Goal: Task Accomplishment & Management: Use online tool/utility

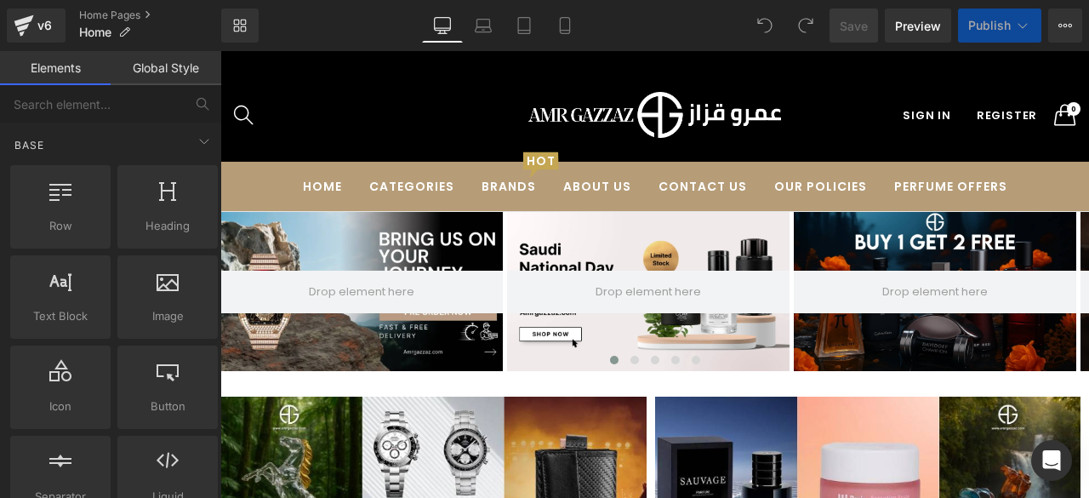
drag, startPoint x: 521, startPoint y: 30, endPoint x: 419, endPoint y: 19, distance: 101.8
click at [521, 31] on icon at bounding box center [524, 31] width 12 height 0
click at [441, 25] on icon at bounding box center [442, 25] width 17 height 17
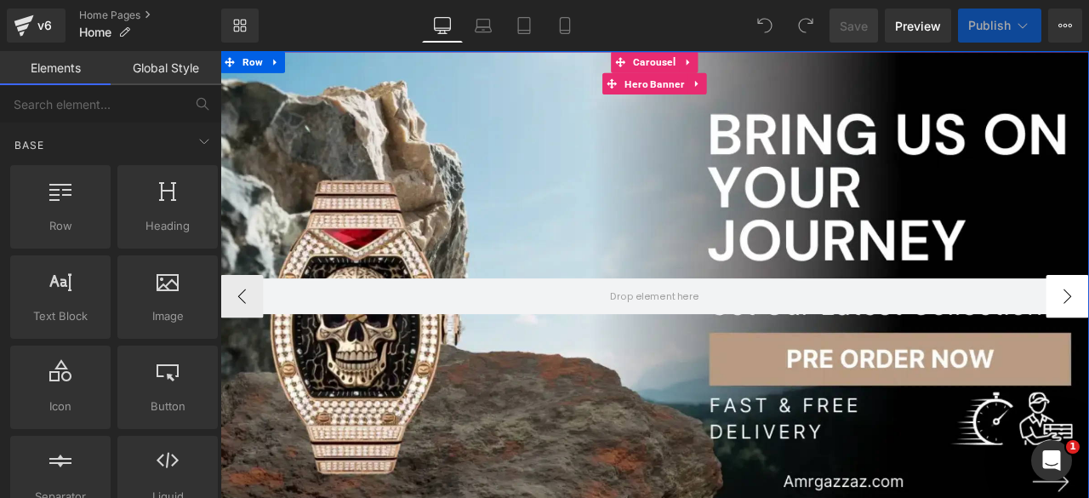
scroll to position [243, 0]
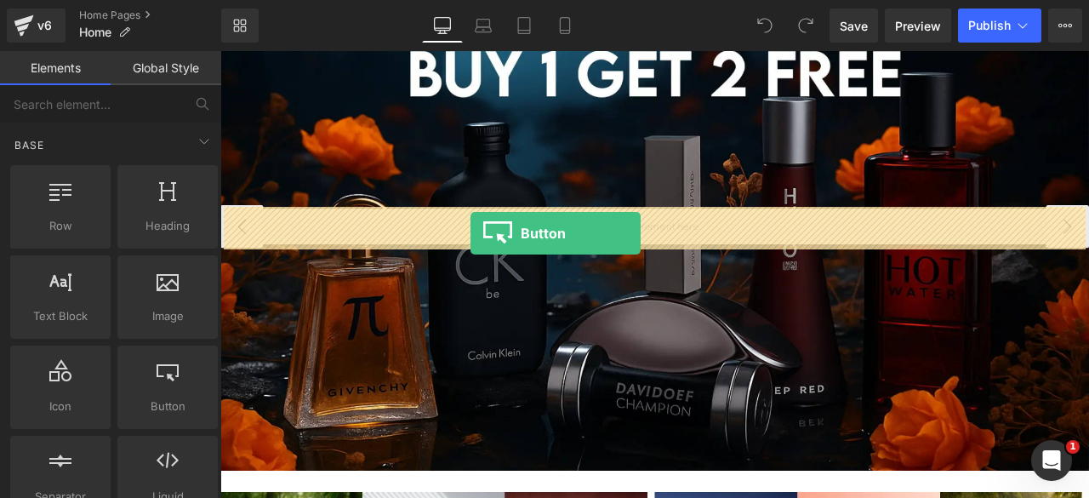
drag, startPoint x: 413, startPoint y: 275, endPoint x: 516, endPoint y: 267, distance: 103.2
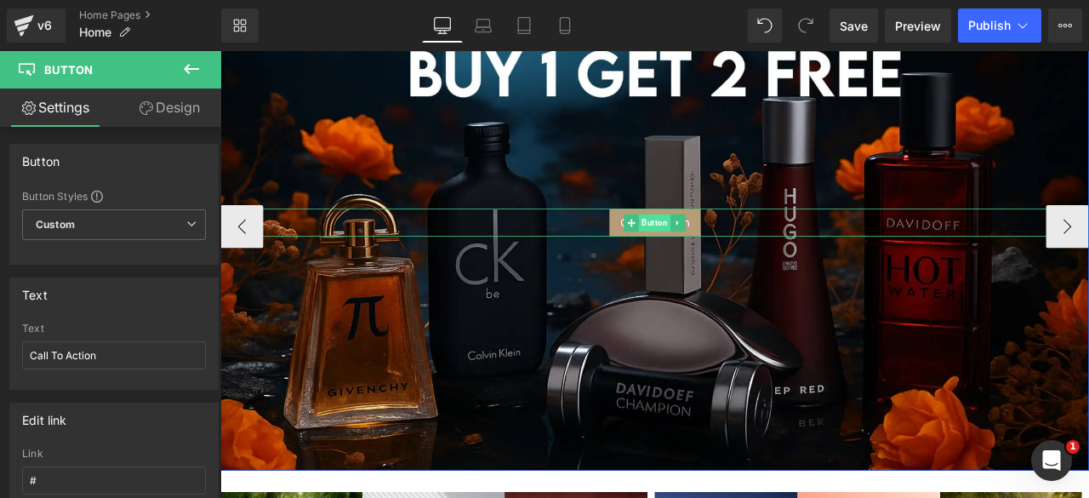
click at [725, 248] on span "Button" at bounding box center [734, 254] width 37 height 20
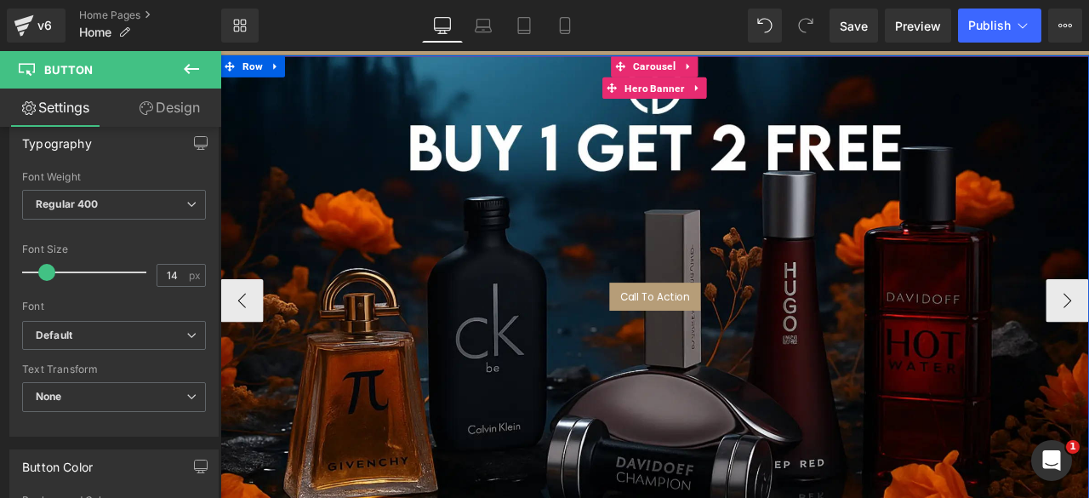
scroll to position [155, 0]
click at [735, 96] on span "Hero Banner" at bounding box center [734, 96] width 79 height 26
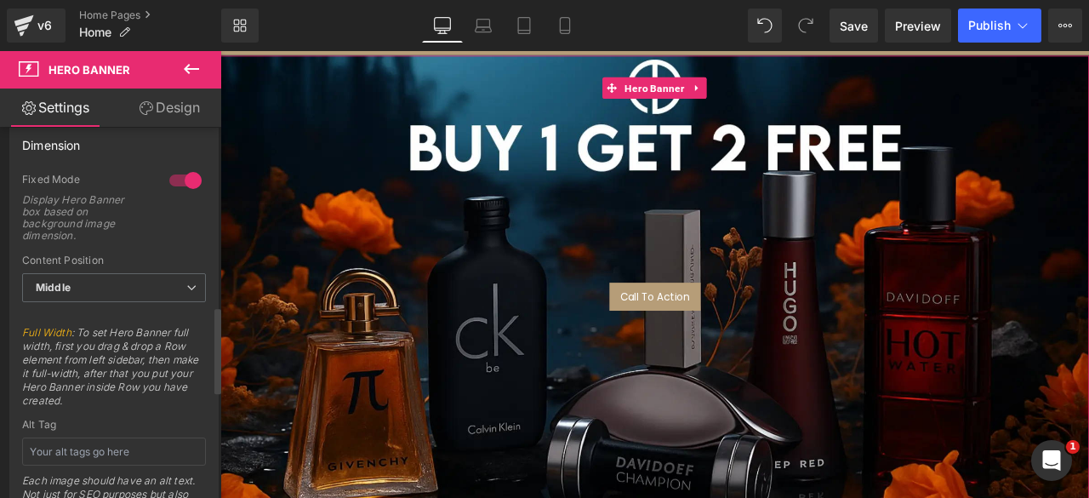
scroll to position [765, 0]
click at [134, 279] on span "Middle" at bounding box center [114, 287] width 184 height 30
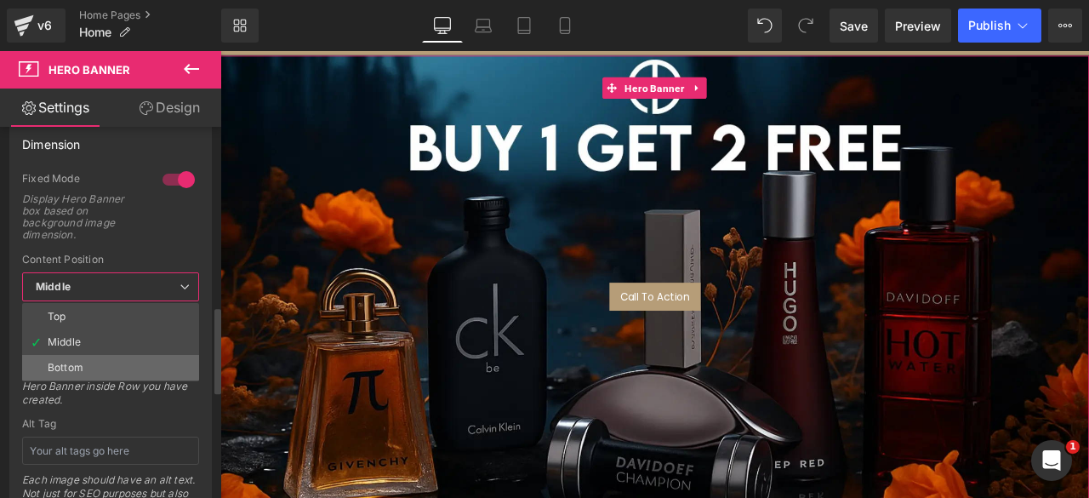
click at [69, 362] on div "Bottom" at bounding box center [66, 368] width 36 height 12
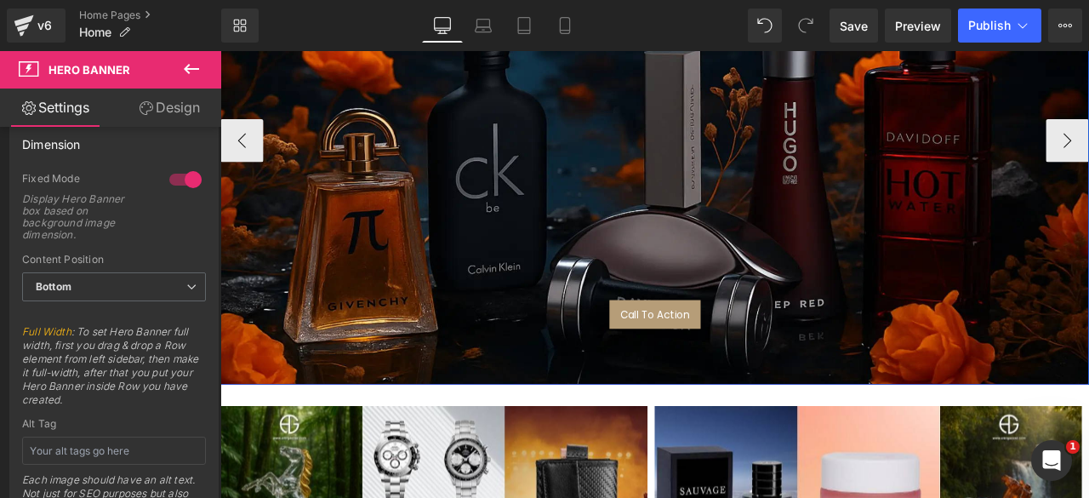
scroll to position [345, 0]
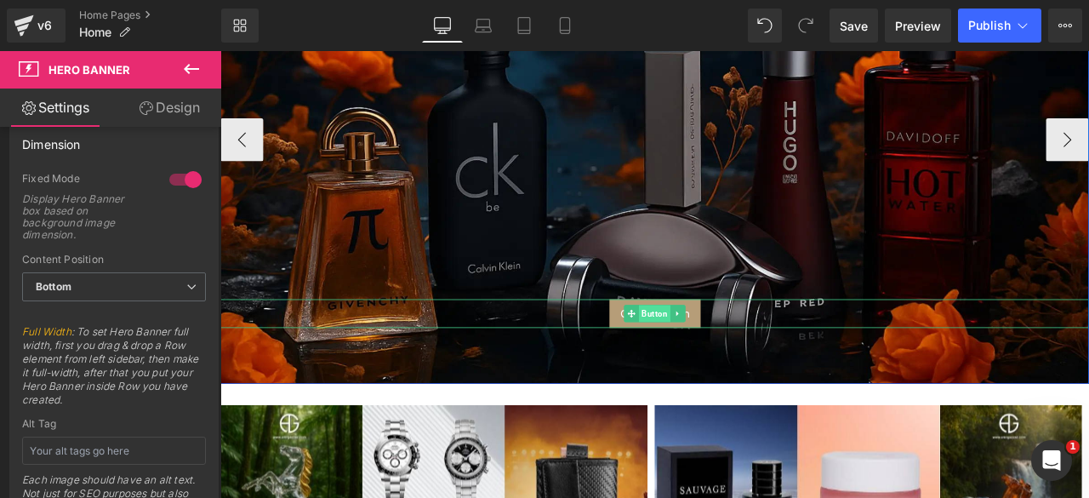
click at [725, 362] on span "Button" at bounding box center [734, 362] width 37 height 20
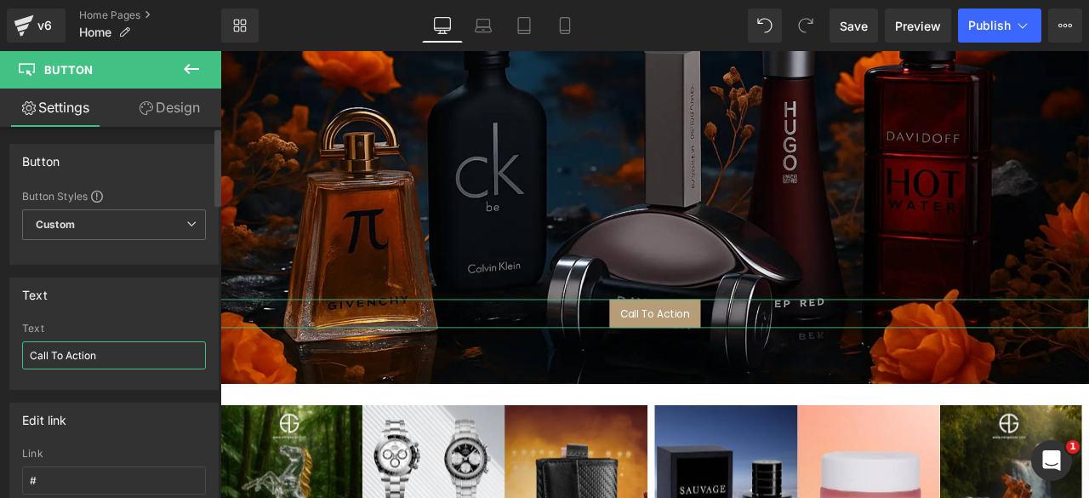
click at [104, 344] on input "Call To Action" at bounding box center [114, 355] width 184 height 28
type input "s"
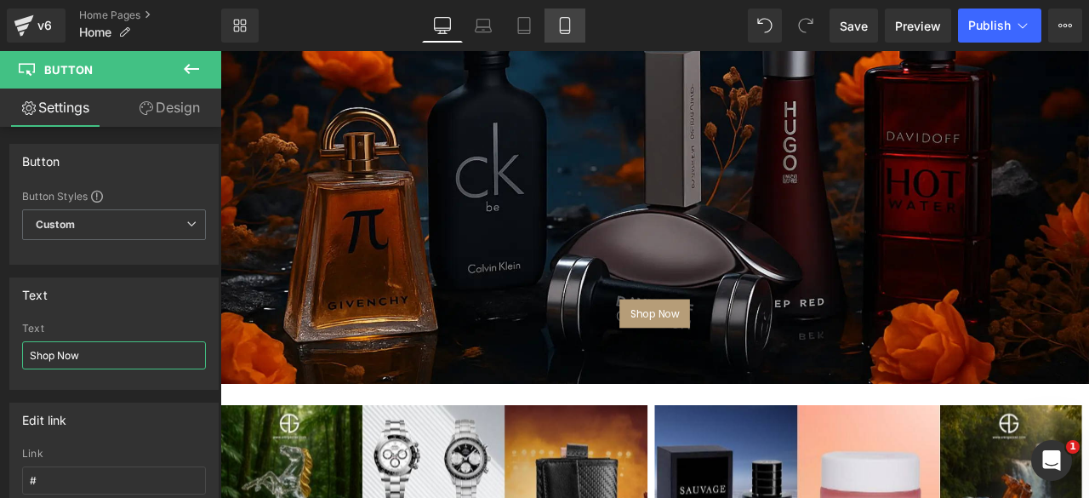
type input "Shop Now"
click at [573, 21] on link "Mobile" at bounding box center [564, 26] width 41 height 34
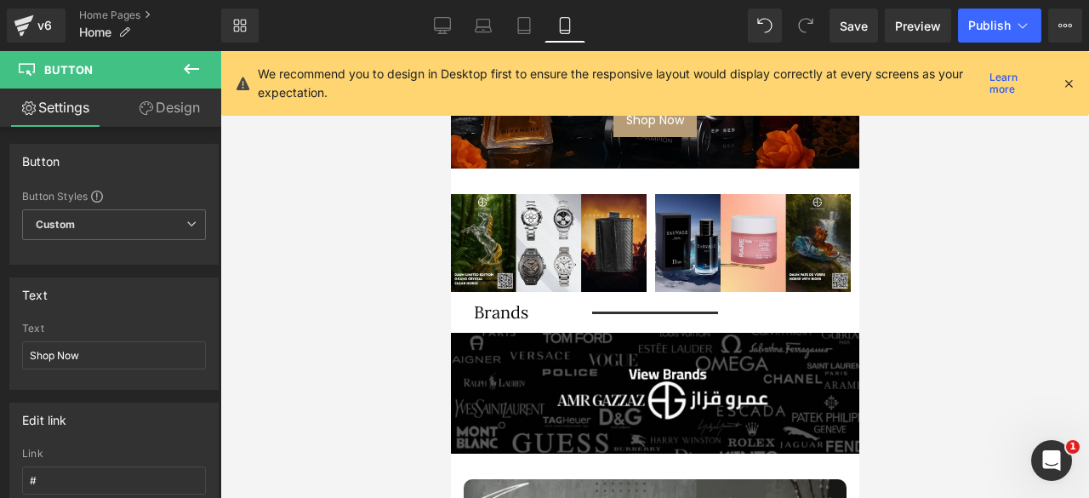
scroll to position [0, 0]
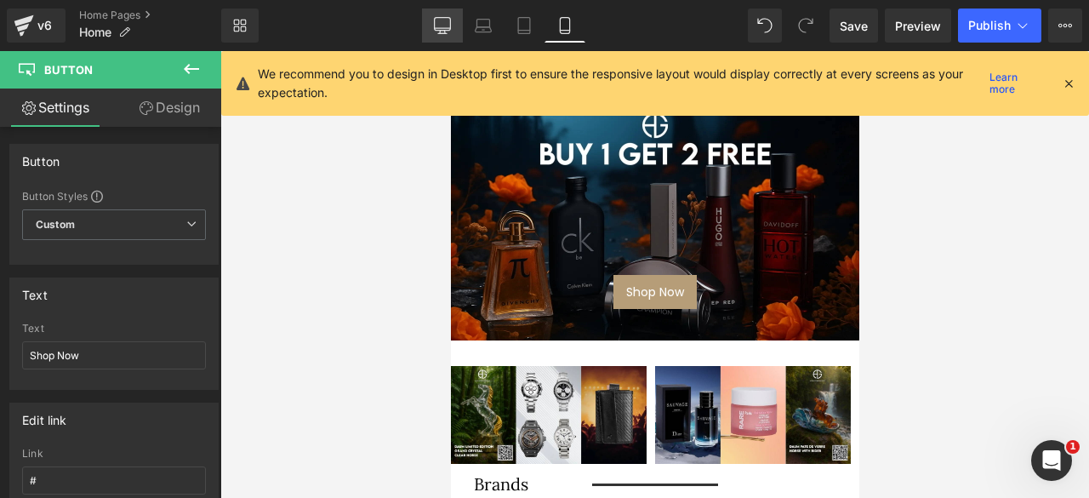
click at [446, 30] on icon at bounding box center [442, 24] width 16 height 13
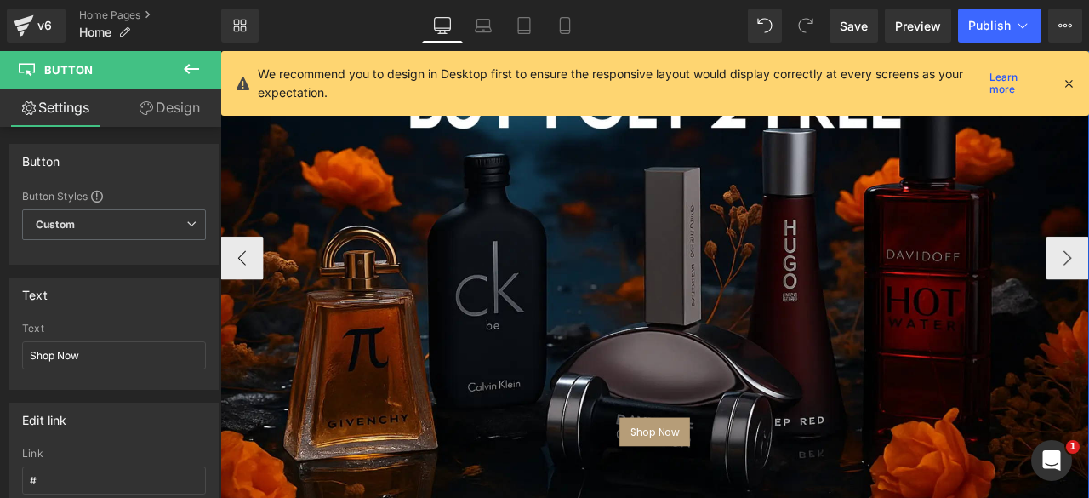
scroll to position [205, 0]
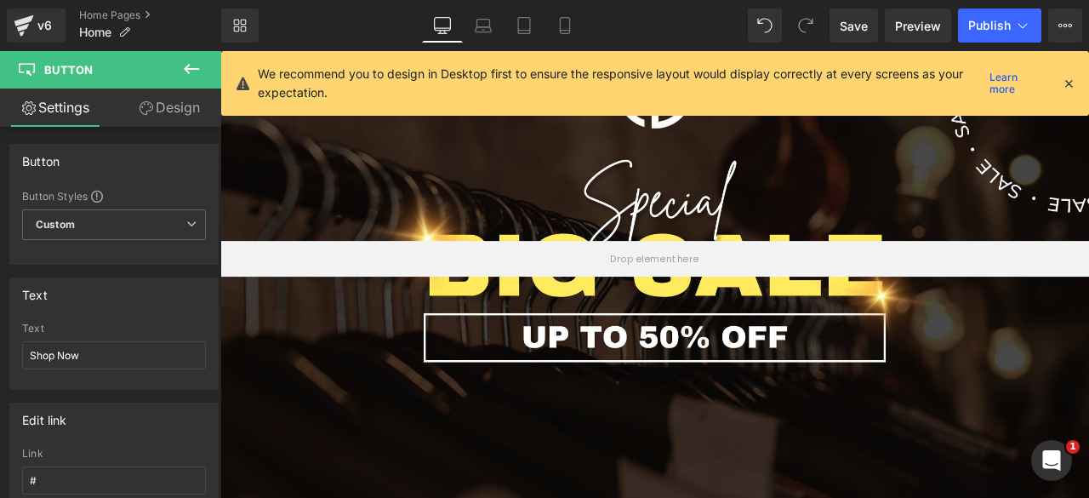
click at [191, 68] on icon at bounding box center [191, 69] width 15 height 10
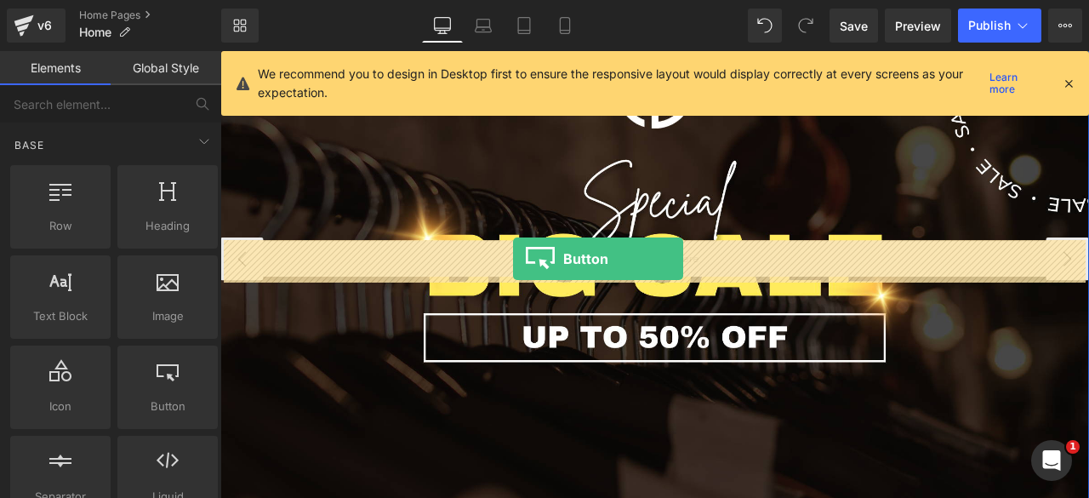
drag, startPoint x: 377, startPoint y: 440, endPoint x: 567, endPoint y: 297, distance: 238.2
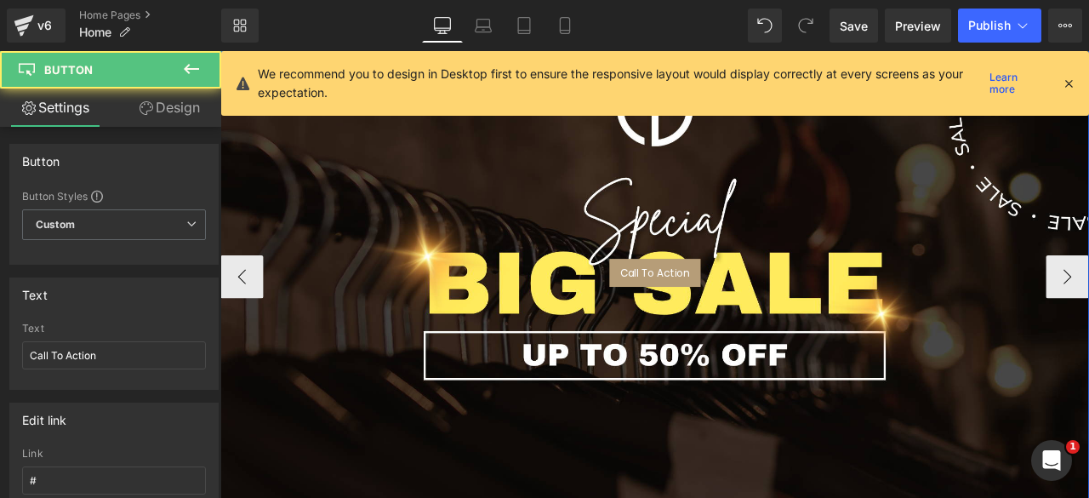
click at [704, 79] on span "Hero Banner" at bounding box center [734, 67] width 79 height 26
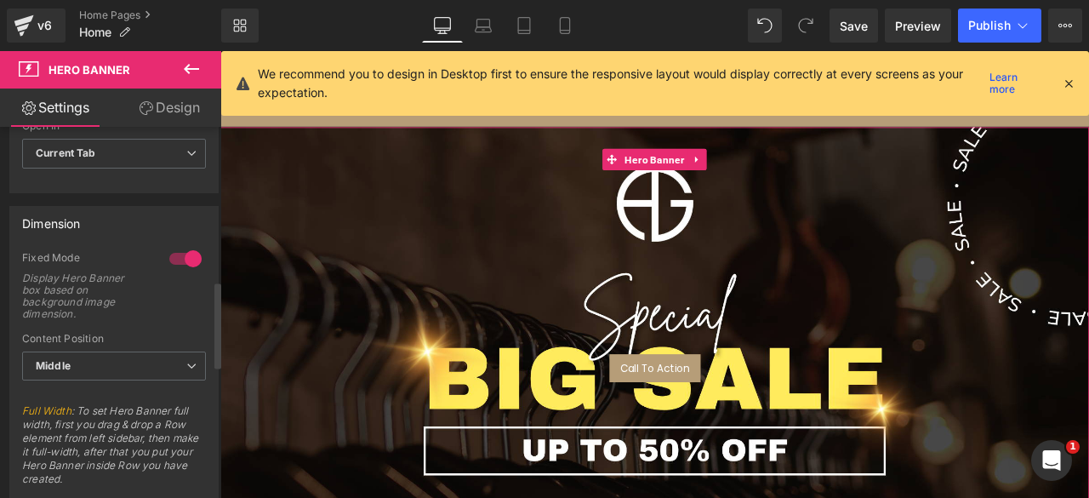
scroll to position [696, 0]
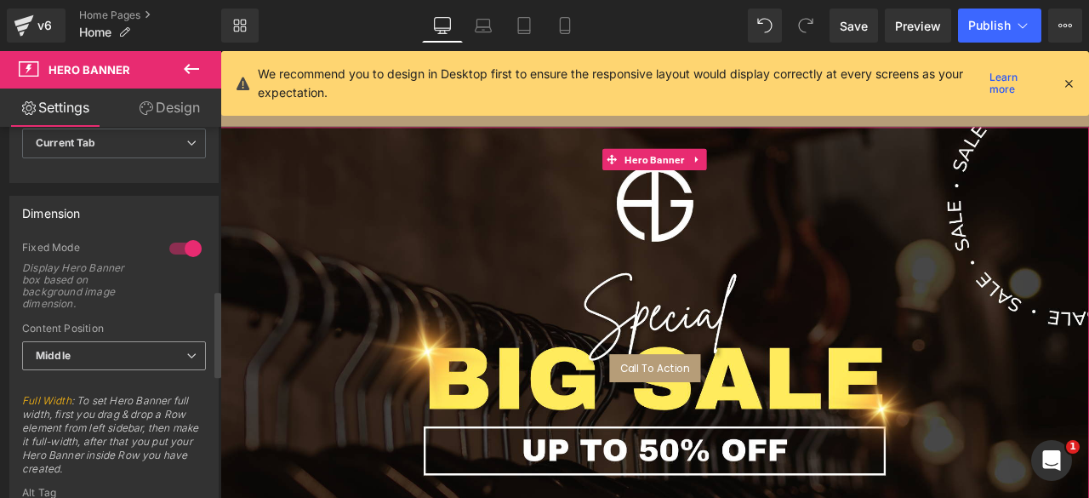
click at [97, 349] on span "Middle" at bounding box center [114, 356] width 184 height 30
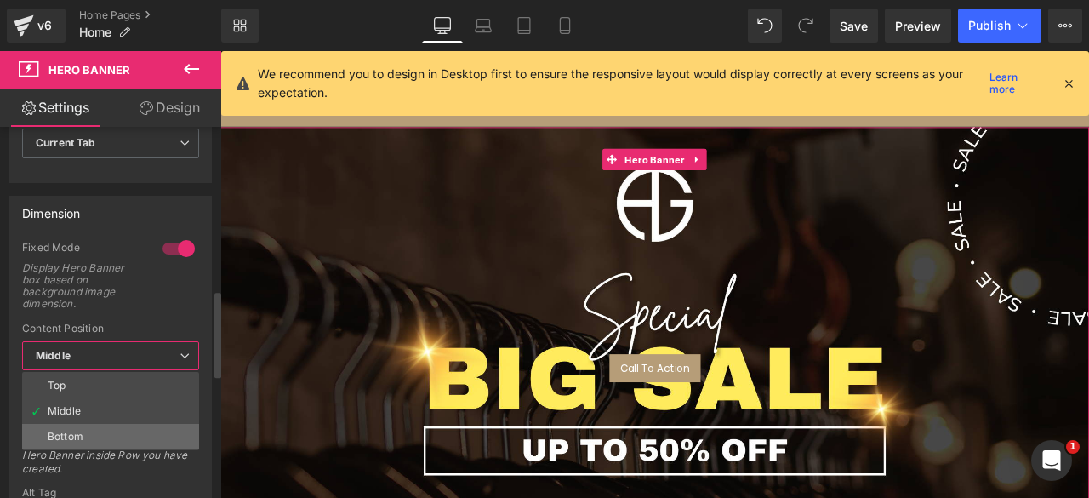
click at [78, 430] on div "Bottom" at bounding box center [66, 436] width 36 height 12
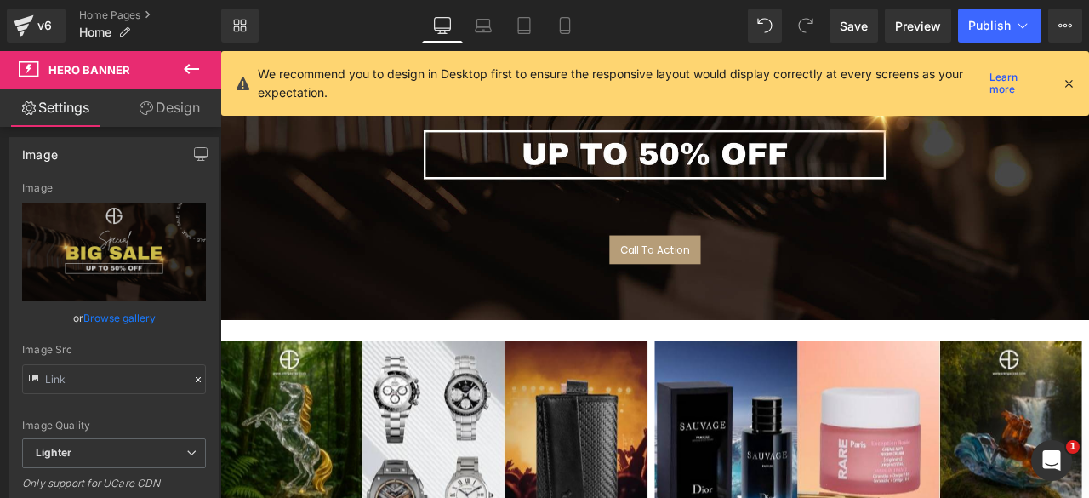
scroll to position [428, 0]
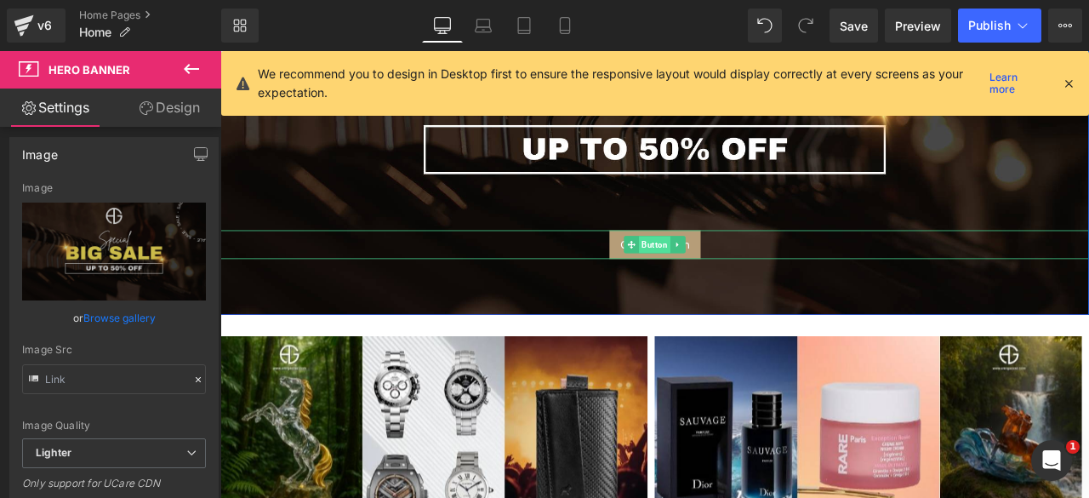
click at [730, 282] on span "Button" at bounding box center [734, 280] width 37 height 20
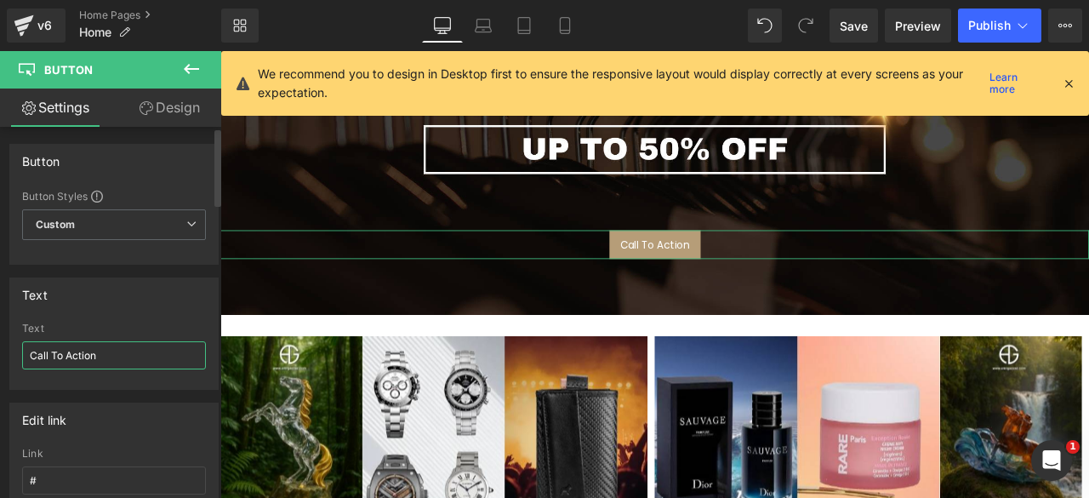
click at [88, 353] on input "Call To Action" at bounding box center [114, 355] width 184 height 28
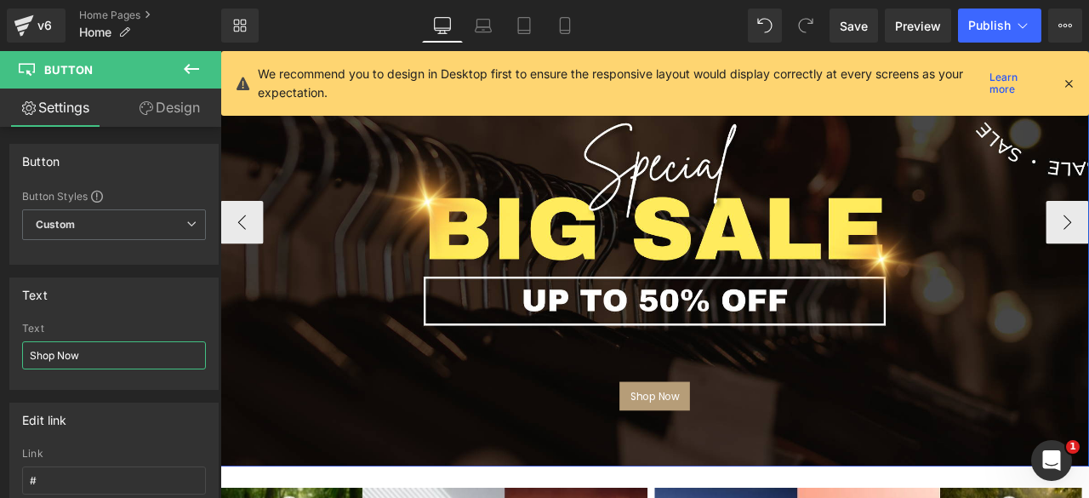
scroll to position [244, 0]
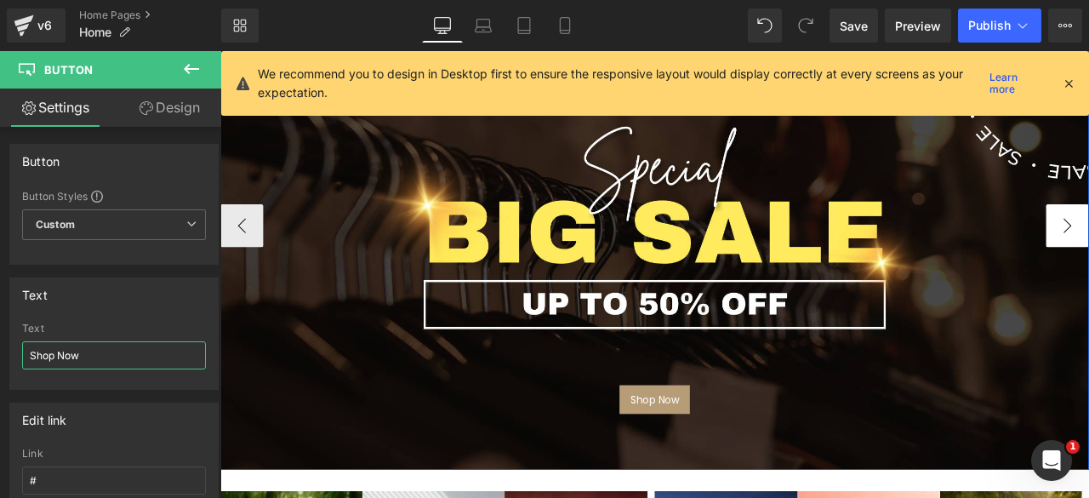
type input "Shop Now"
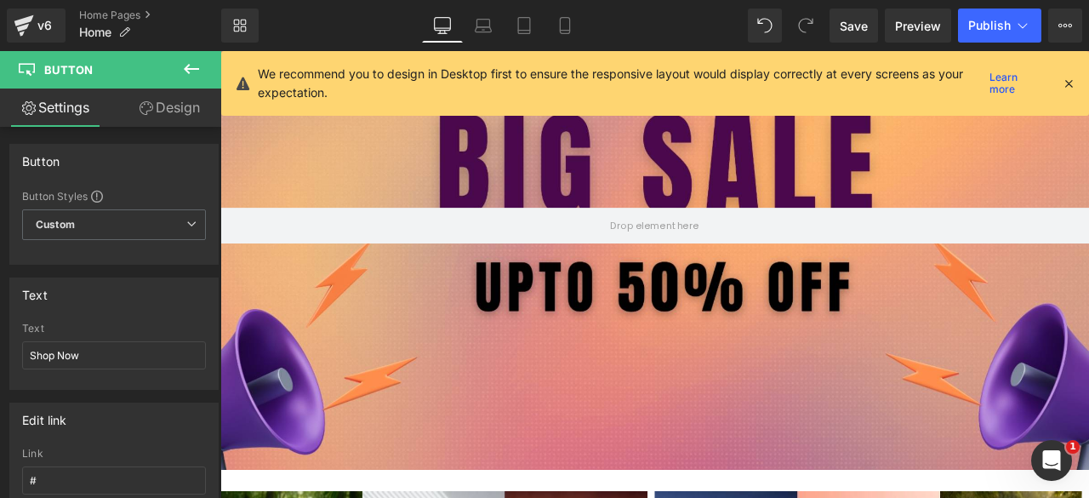
click at [197, 71] on icon at bounding box center [191, 69] width 20 height 20
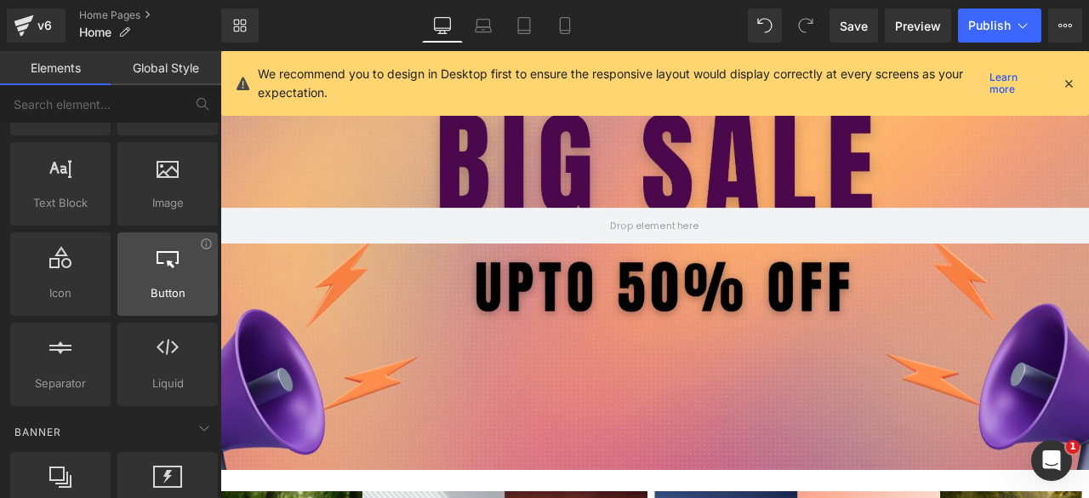
scroll to position [132, 0]
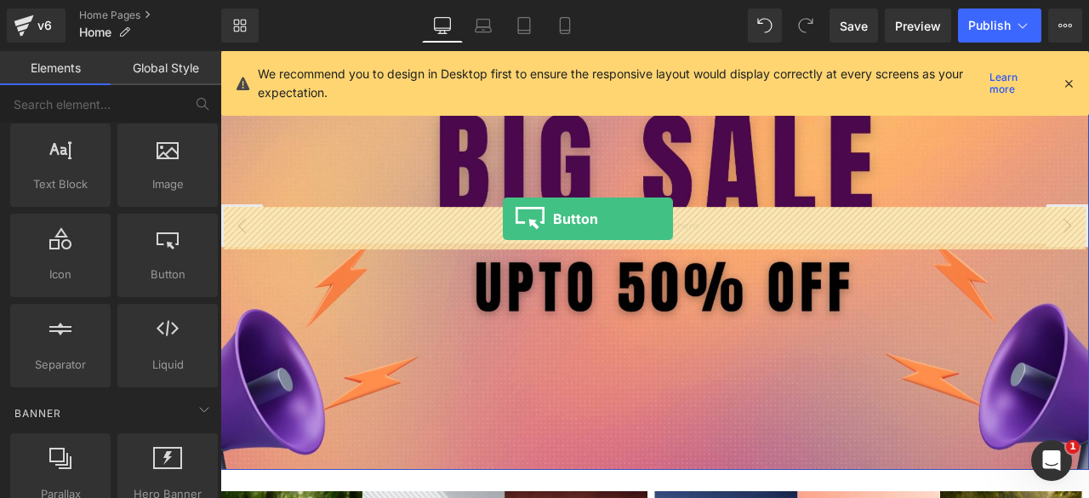
drag, startPoint x: 374, startPoint y: 324, endPoint x: 555, endPoint y: 250, distance: 194.9
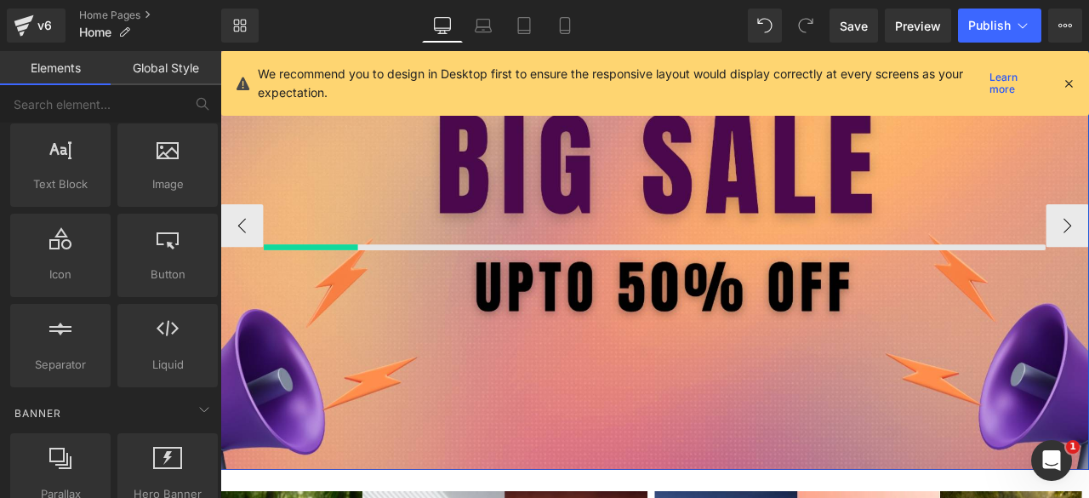
scroll to position [223, 0]
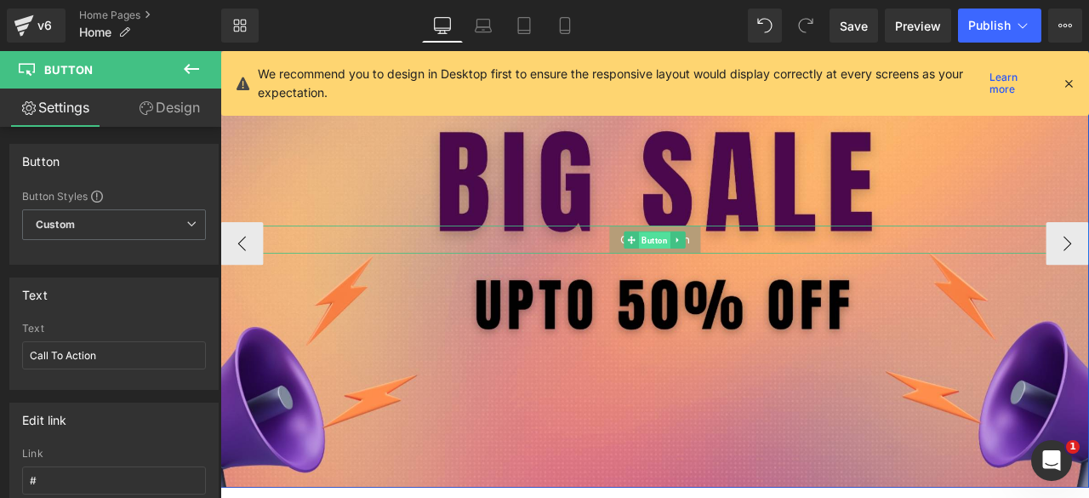
click at [724, 267] on span "Button" at bounding box center [734, 275] width 37 height 20
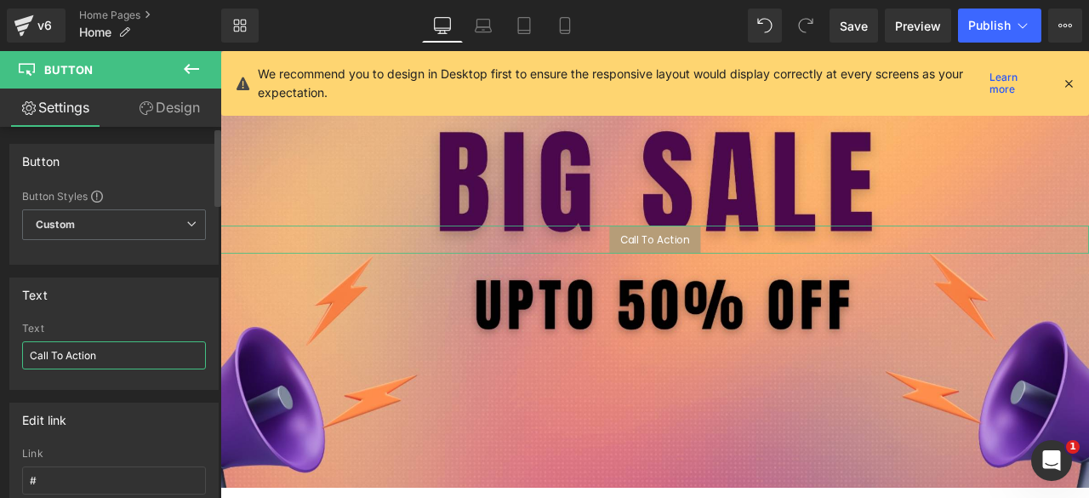
click at [93, 353] on input "Call To Action" at bounding box center [114, 355] width 184 height 28
type input "Shop Now"
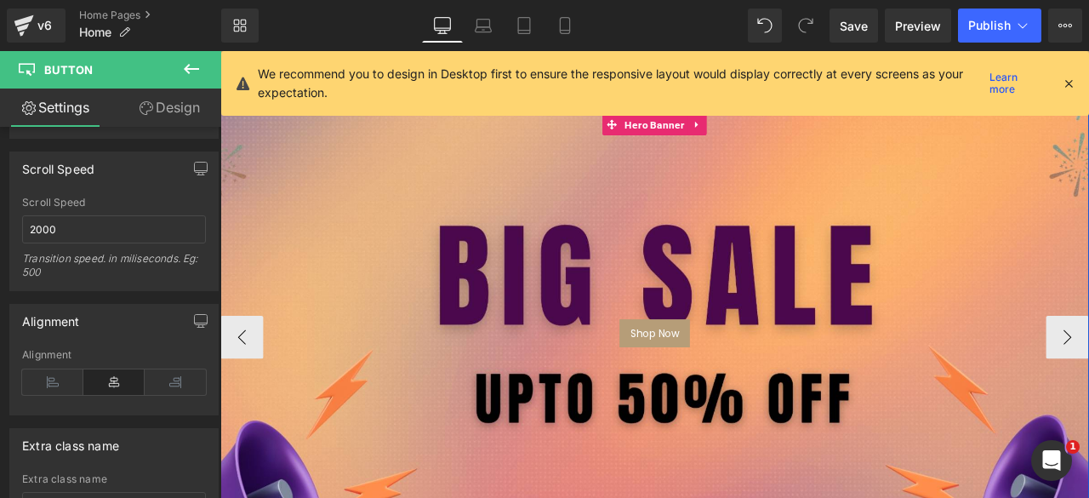
scroll to position [112, 0]
click at [720, 130] on span "Hero Banner" at bounding box center [734, 138] width 79 height 26
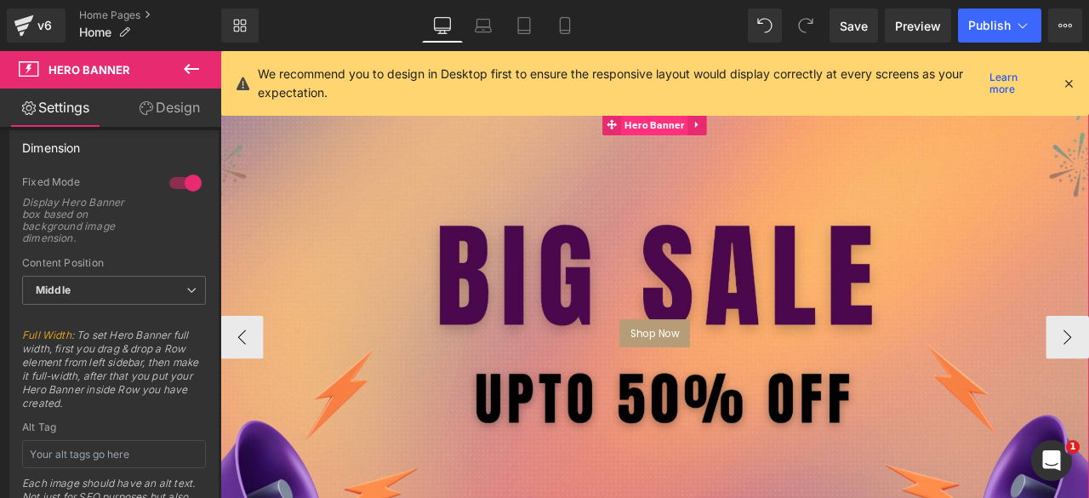
scroll to position [762, 0]
click at [160, 275] on span "Middle" at bounding box center [114, 290] width 184 height 30
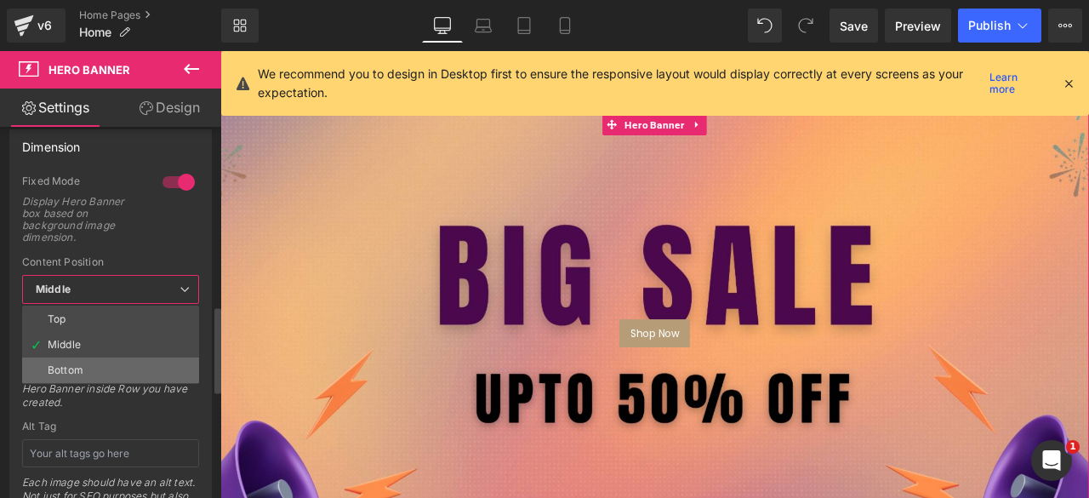
click at [80, 358] on li "Bottom" at bounding box center [110, 370] width 177 height 26
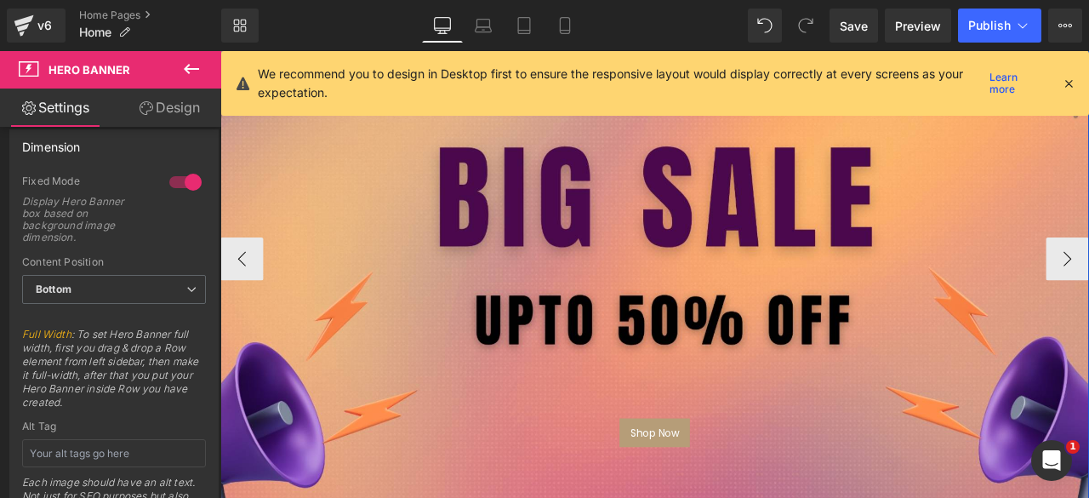
scroll to position [0, 0]
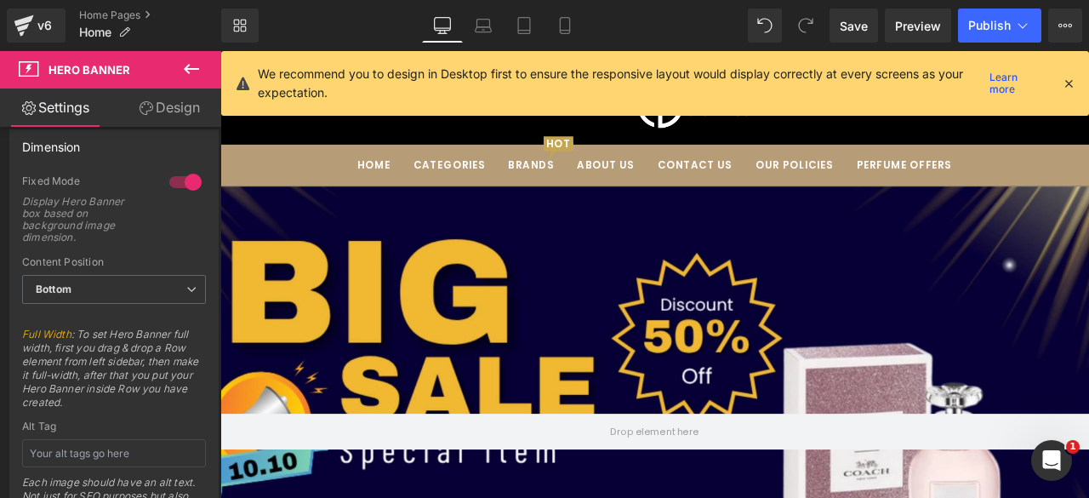
click at [194, 65] on icon at bounding box center [191, 69] width 20 height 20
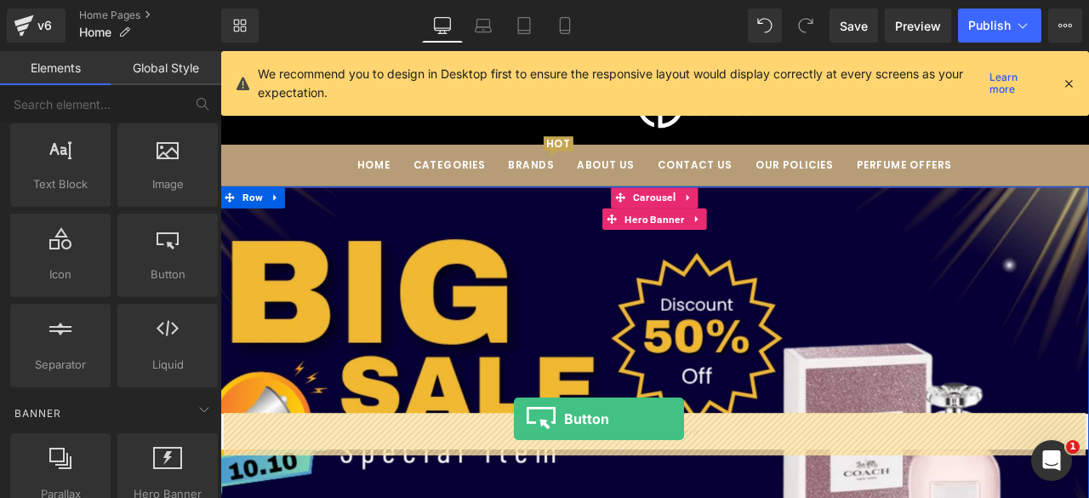
drag, startPoint x: 153, startPoint y: 244, endPoint x: 522, endPoint y: 424, distance: 410.9
click at [522, 0] on div "Button You are previewing how the will restyle your page. You can not edit Elem…" at bounding box center [544, 0] width 1089 height 0
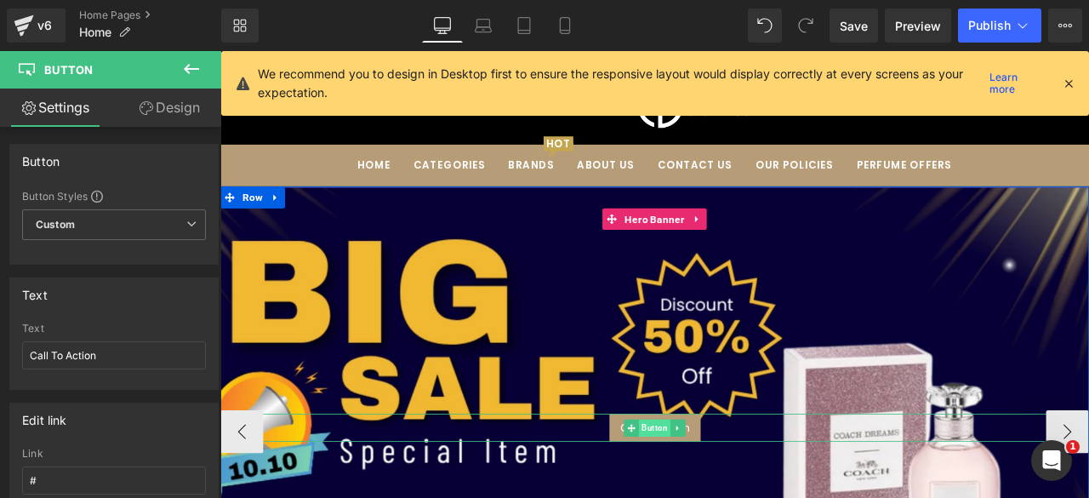
click at [728, 496] on span "Button" at bounding box center [734, 497] width 37 height 20
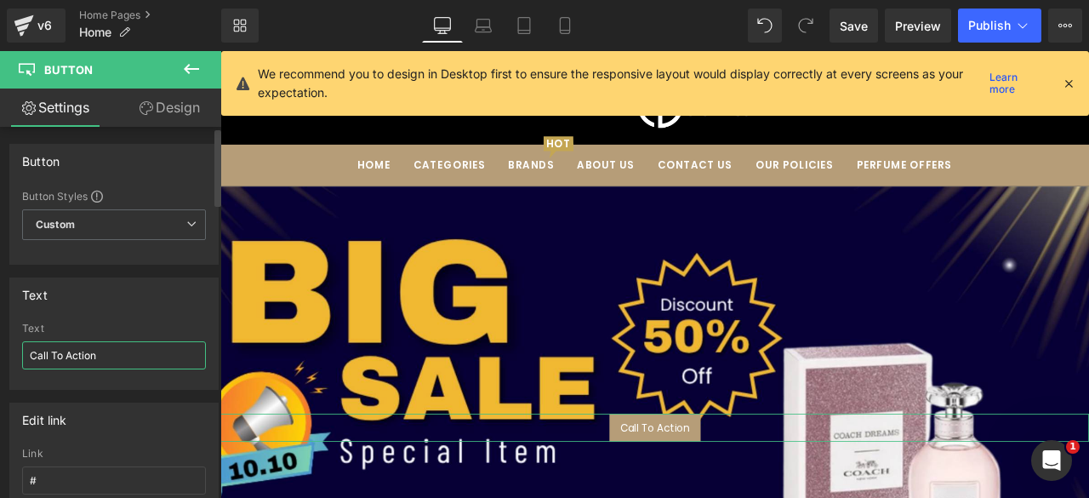
click at [83, 363] on input "Call To Action" at bounding box center [114, 355] width 184 height 28
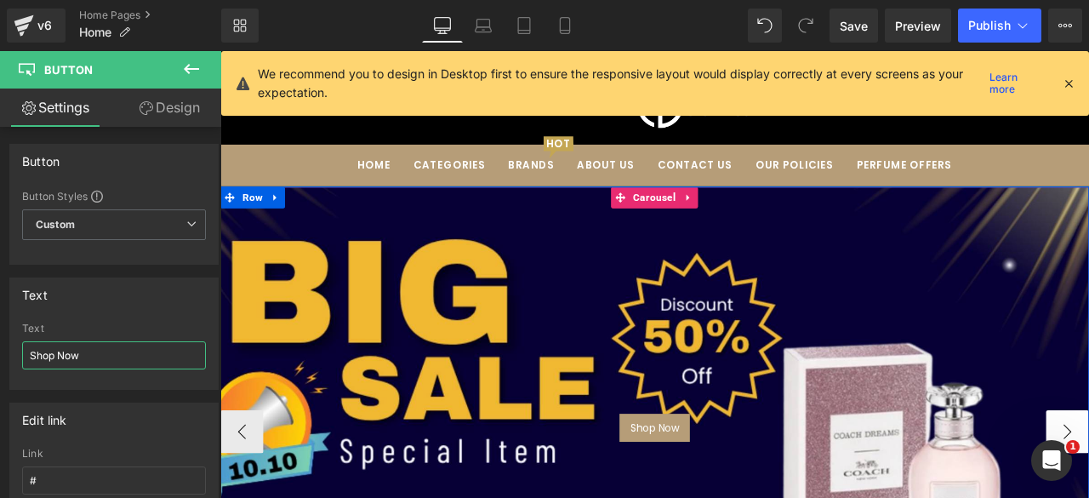
type input "Shop Now"
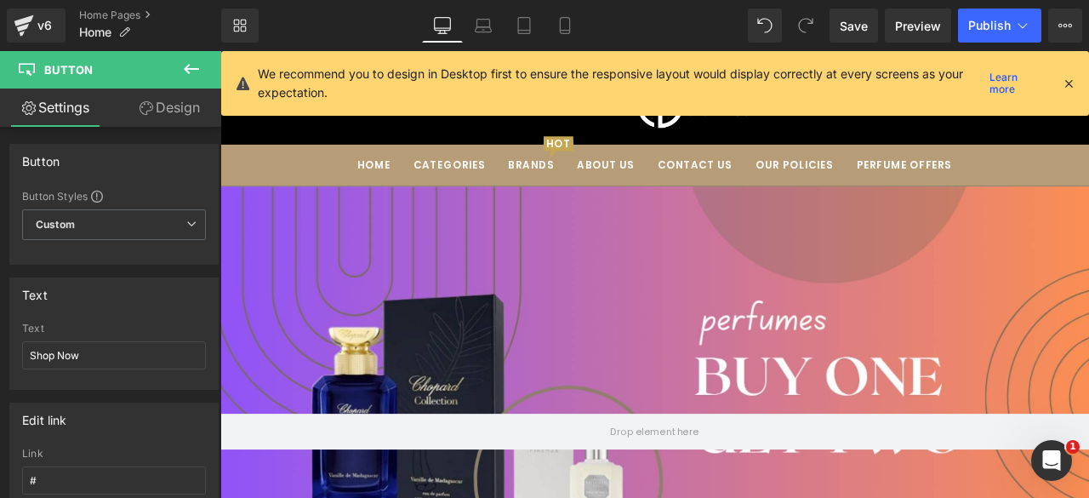
click at [191, 77] on icon at bounding box center [191, 69] width 20 height 20
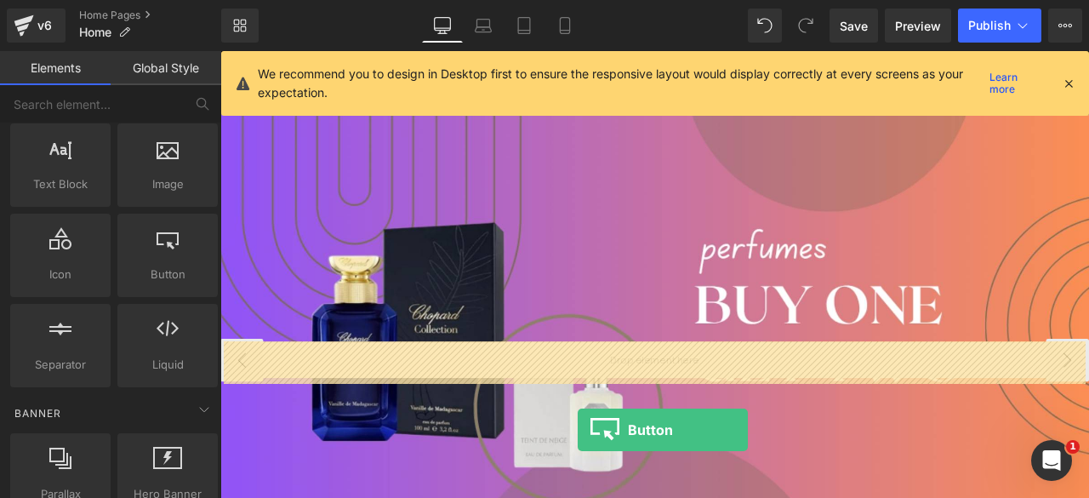
scroll to position [102, 0]
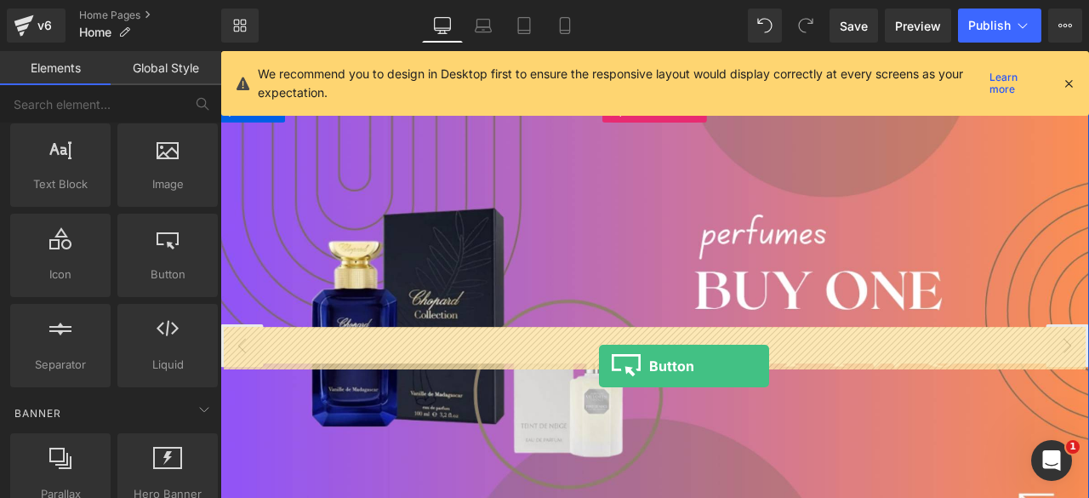
drag, startPoint x: 597, startPoint y: 530, endPoint x: 669, endPoint y: 424, distance: 128.1
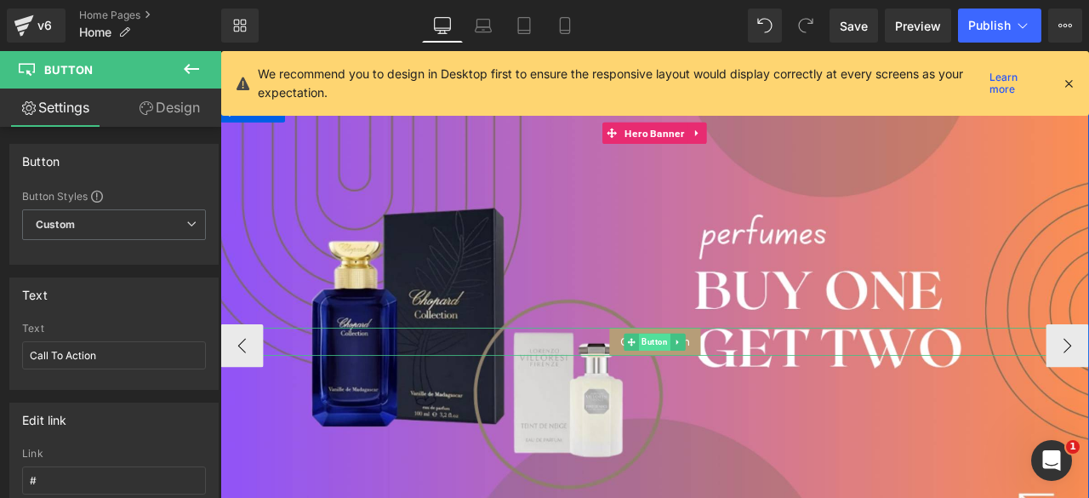
click at [729, 395] on span "Button" at bounding box center [734, 395] width 37 height 20
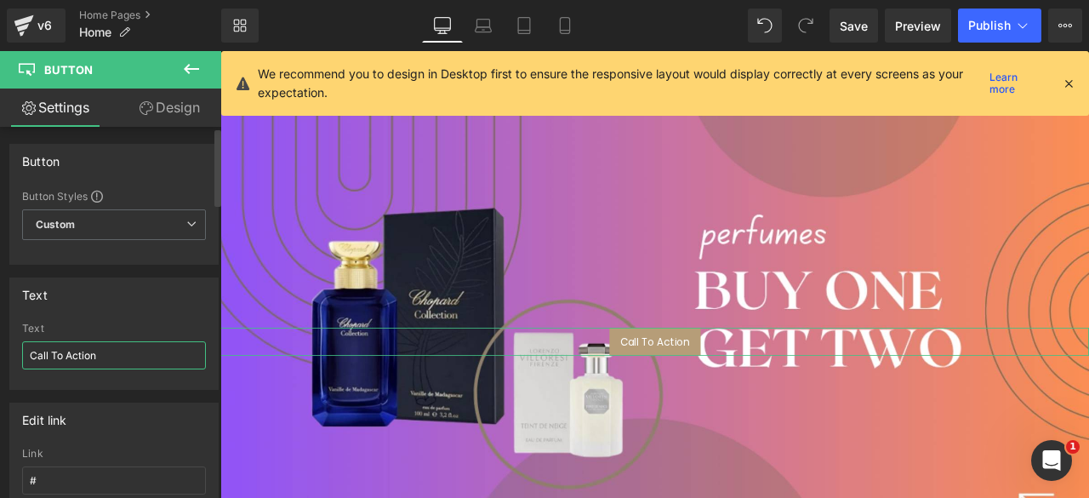
click at [73, 356] on input "Call To Action" at bounding box center [114, 355] width 184 height 28
type input "Shop Now"
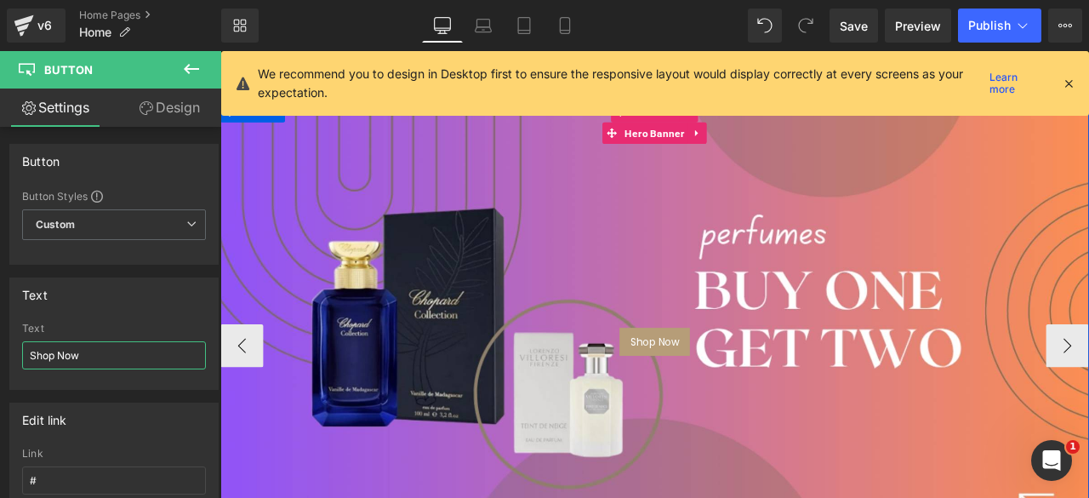
scroll to position [0, 0]
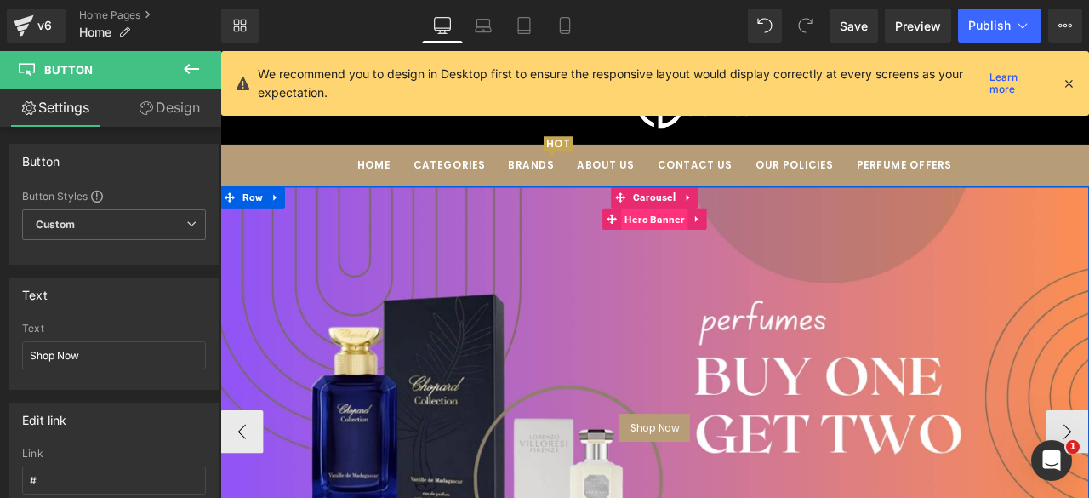
click at [737, 252] on span "Hero Banner" at bounding box center [734, 250] width 79 height 26
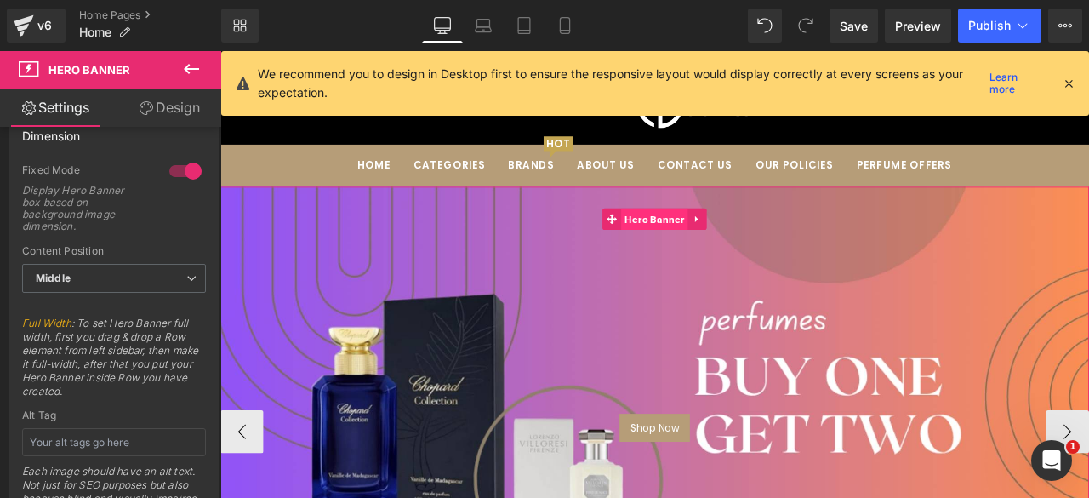
scroll to position [777, 0]
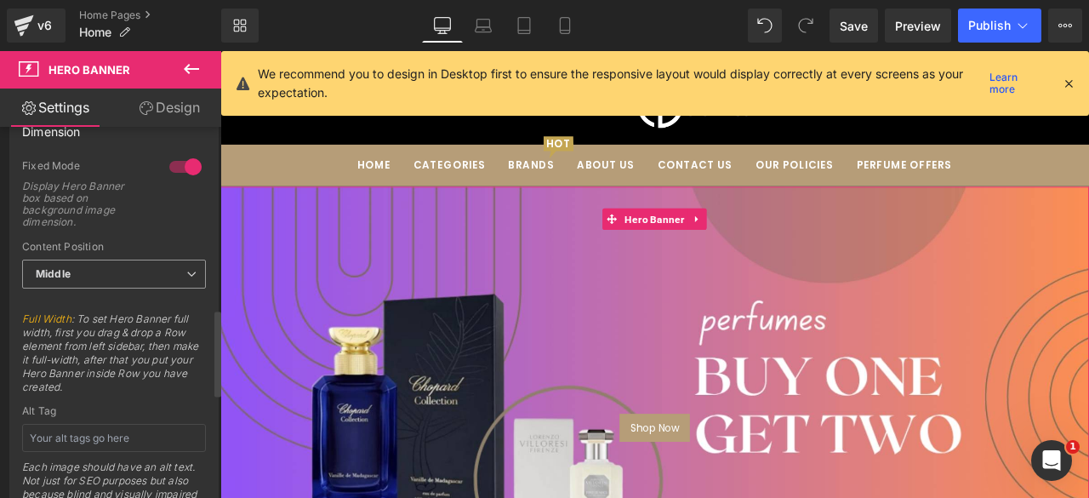
click at [159, 259] on span "Middle" at bounding box center [114, 274] width 184 height 30
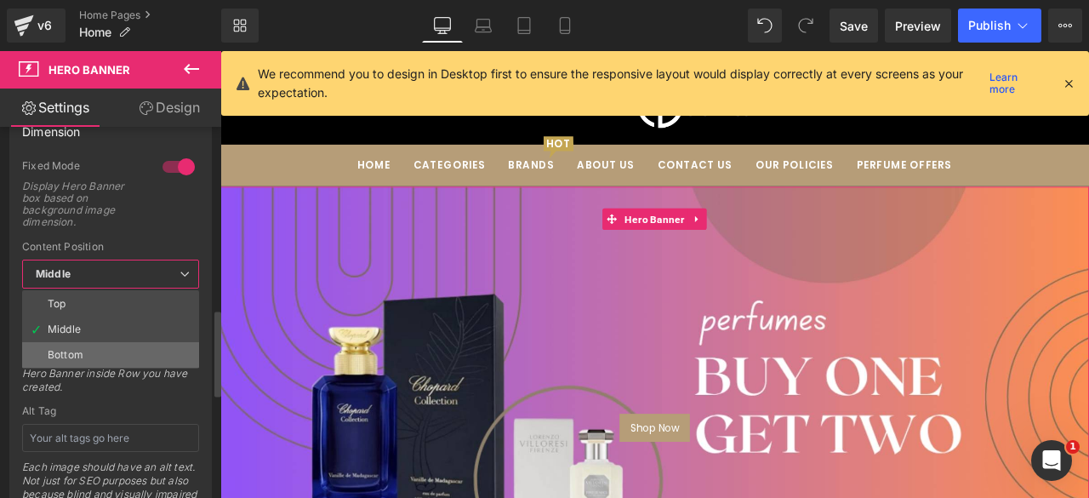
drag, startPoint x: 83, startPoint y: 348, endPoint x: 535, endPoint y: 308, distance: 454.3
click at [83, 348] on li "Bottom" at bounding box center [110, 355] width 177 height 26
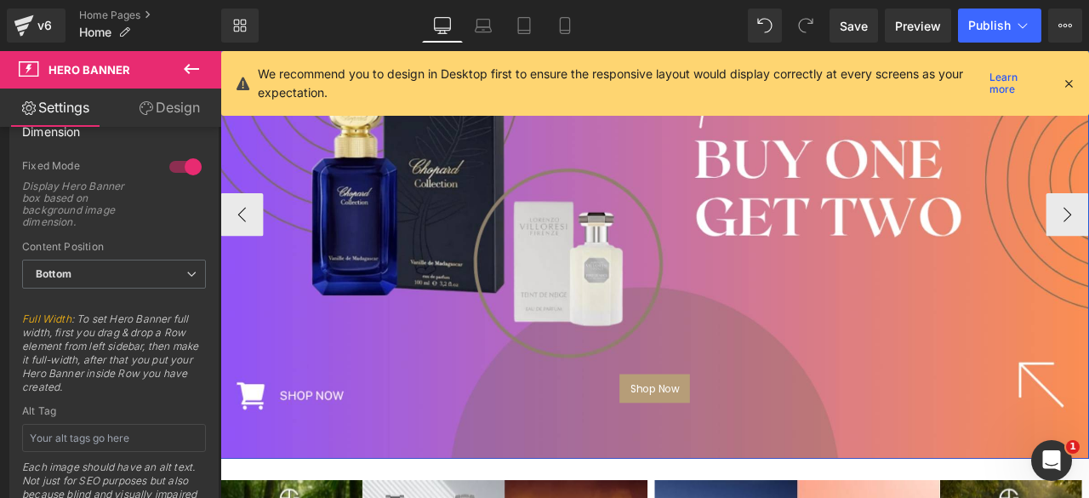
scroll to position [242, 0]
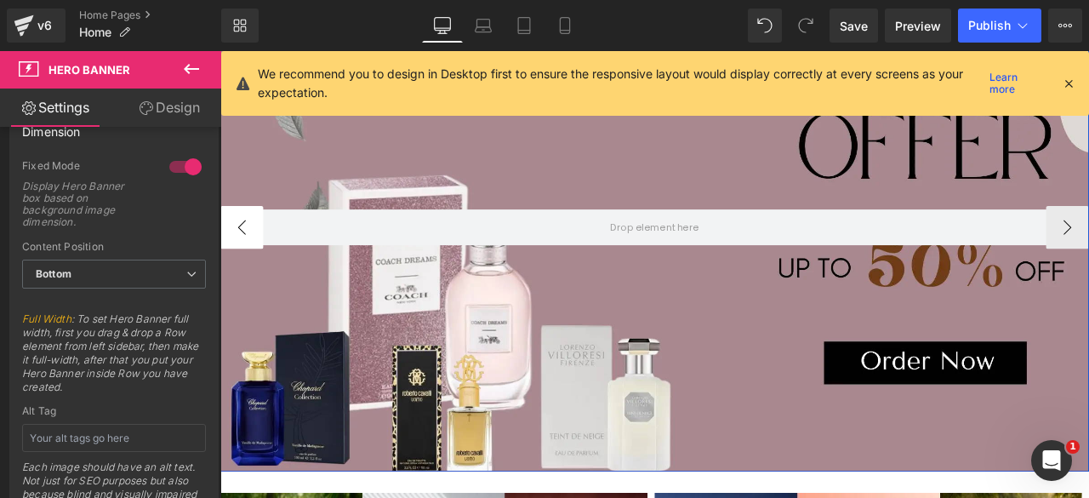
click at [237, 244] on button "‹" at bounding box center [245, 259] width 51 height 51
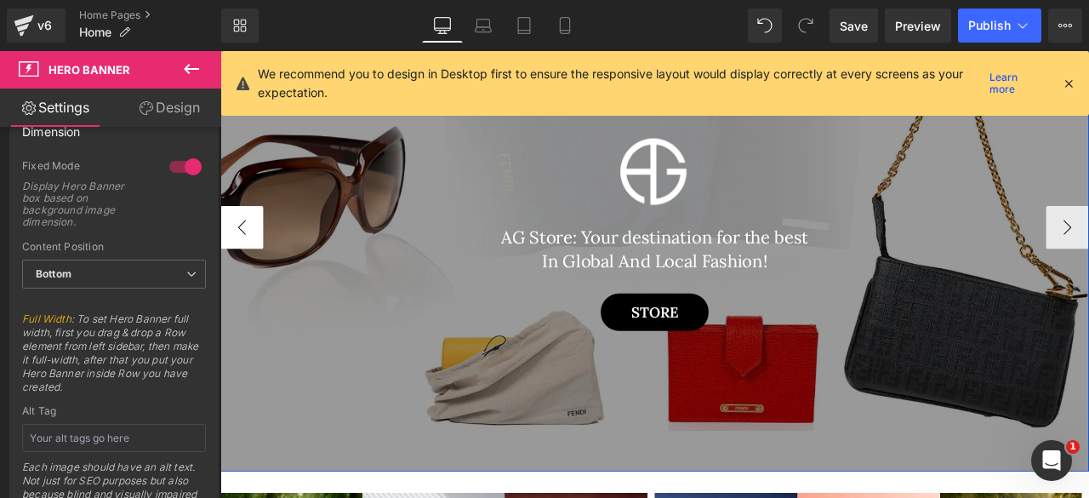
click at [237, 244] on button "‹" at bounding box center [245, 259] width 51 height 51
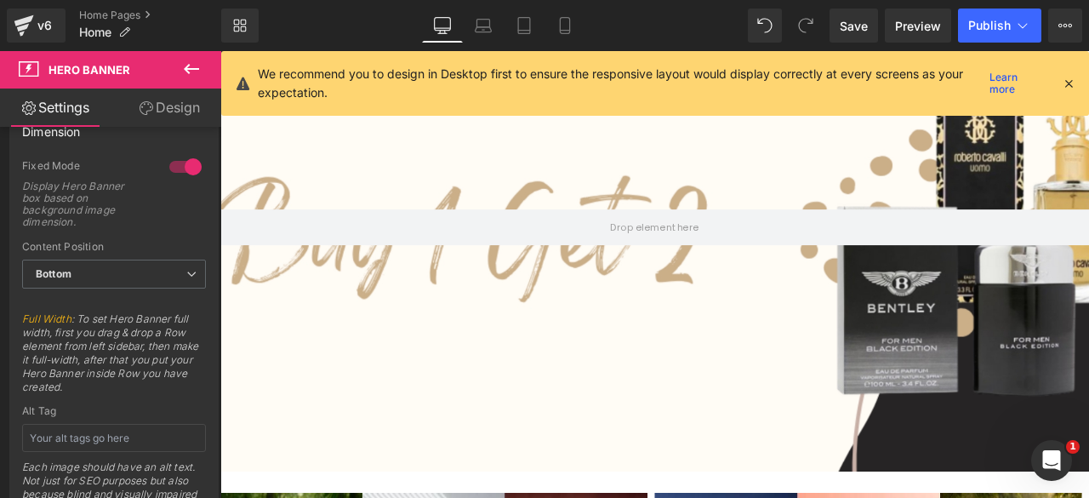
click at [180, 62] on button at bounding box center [192, 69] width 60 height 37
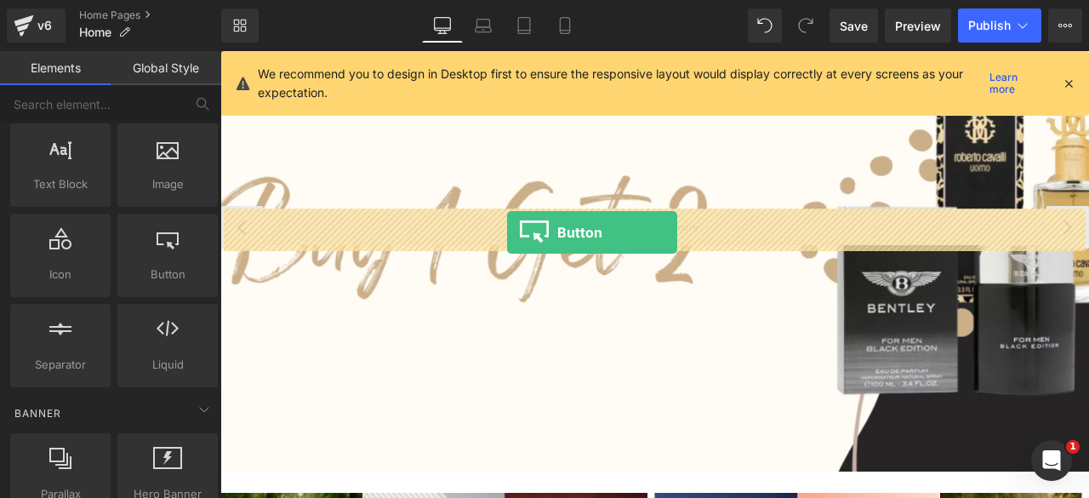
drag, startPoint x: 377, startPoint y: 315, endPoint x: 560, endPoint y: 266, distance: 189.2
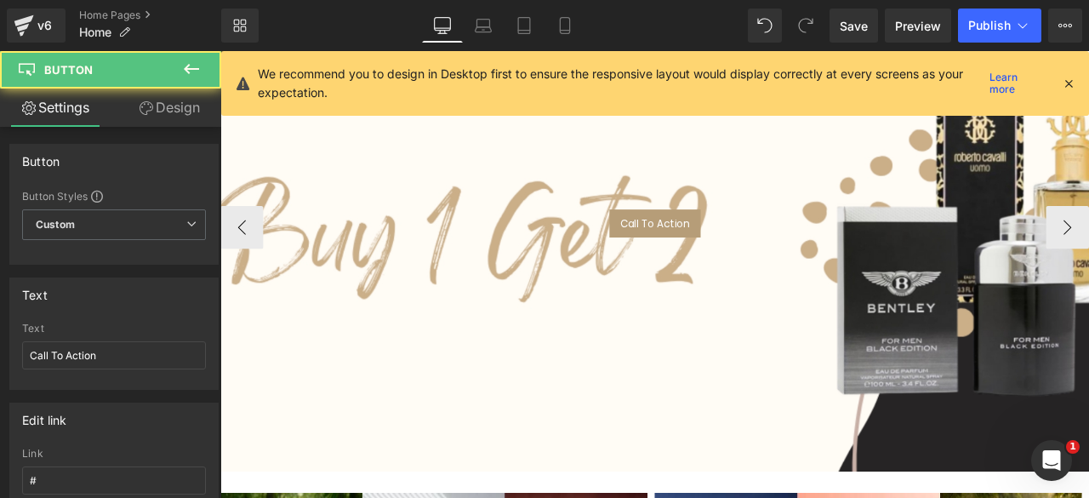
scroll to position [221, 0]
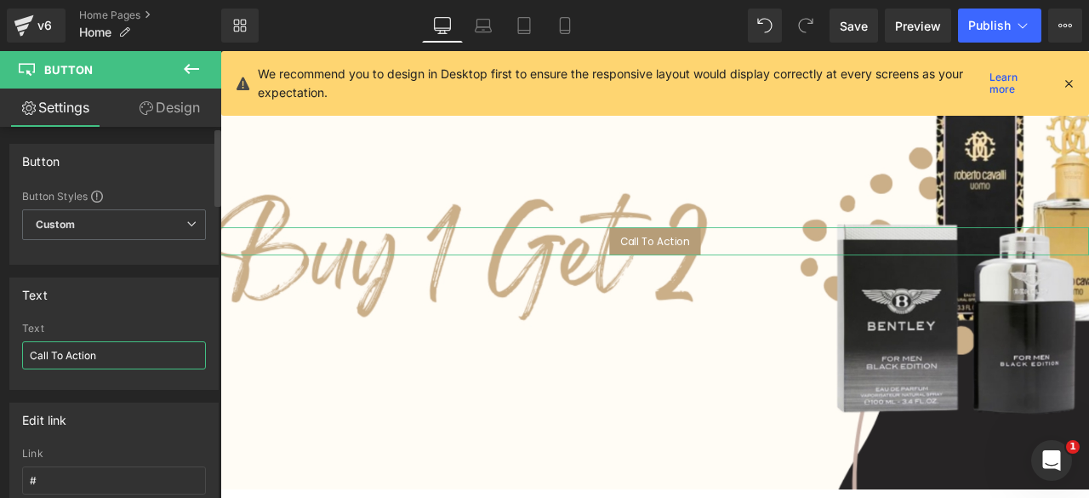
click at [73, 347] on input "Call To Action" at bounding box center [114, 355] width 184 height 28
type input "Shop Now"
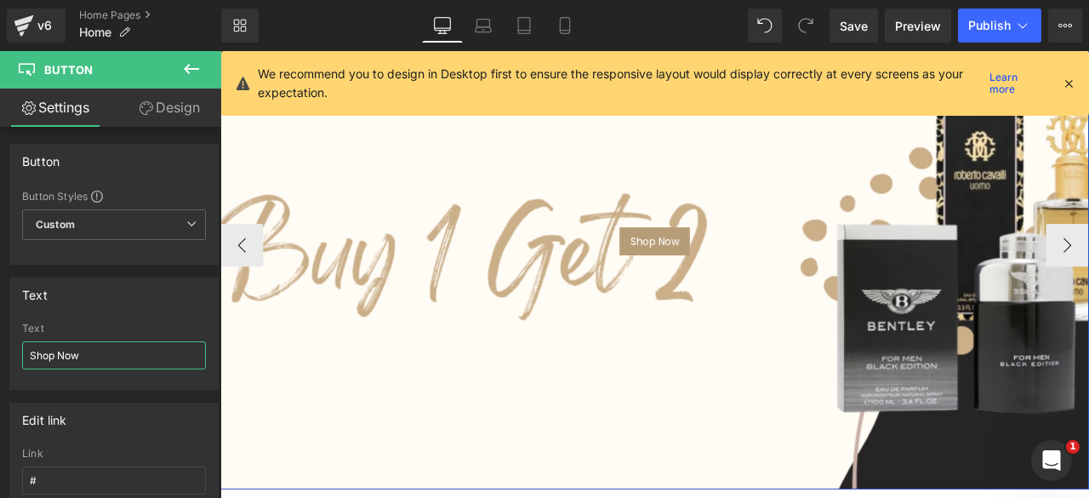
scroll to position [0, 0]
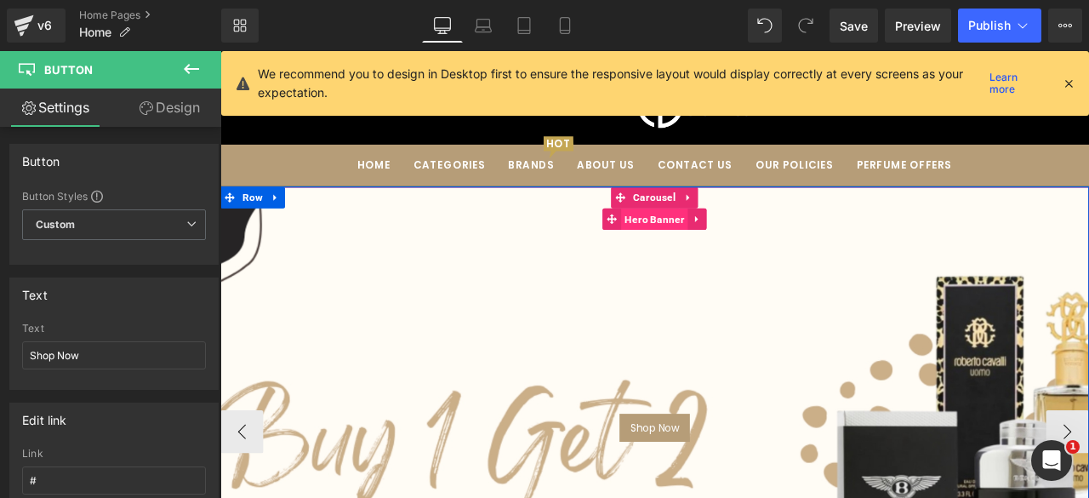
click at [729, 252] on span "Hero Banner" at bounding box center [734, 250] width 79 height 26
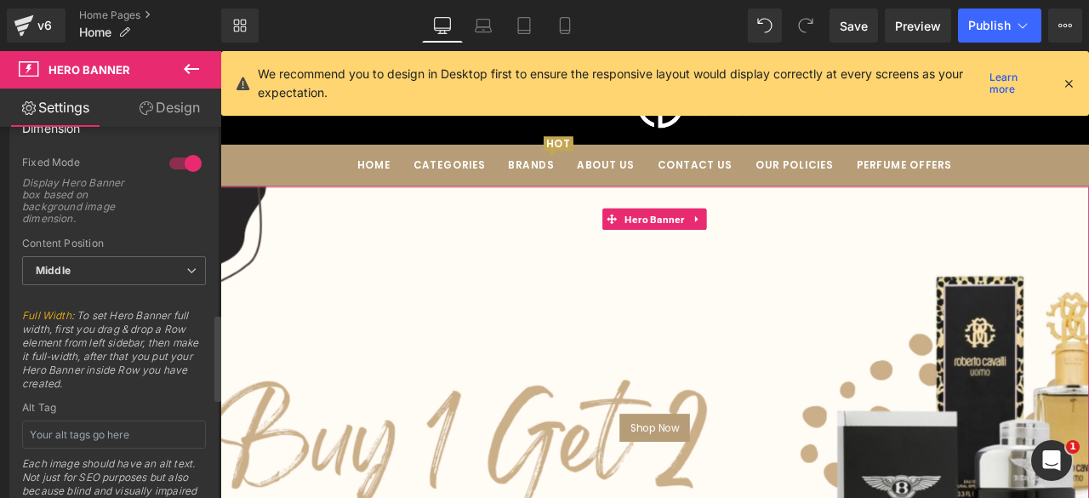
scroll to position [800, 0]
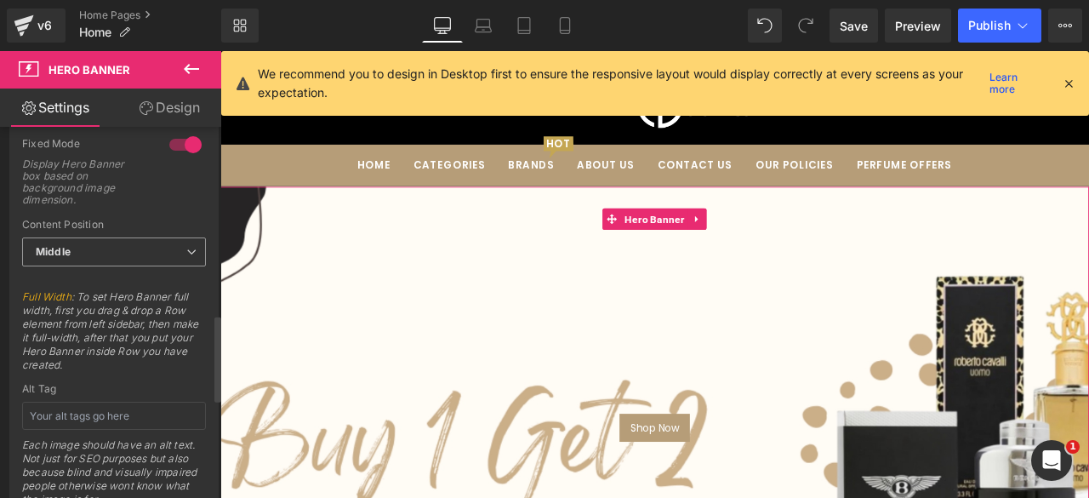
click at [143, 237] on span "Middle" at bounding box center [114, 252] width 184 height 30
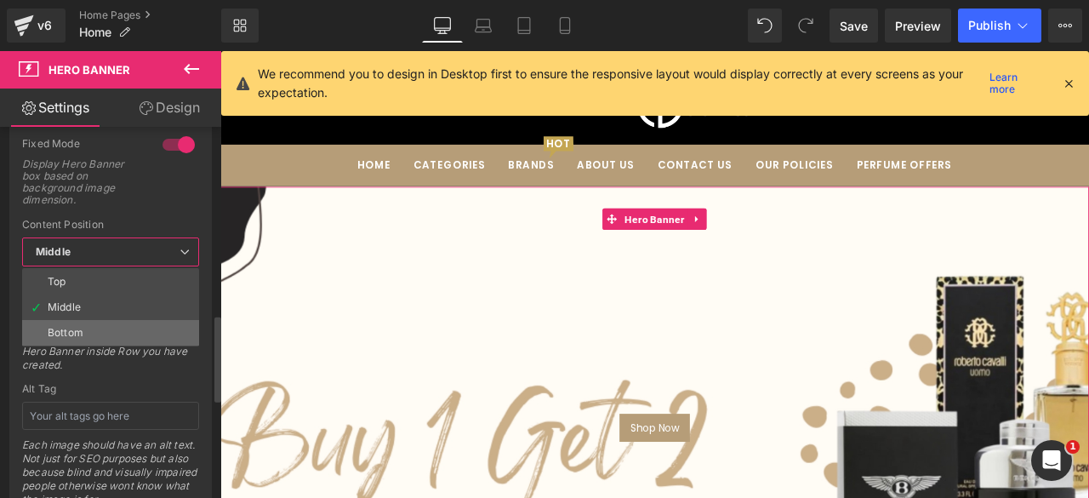
drag, startPoint x: 75, startPoint y: 336, endPoint x: 478, endPoint y: 315, distance: 403.8
click at [75, 336] on li "Bottom" at bounding box center [110, 333] width 177 height 26
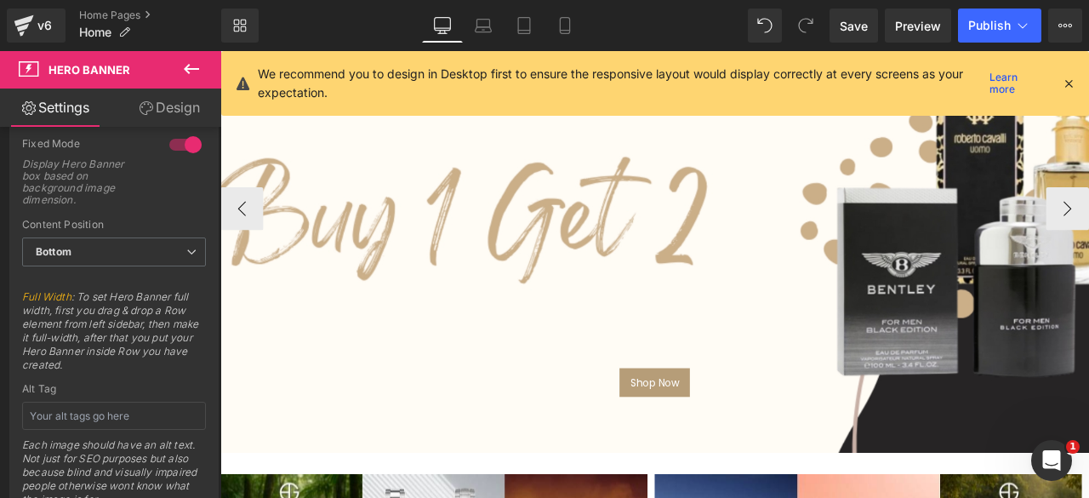
scroll to position [265, 0]
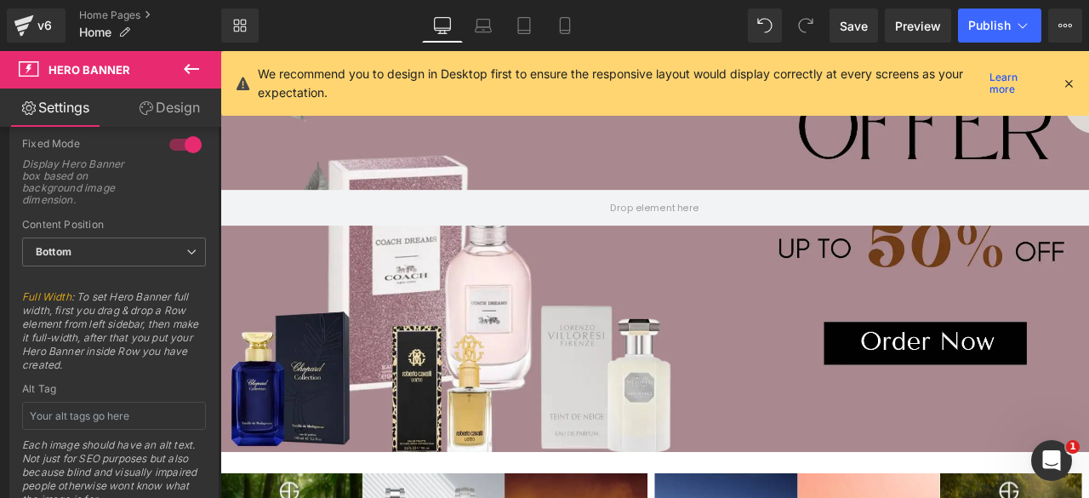
click at [191, 65] on icon at bounding box center [191, 69] width 20 height 20
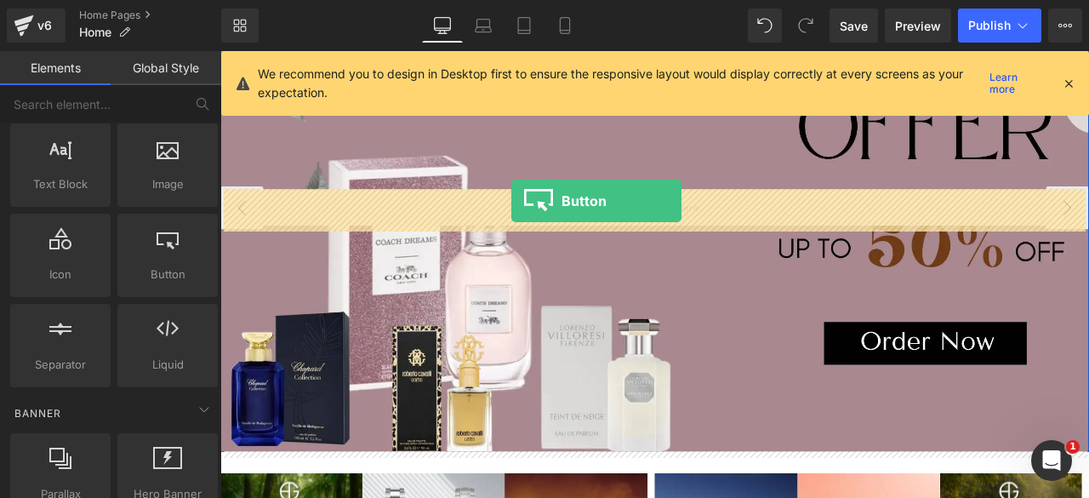
drag, startPoint x: 381, startPoint y: 287, endPoint x: 565, endPoint y: 229, distance: 192.6
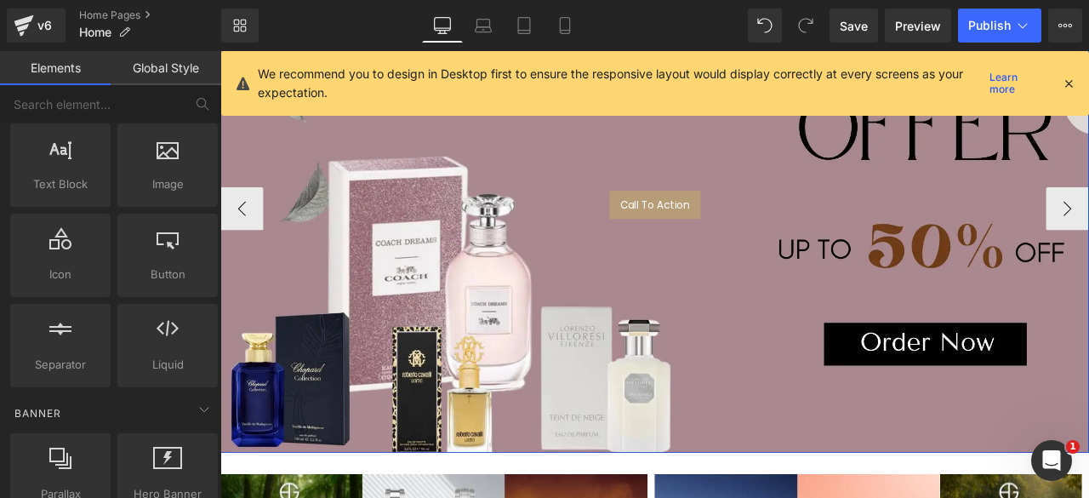
scroll to position [243, 0]
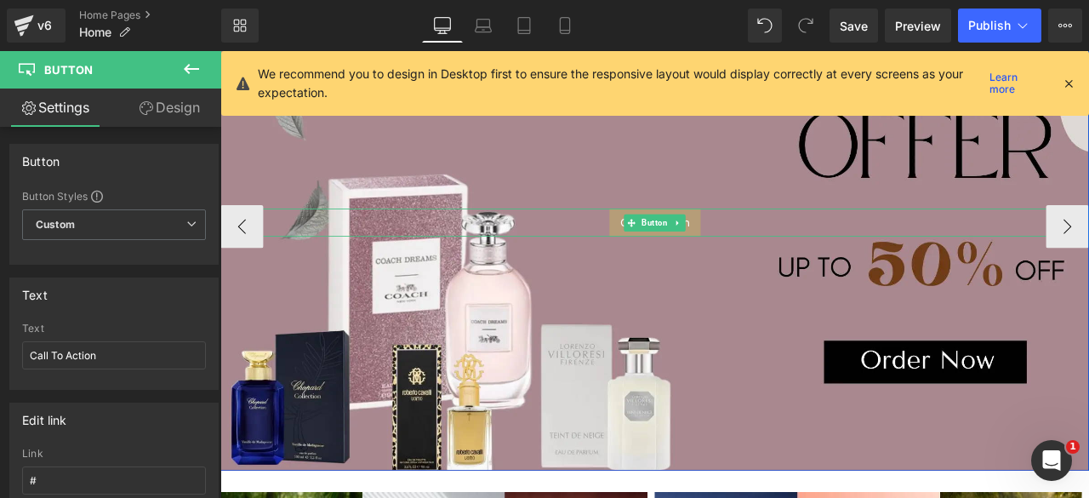
click at [726, 249] on span "Button" at bounding box center [734, 254] width 37 height 20
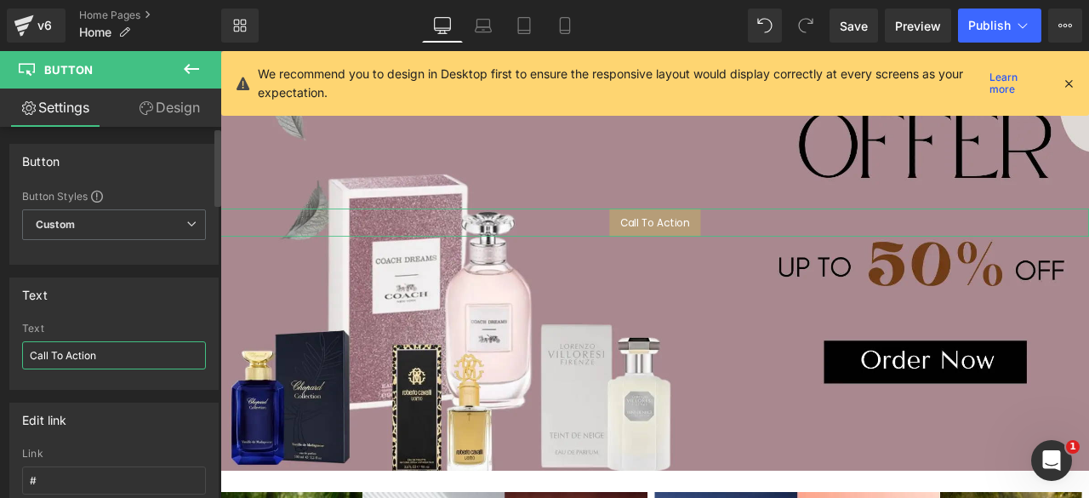
click at [39, 364] on input "Call To Action" at bounding box center [114, 355] width 184 height 28
type input "Shop Now"
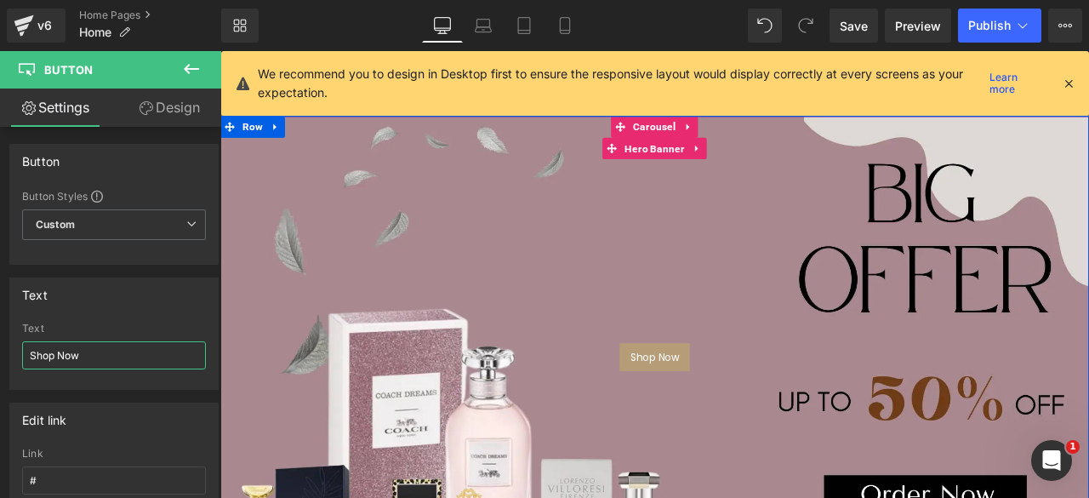
scroll to position [78, 0]
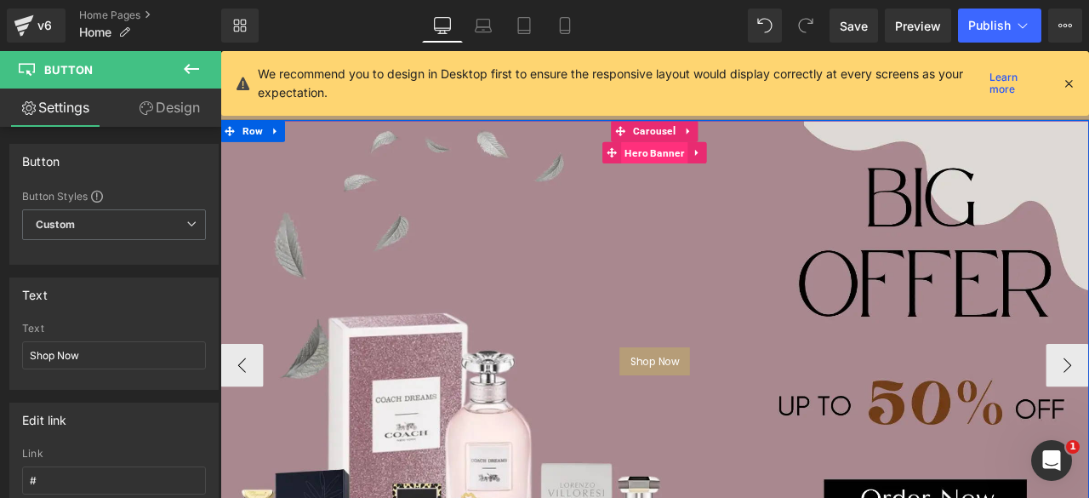
click at [738, 169] on span "Hero Banner" at bounding box center [734, 172] width 79 height 26
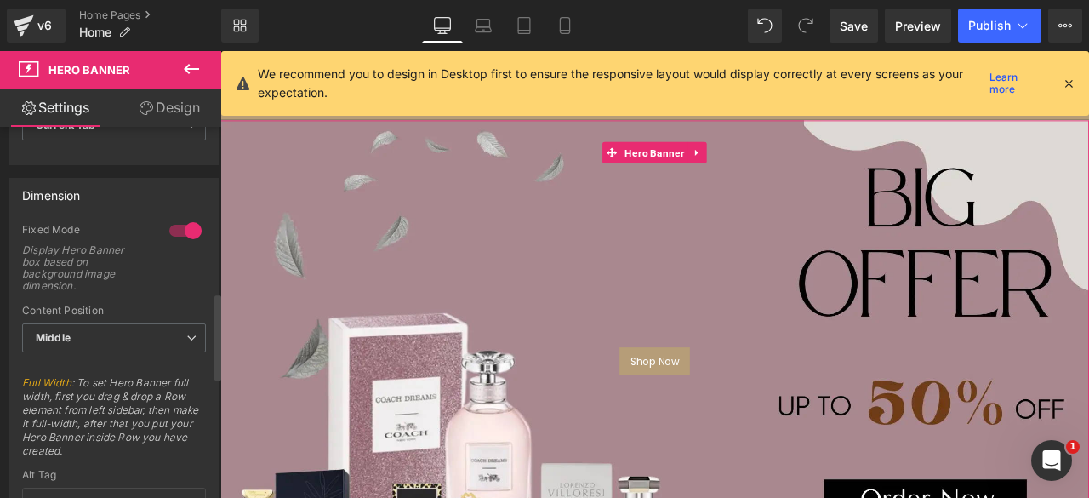
scroll to position [715, 0]
click at [144, 322] on span "Middle" at bounding box center [114, 337] width 184 height 30
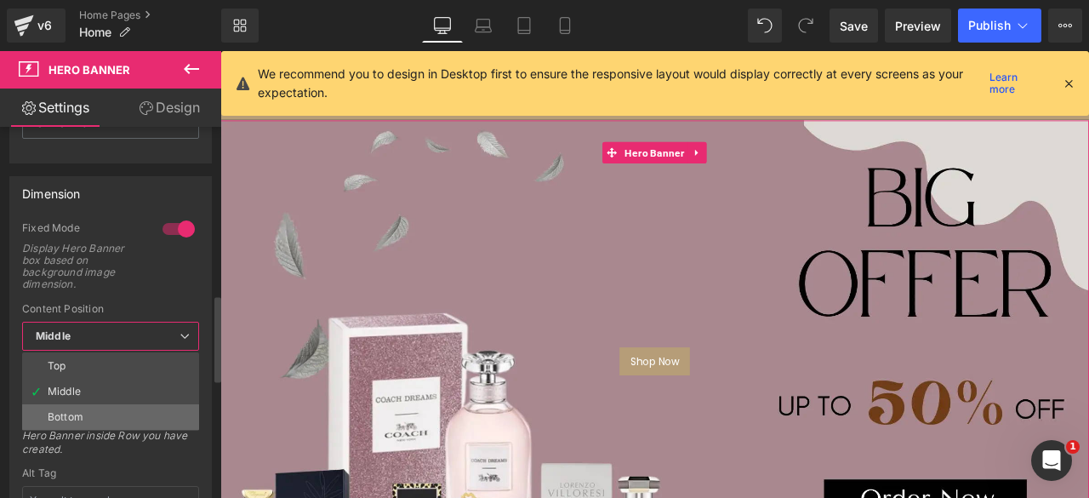
drag, startPoint x: 60, startPoint y: 412, endPoint x: 433, endPoint y: 288, distance: 392.5
click at [60, 412] on div "Bottom" at bounding box center [66, 417] width 36 height 12
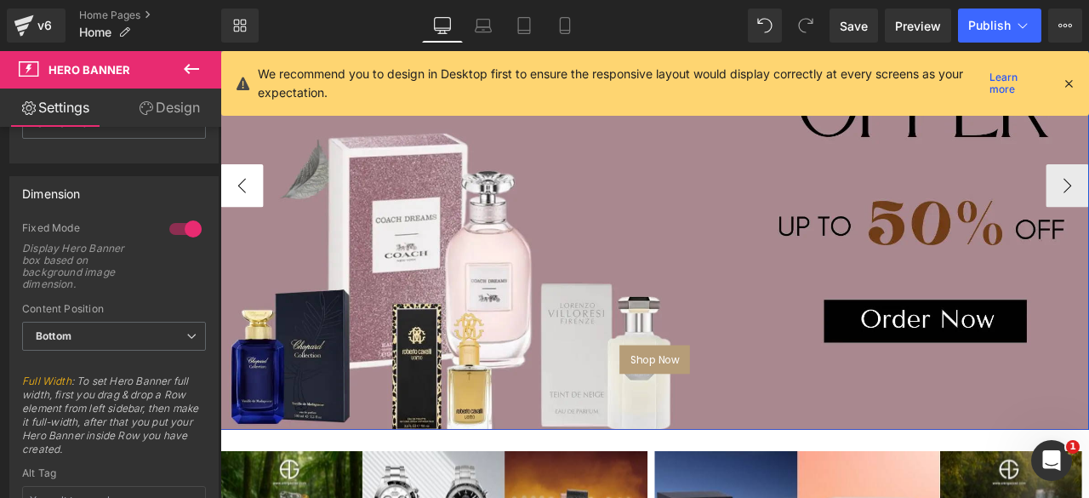
scroll to position [291, 0]
click at [242, 205] on button "‹" at bounding box center [245, 210] width 51 height 51
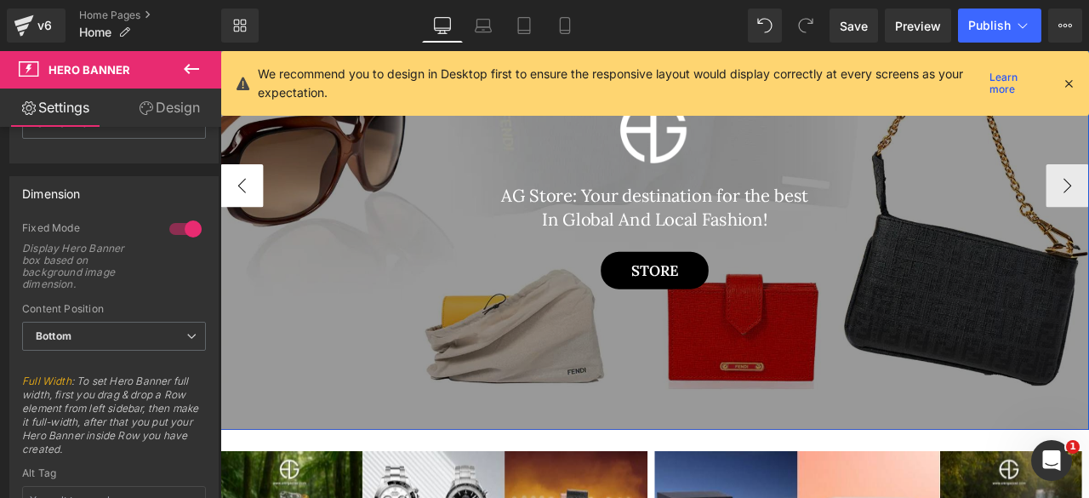
click at [242, 205] on button "‹" at bounding box center [245, 210] width 51 height 51
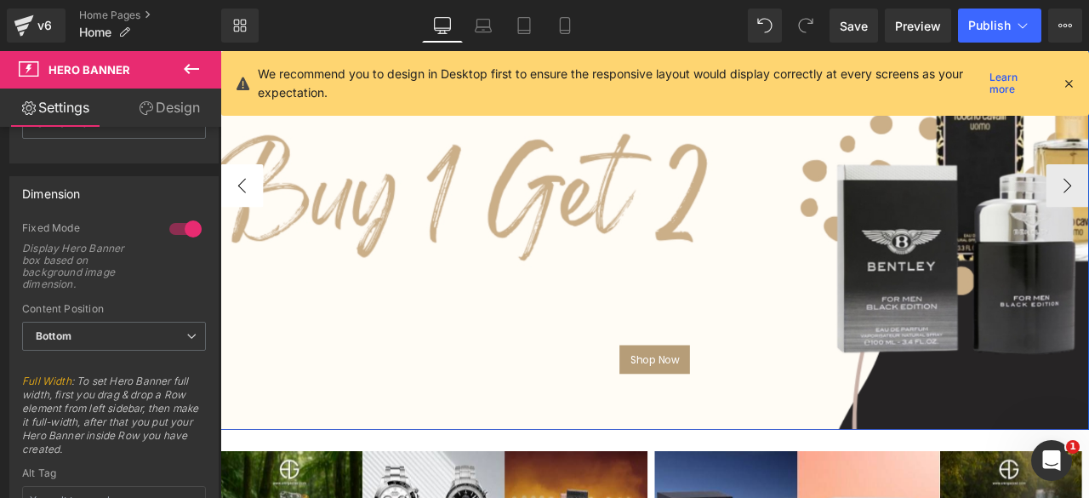
click at [242, 205] on button "‹" at bounding box center [245, 210] width 51 height 51
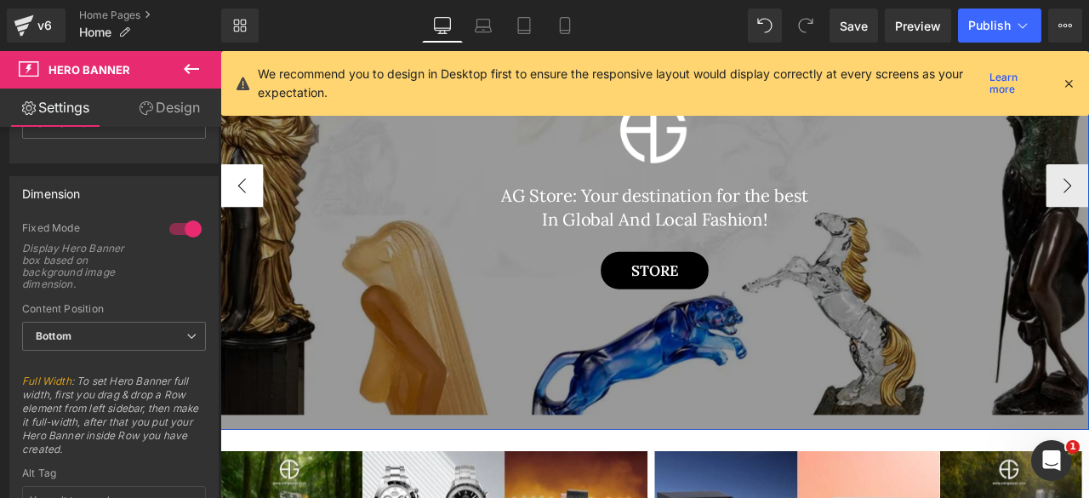
click at [242, 205] on button "‹" at bounding box center [245, 210] width 51 height 51
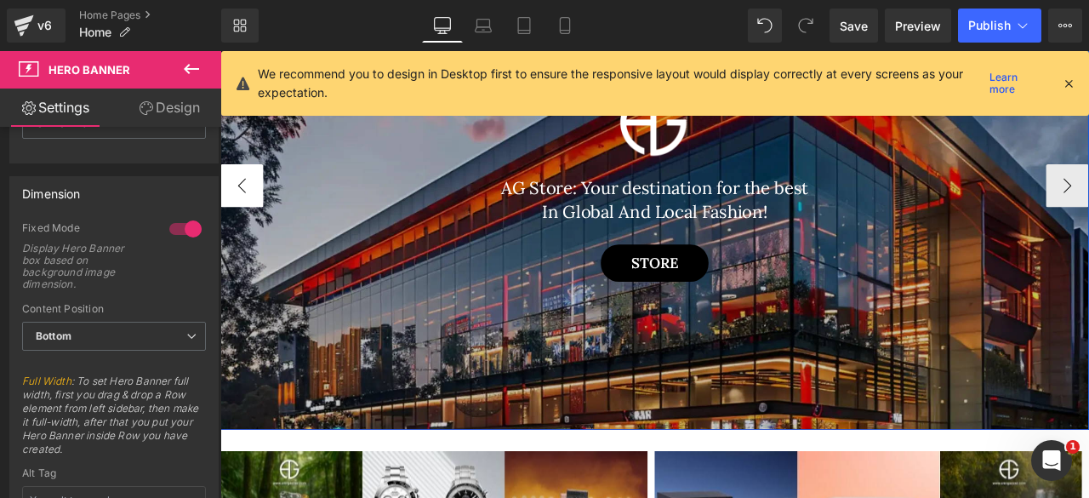
click at [242, 205] on button "‹" at bounding box center [245, 210] width 51 height 51
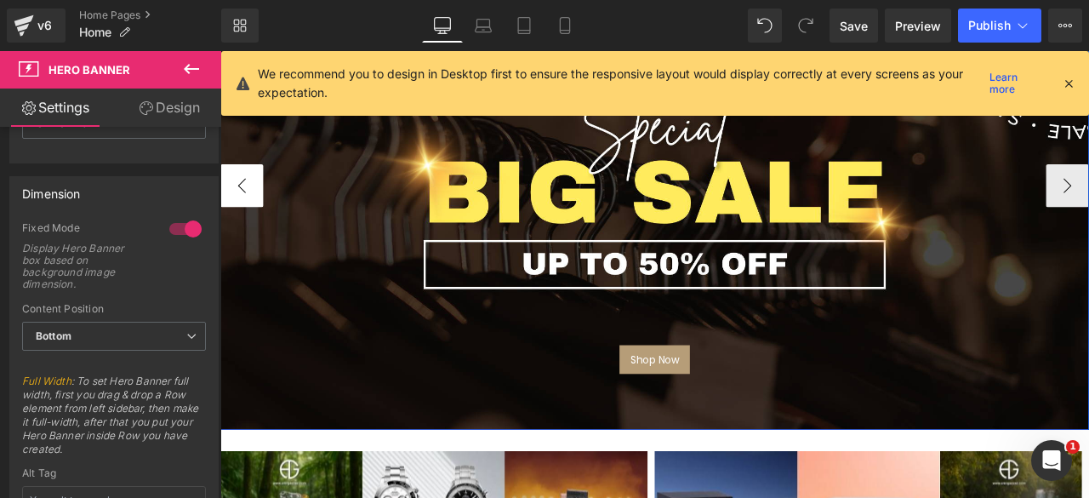
click at [242, 205] on button "‹" at bounding box center [245, 210] width 51 height 51
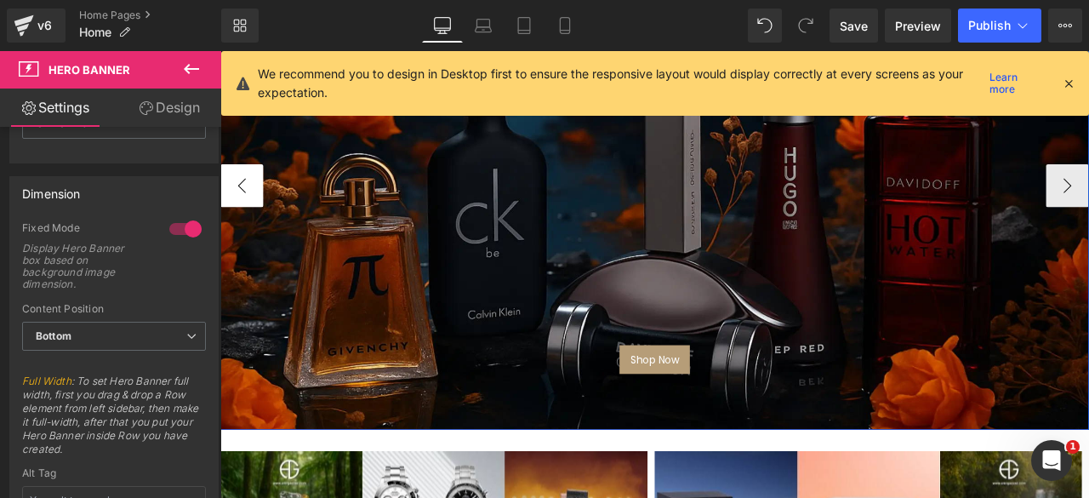
click at [242, 205] on button "‹" at bounding box center [245, 210] width 51 height 51
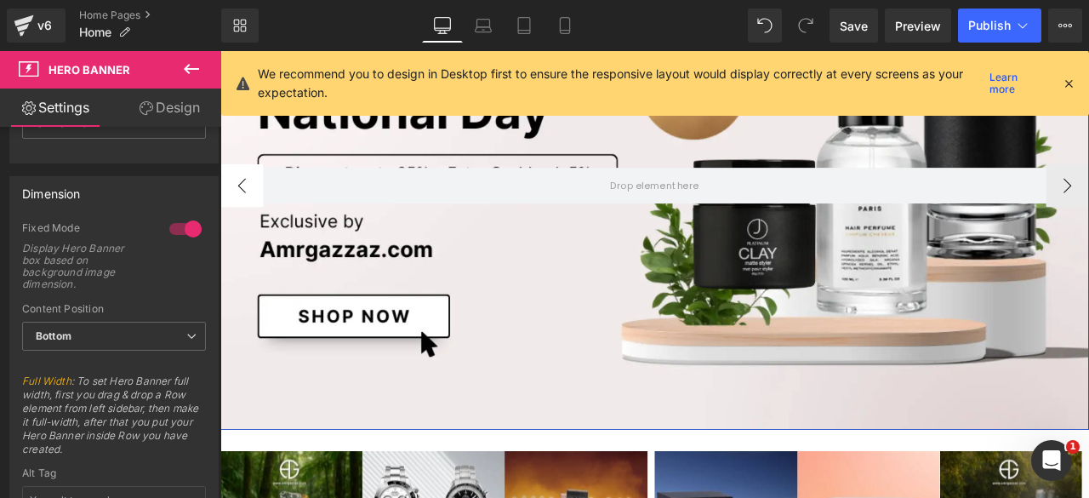
click at [242, 205] on button "‹" at bounding box center [245, 210] width 51 height 51
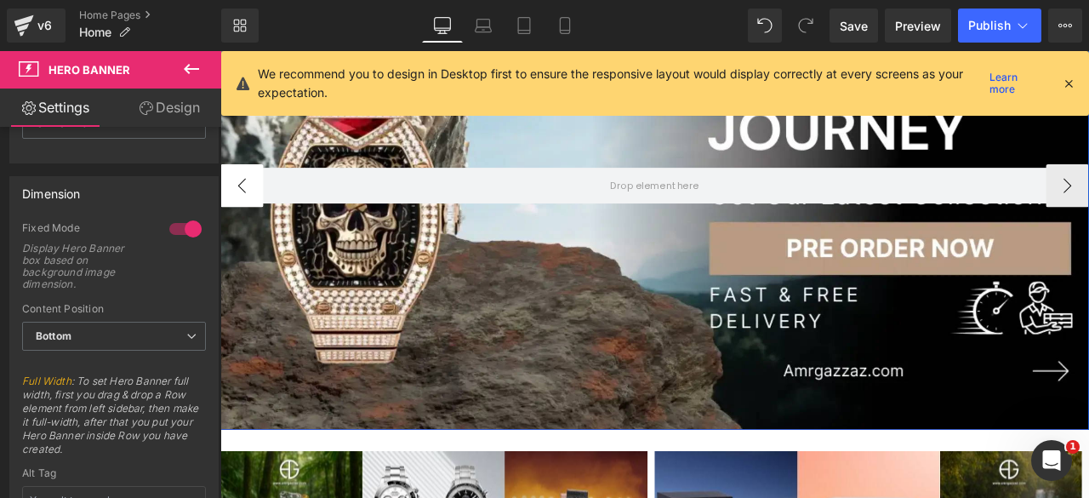
click at [242, 205] on button "‹" at bounding box center [245, 210] width 51 height 51
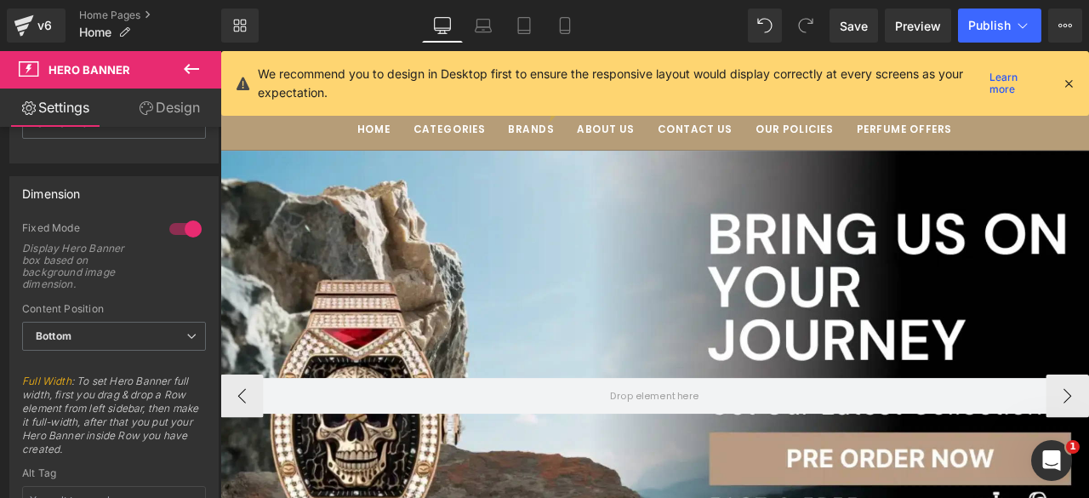
scroll to position [0, 0]
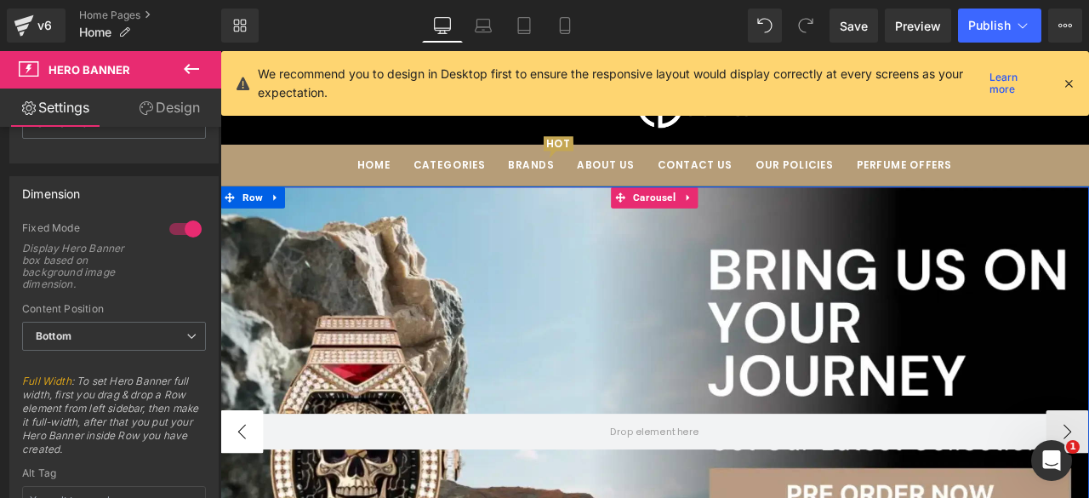
click at [237, 497] on button "‹" at bounding box center [245, 501] width 51 height 51
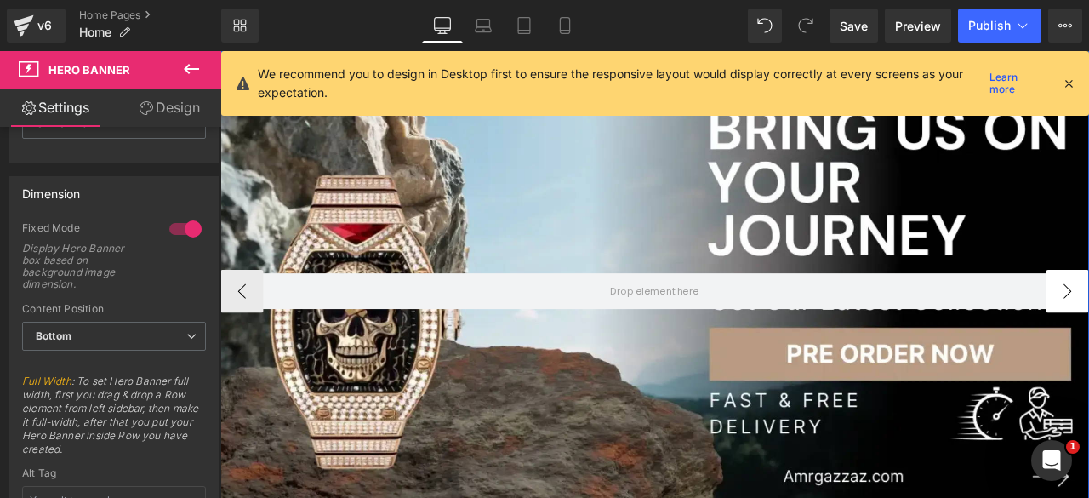
scroll to position [173, 0]
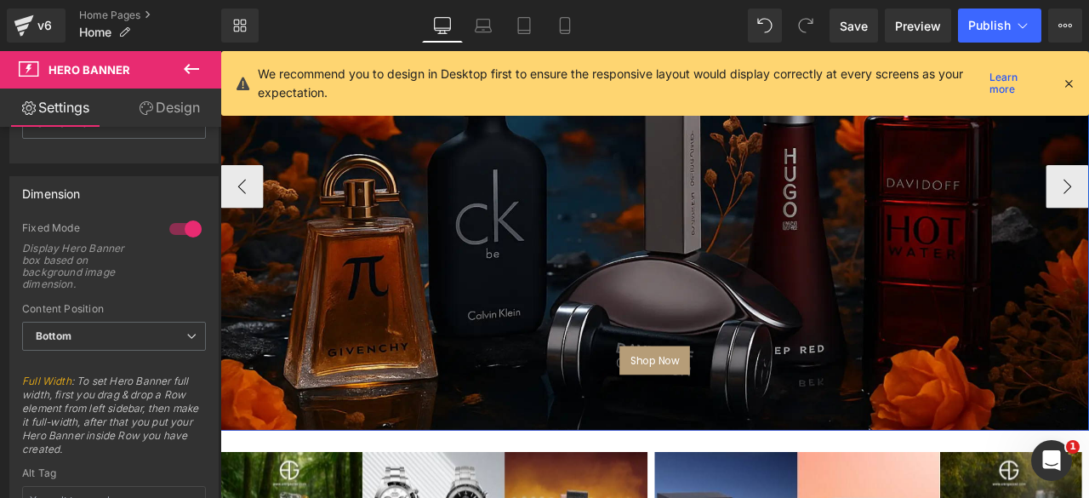
scroll to position [293, 0]
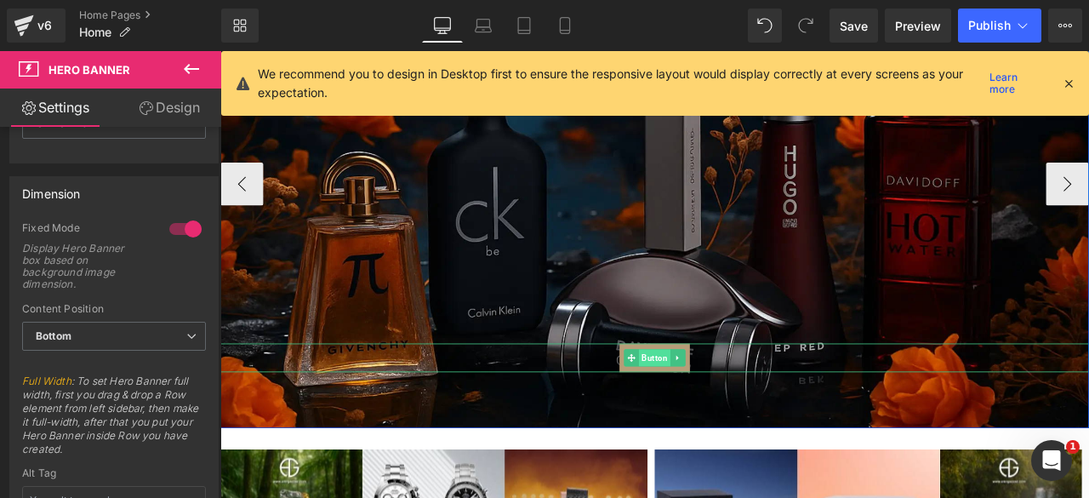
click at [733, 415] on span "Button" at bounding box center [734, 414] width 37 height 20
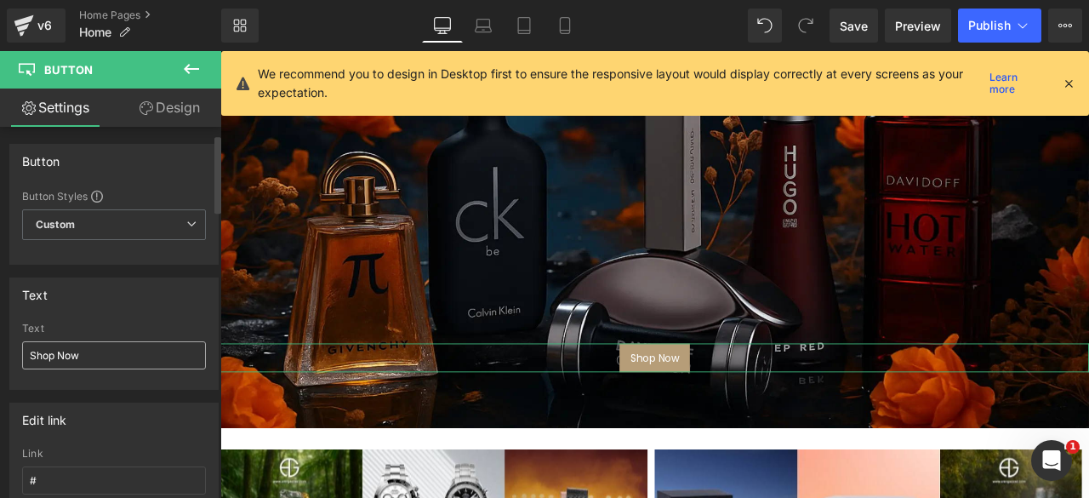
scroll to position [47, 0]
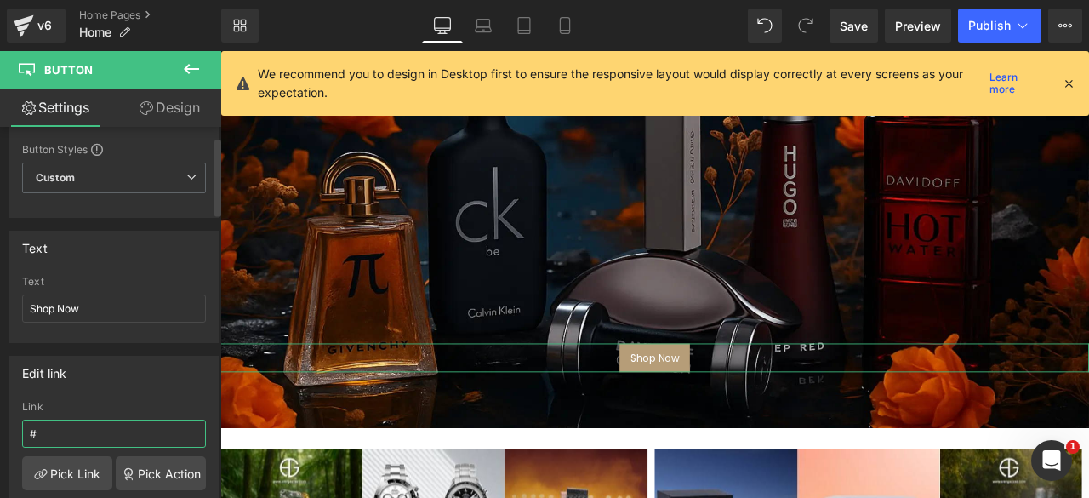
click at [75, 431] on input "#" at bounding box center [114, 433] width 184 height 28
paste input "[URL][DOMAIN_NAME]"
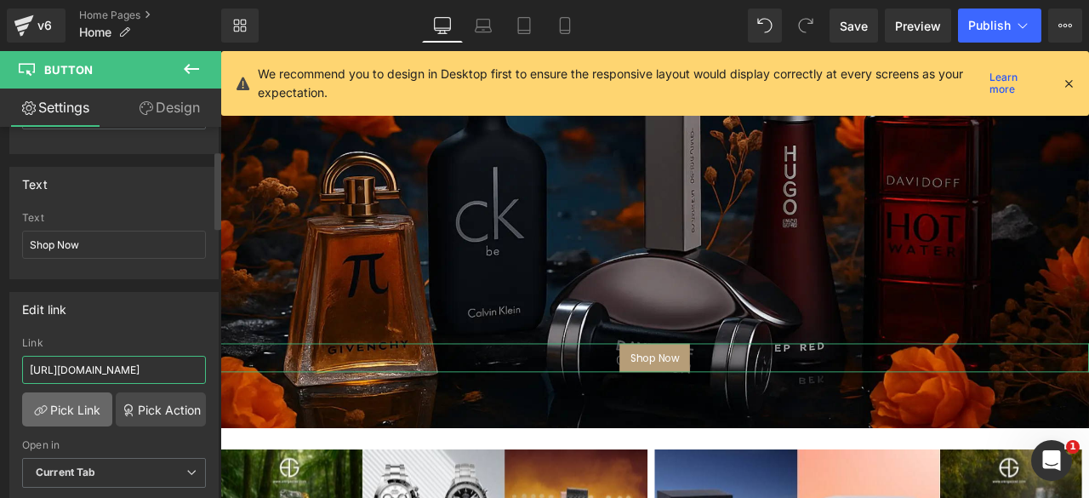
type input "[URL][DOMAIN_NAME]"
click at [65, 408] on link "Pick Link" at bounding box center [67, 409] width 90 height 34
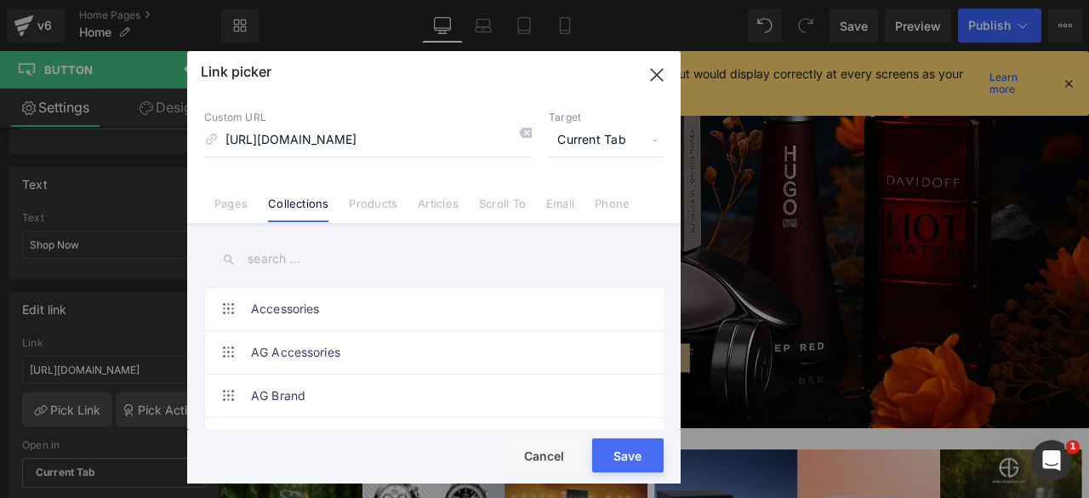
click at [291, 250] on input "text" at bounding box center [433, 259] width 459 height 38
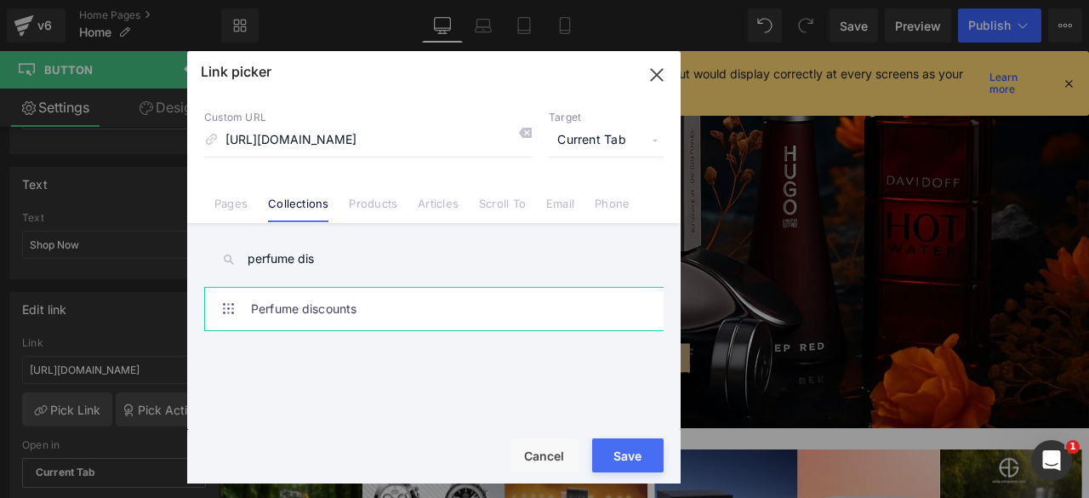
type input "perfume dis"
click at [301, 308] on link "Perfume discounts" at bounding box center [438, 309] width 374 height 43
click at [640, 458] on button "Save" at bounding box center [627, 455] width 71 height 34
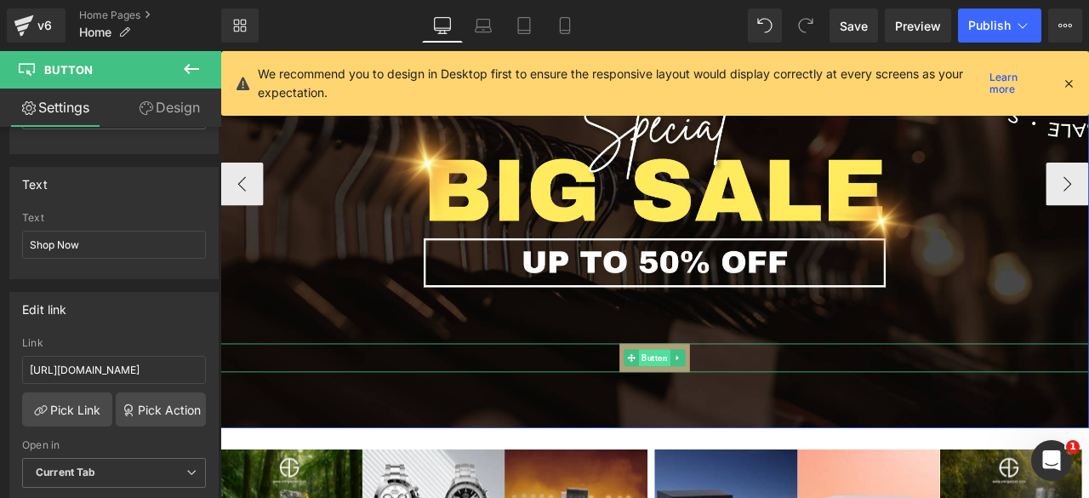
click at [728, 414] on span "Button" at bounding box center [734, 414] width 37 height 20
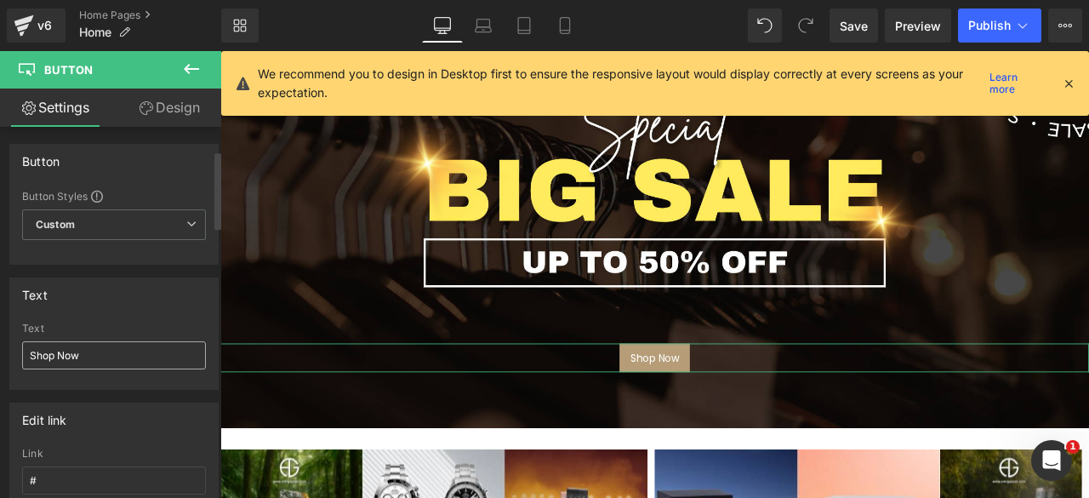
scroll to position [174, 0]
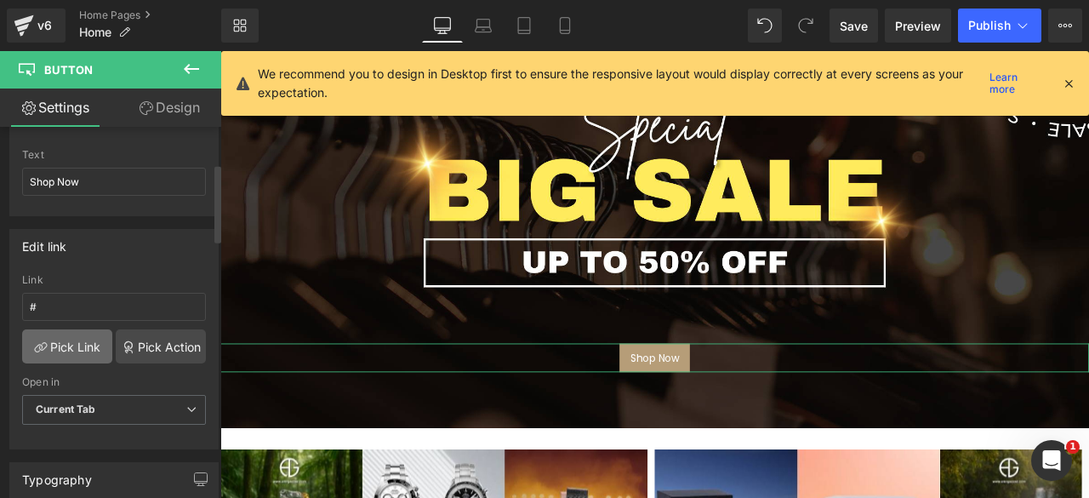
click at [63, 349] on link "Pick Link" at bounding box center [67, 346] width 90 height 34
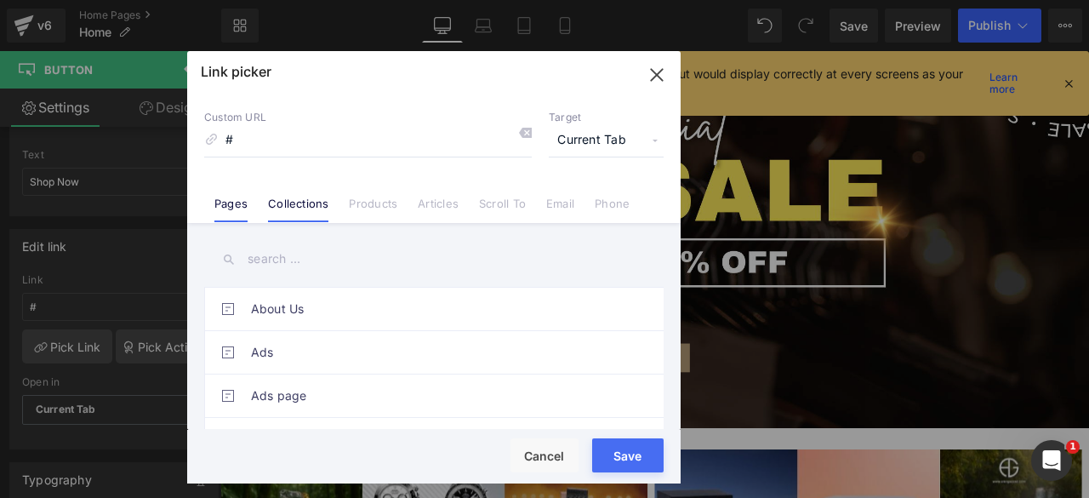
click at [289, 208] on link "Collections" at bounding box center [298, 209] width 60 height 26
click at [282, 260] on input "text" at bounding box center [433, 259] width 459 height 38
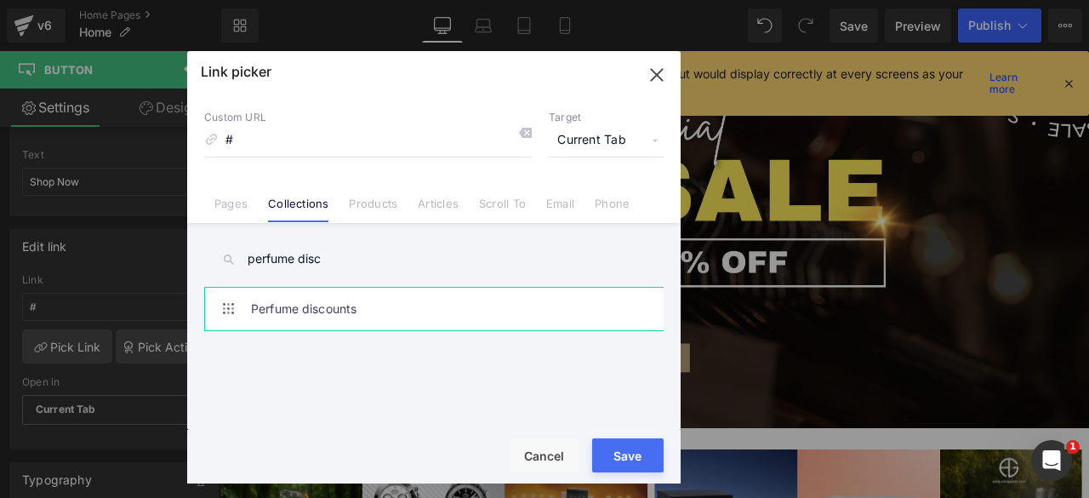
type input "perfume disc"
click at [350, 307] on link "Perfume discounts" at bounding box center [438, 309] width 374 height 43
click at [621, 451] on button "Save" at bounding box center [627, 455] width 71 height 34
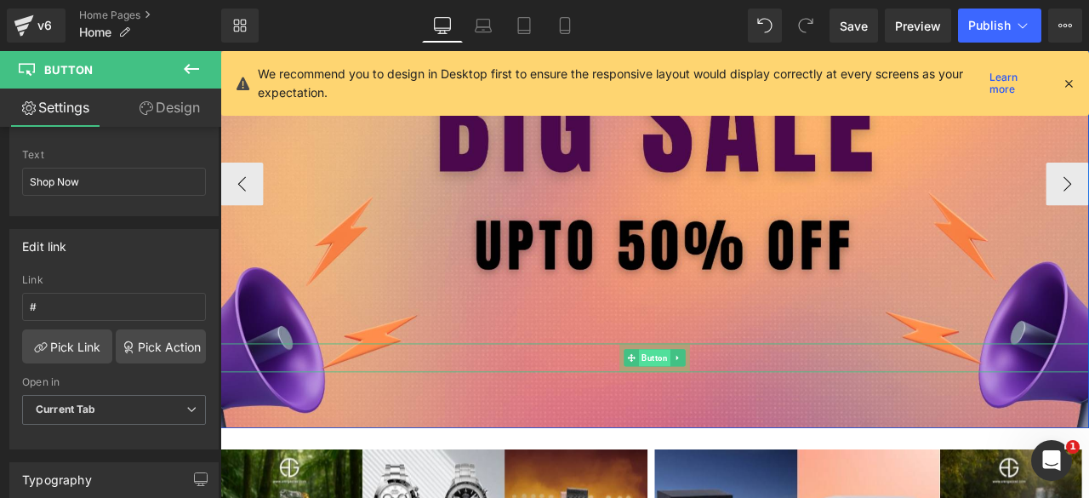
click at [721, 413] on span "Button" at bounding box center [734, 414] width 37 height 20
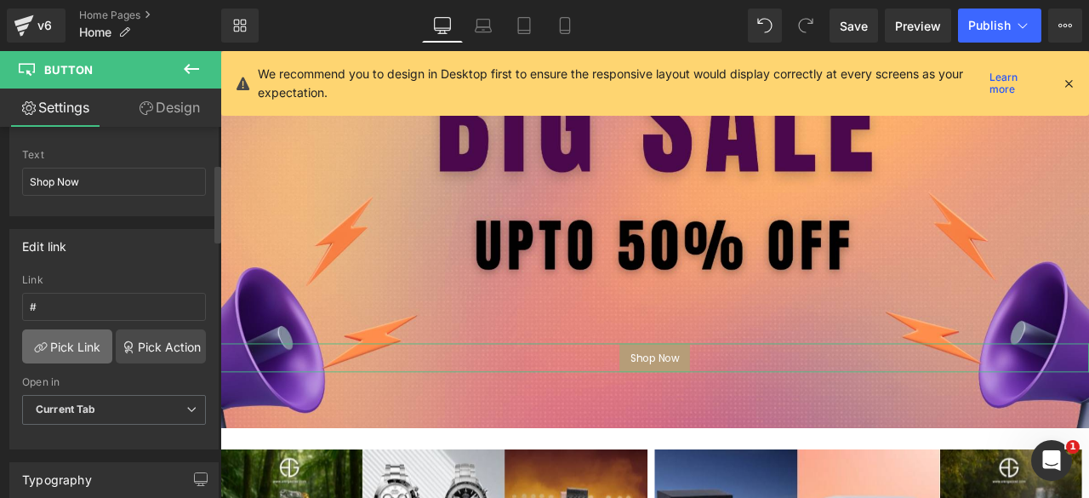
scroll to position [174, 0]
click at [70, 334] on link "Pick Link" at bounding box center [67, 345] width 90 height 34
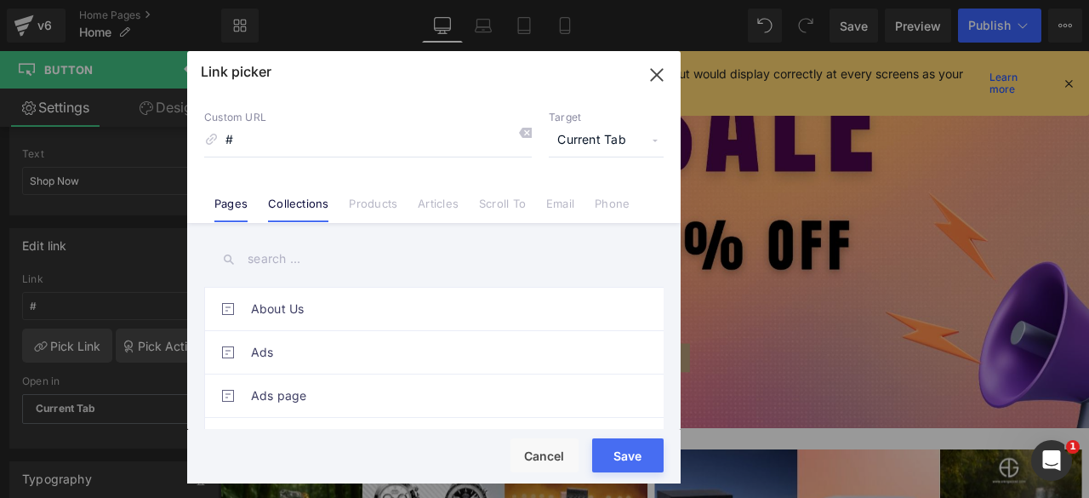
click at [288, 202] on link "Collections" at bounding box center [298, 209] width 60 height 26
click at [268, 259] on input "text" at bounding box center [433, 259] width 459 height 38
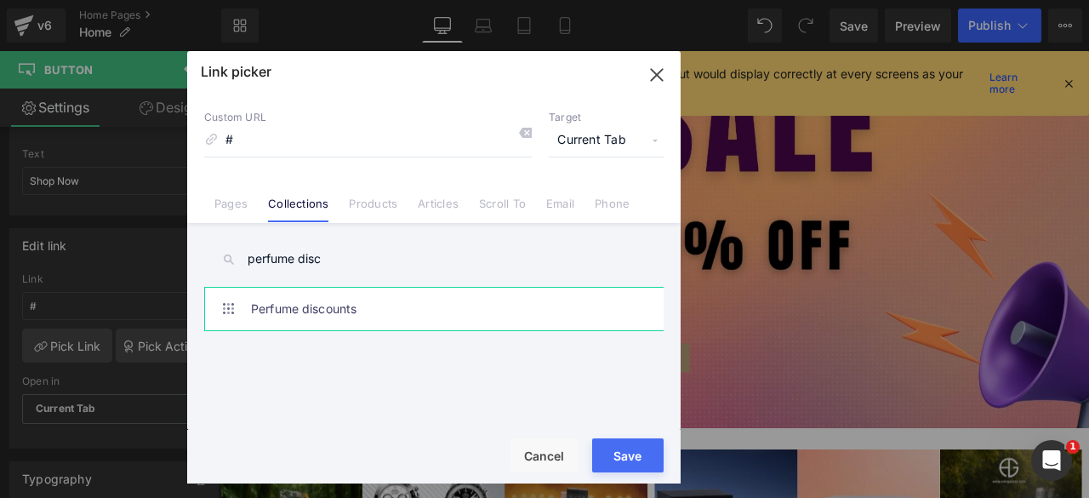
type input "perfume disc"
click at [315, 296] on link "Perfume discounts" at bounding box center [438, 309] width 374 height 43
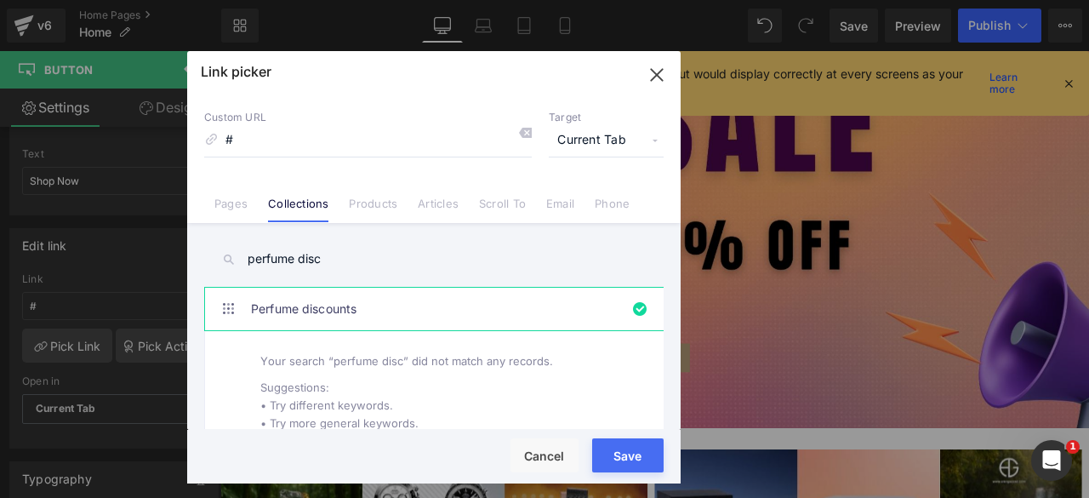
click at [615, 453] on button "Save" at bounding box center [627, 455] width 71 height 34
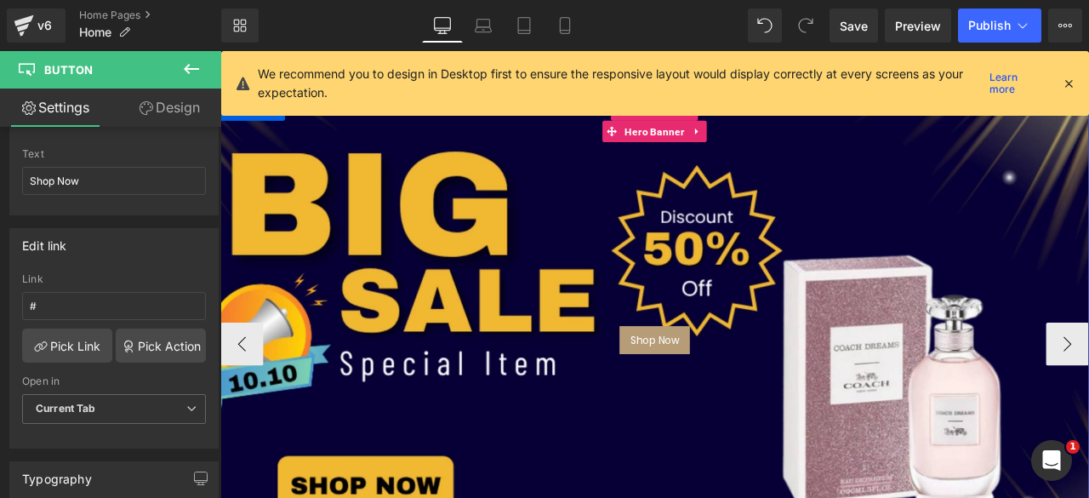
scroll to position [103, 0]
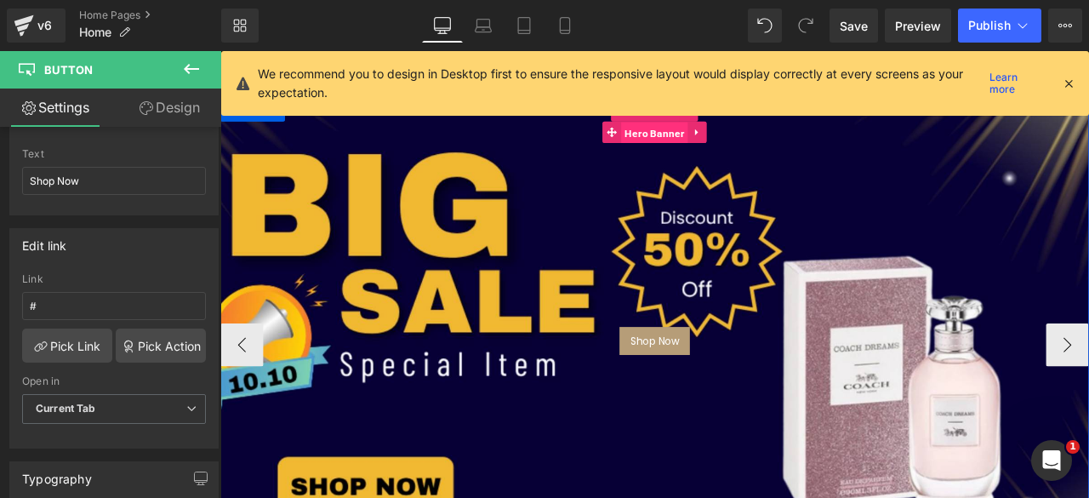
click at [727, 145] on span "Hero Banner" at bounding box center [734, 148] width 79 height 26
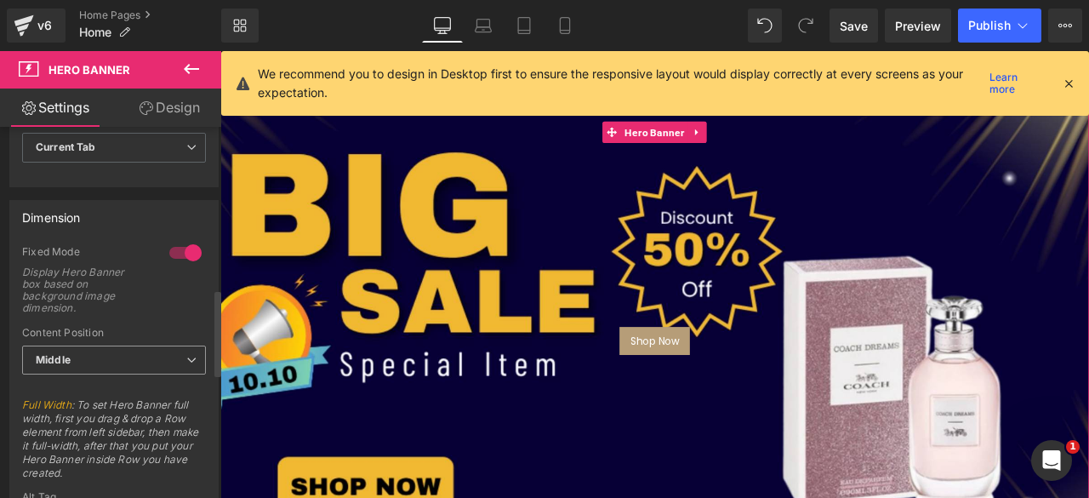
scroll to position [692, 0]
click at [125, 350] on span "Middle" at bounding box center [114, 359] width 184 height 30
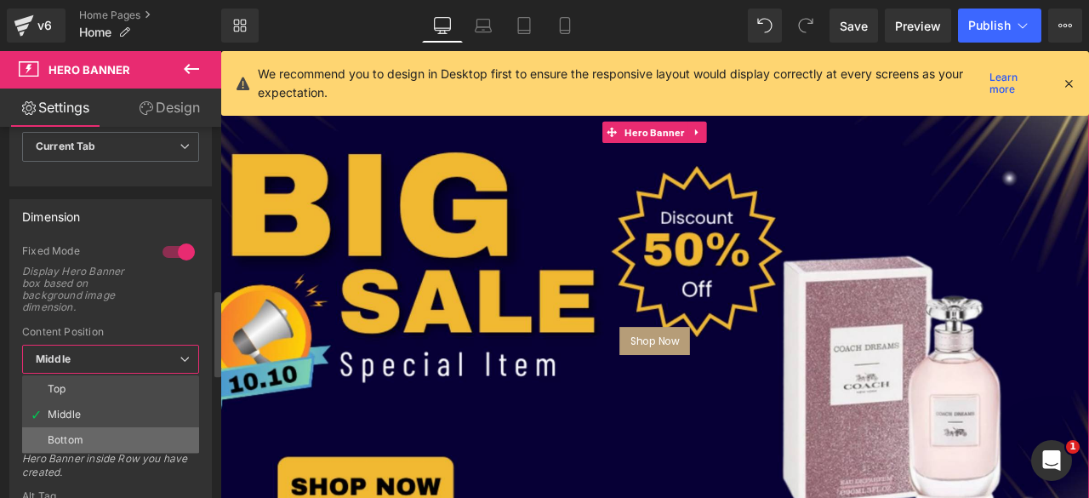
drag, startPoint x: 80, startPoint y: 430, endPoint x: 367, endPoint y: 351, distance: 297.1
click at [80, 434] on div "Bottom" at bounding box center [66, 440] width 36 height 12
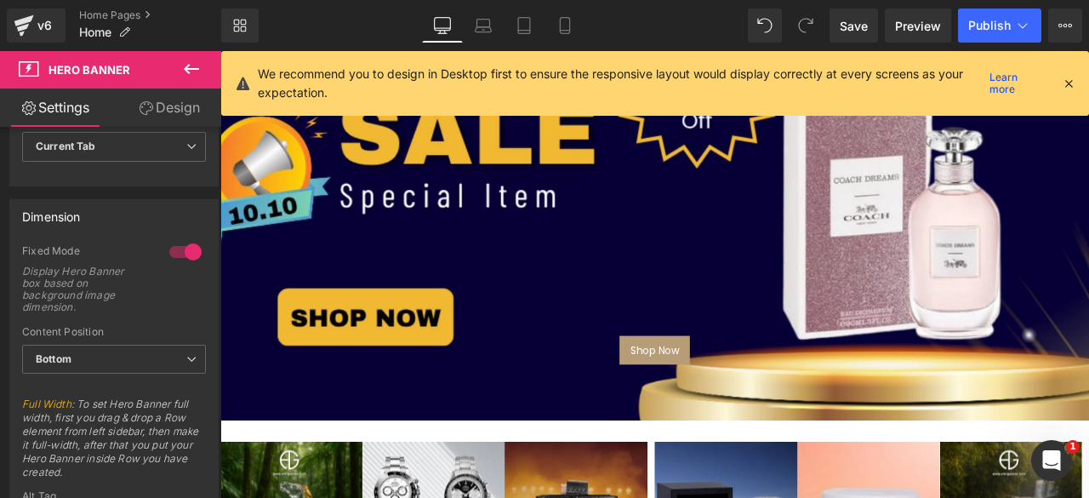
scroll to position [310, 0]
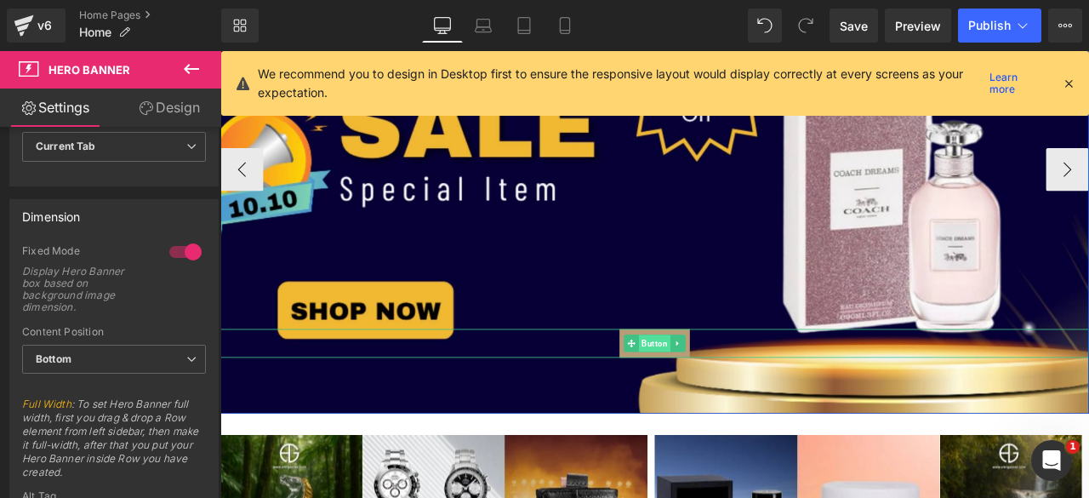
click at [730, 395] on span "Button" at bounding box center [734, 397] width 37 height 20
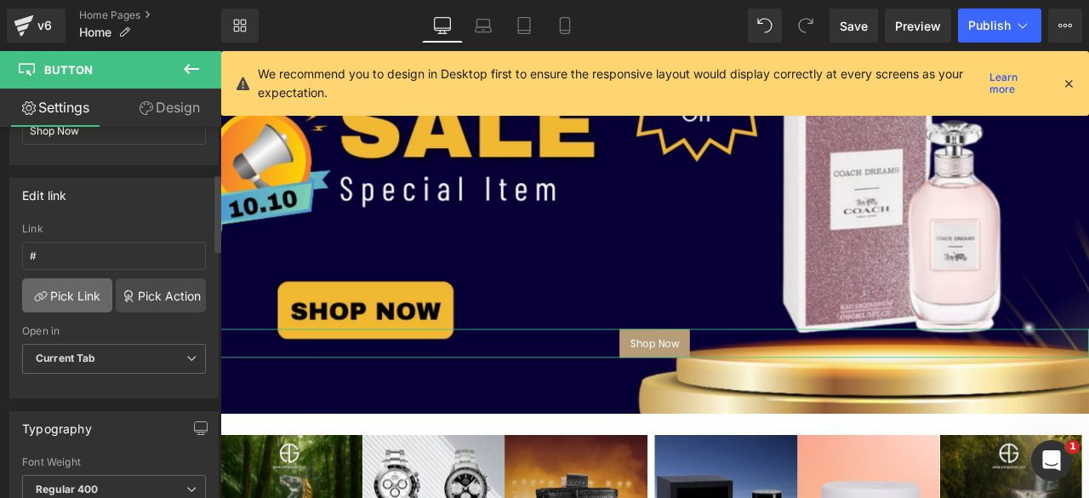
scroll to position [230, 0]
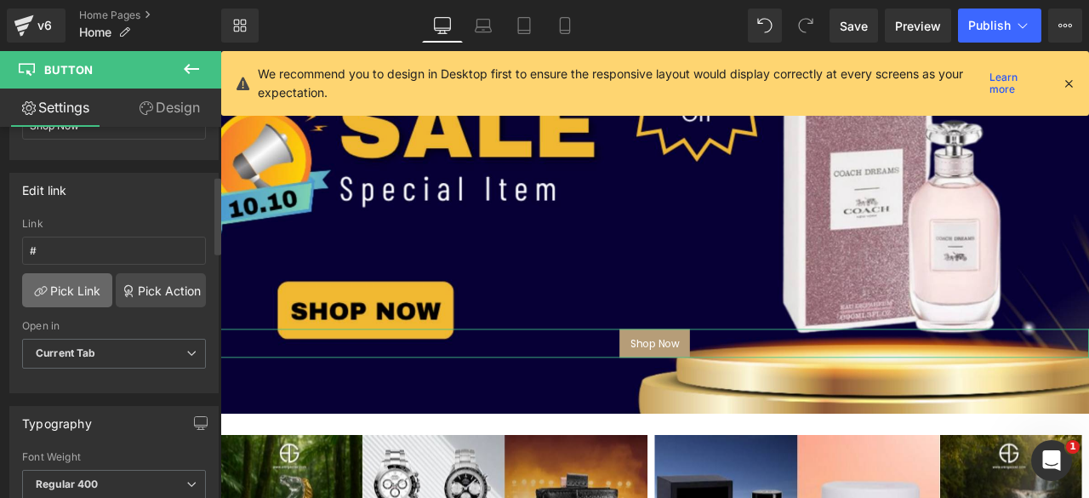
click at [75, 302] on link "Pick Link" at bounding box center [67, 290] width 90 height 34
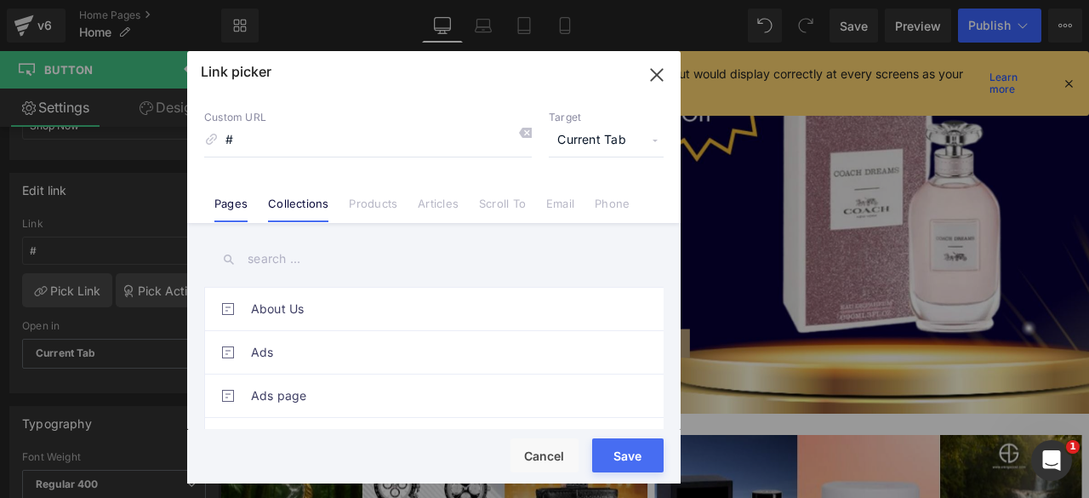
click at [315, 207] on link "Collections" at bounding box center [298, 209] width 60 height 26
click at [276, 264] on input "text" at bounding box center [433, 259] width 459 height 38
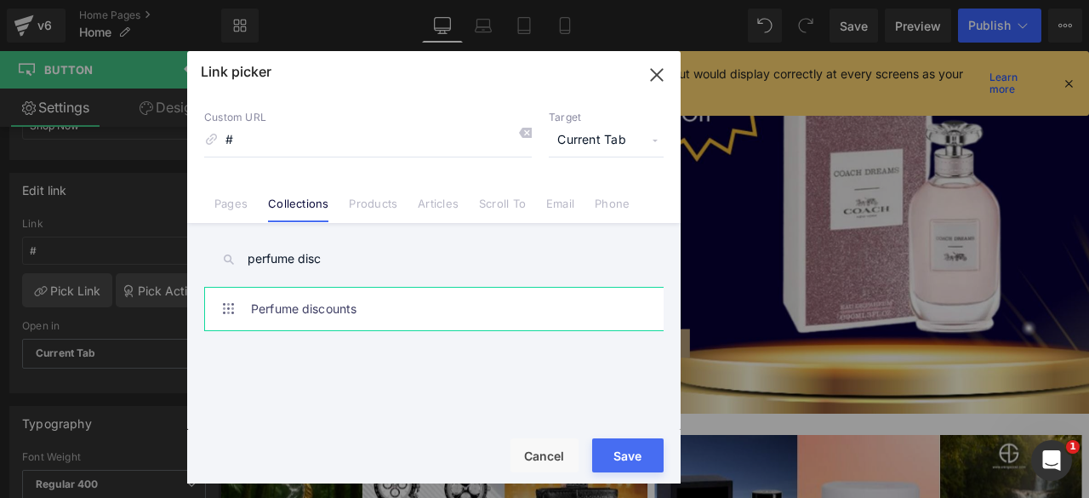
type input "perfume disc"
click at [292, 316] on link "Perfume discounts" at bounding box center [438, 309] width 374 height 43
click at [626, 454] on button "Save" at bounding box center [627, 455] width 71 height 34
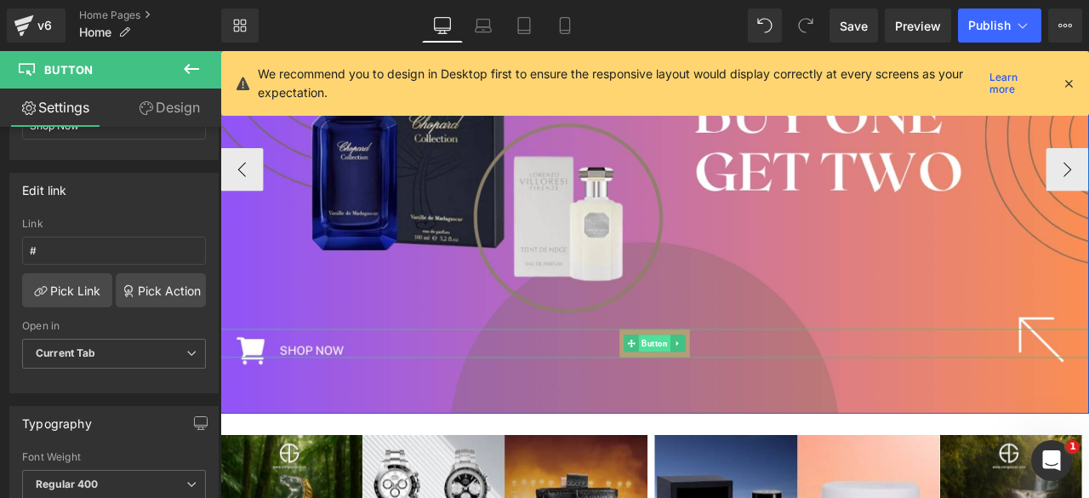
click at [737, 396] on span "Button" at bounding box center [734, 397] width 37 height 20
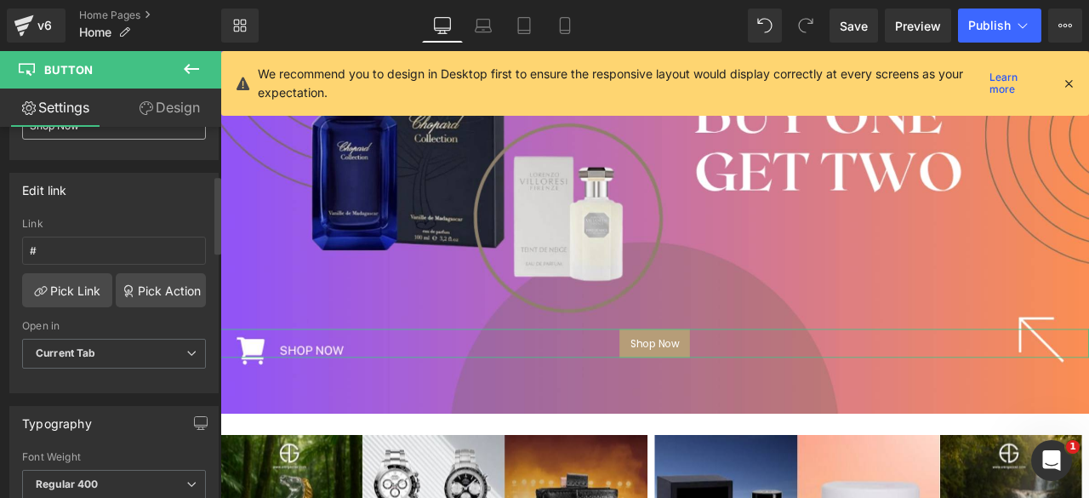
scroll to position [261, 0]
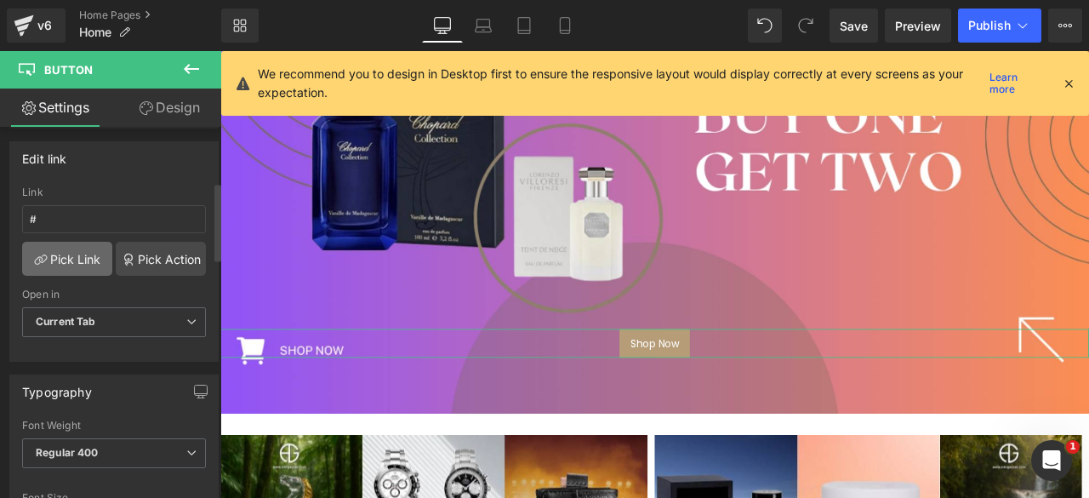
click at [77, 258] on link "Pick Link" at bounding box center [67, 259] width 90 height 34
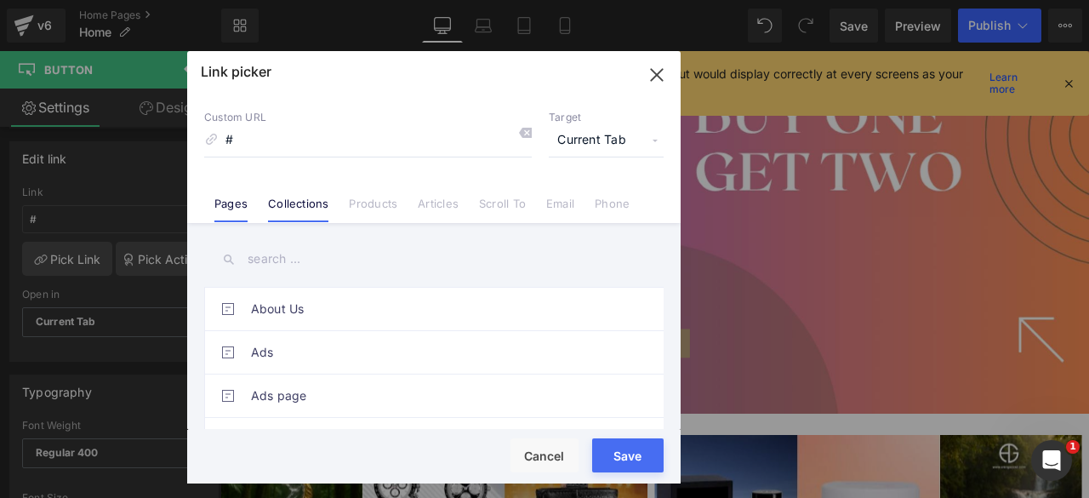
click at [304, 212] on link "Collections" at bounding box center [298, 209] width 60 height 26
click at [276, 262] on input "text" at bounding box center [433, 259] width 459 height 38
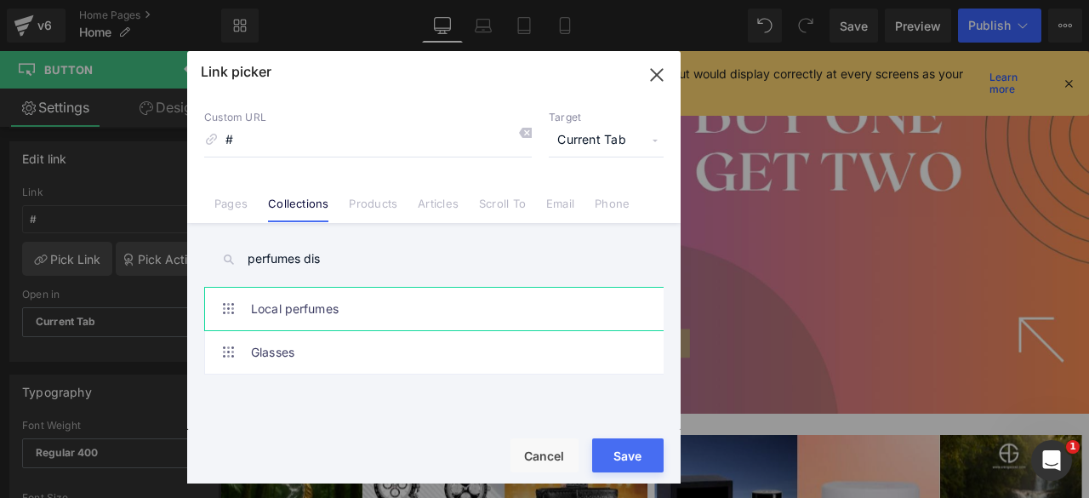
click at [305, 304] on link "Local perfumes" at bounding box center [438, 309] width 374 height 43
click at [361, 257] on input "perfumes dis" at bounding box center [433, 259] width 459 height 38
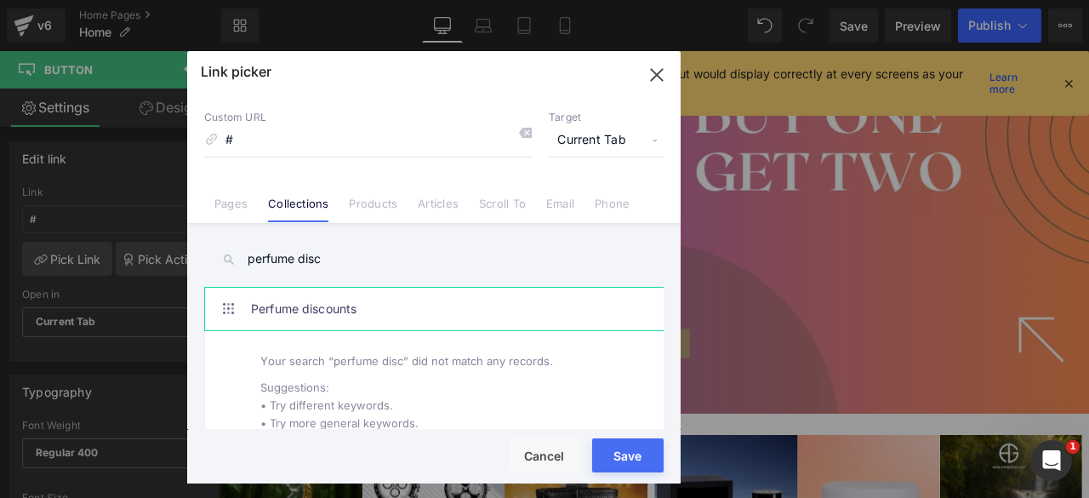
type input "perfume disc"
click at [322, 305] on link "Perfume discounts" at bounding box center [438, 309] width 374 height 43
click at [616, 449] on button "Save" at bounding box center [627, 455] width 71 height 34
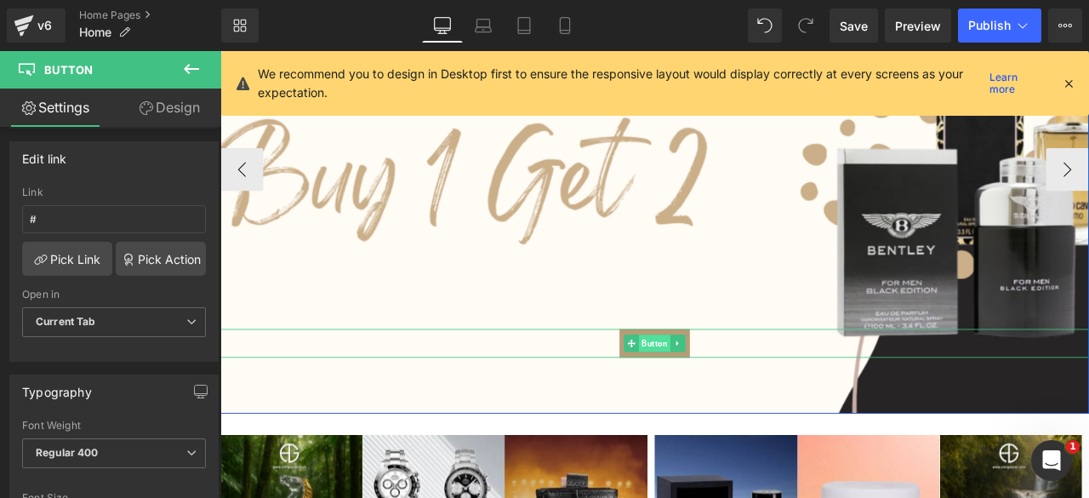
click at [731, 391] on span "Button" at bounding box center [734, 397] width 37 height 20
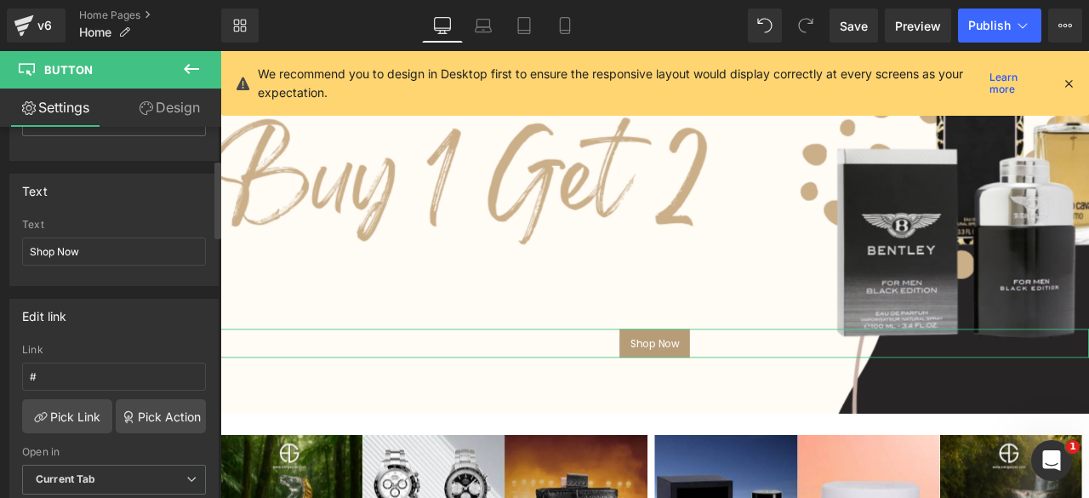
scroll to position [166, 0]
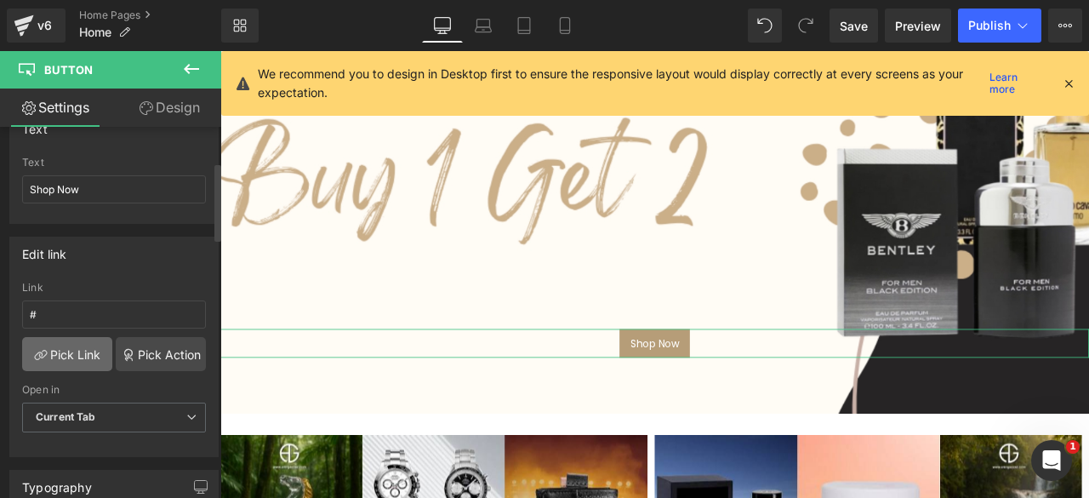
click at [68, 348] on link "Pick Link" at bounding box center [67, 354] width 90 height 34
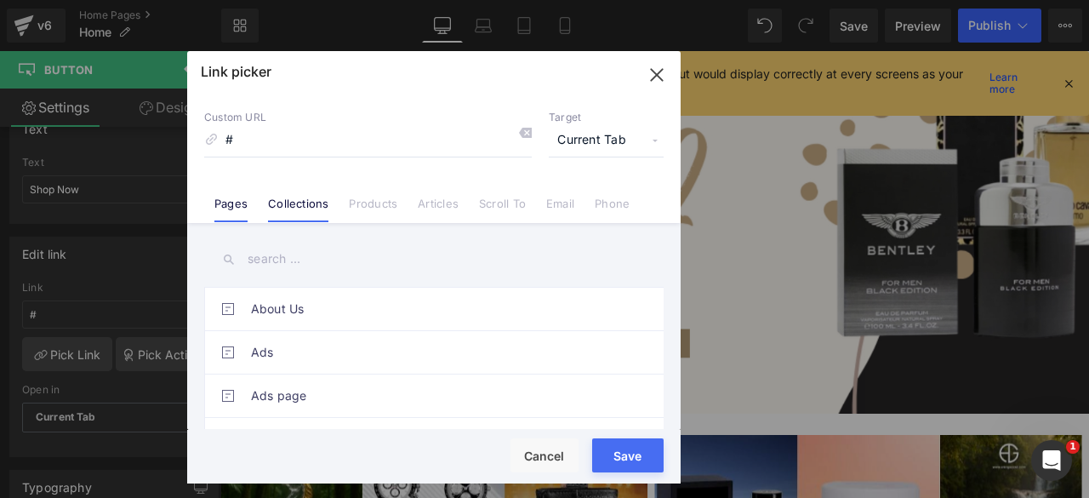
click at [288, 202] on link "Collections" at bounding box center [298, 209] width 60 height 26
click at [280, 258] on input "text" at bounding box center [433, 259] width 459 height 38
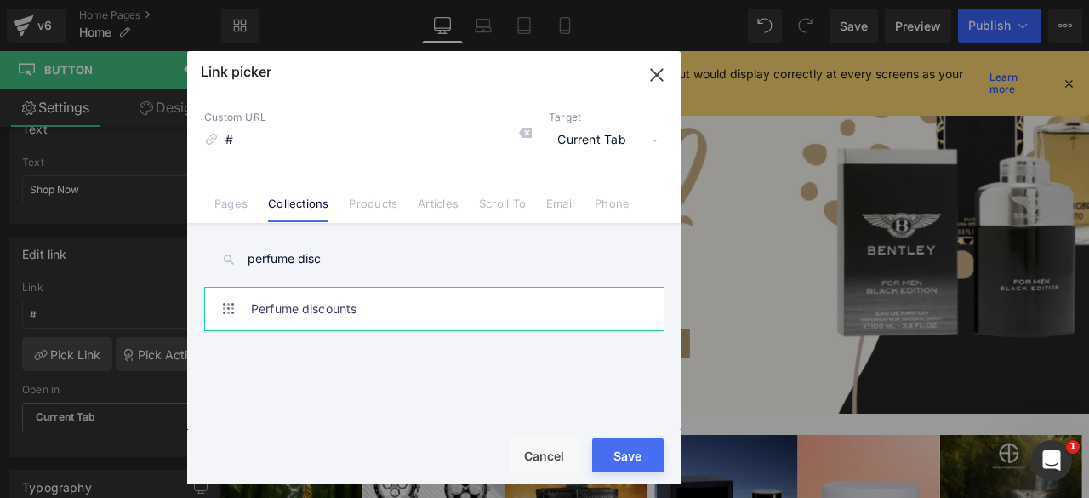
type input "perfume disc"
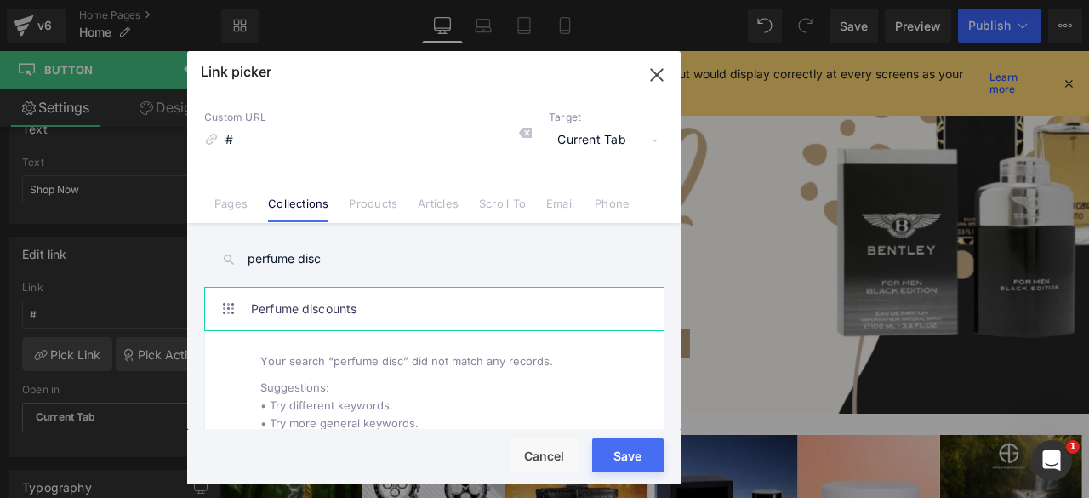
click at [310, 298] on link "Perfume discounts" at bounding box center [438, 309] width 374 height 43
click at [626, 460] on button "Save" at bounding box center [627, 455] width 71 height 34
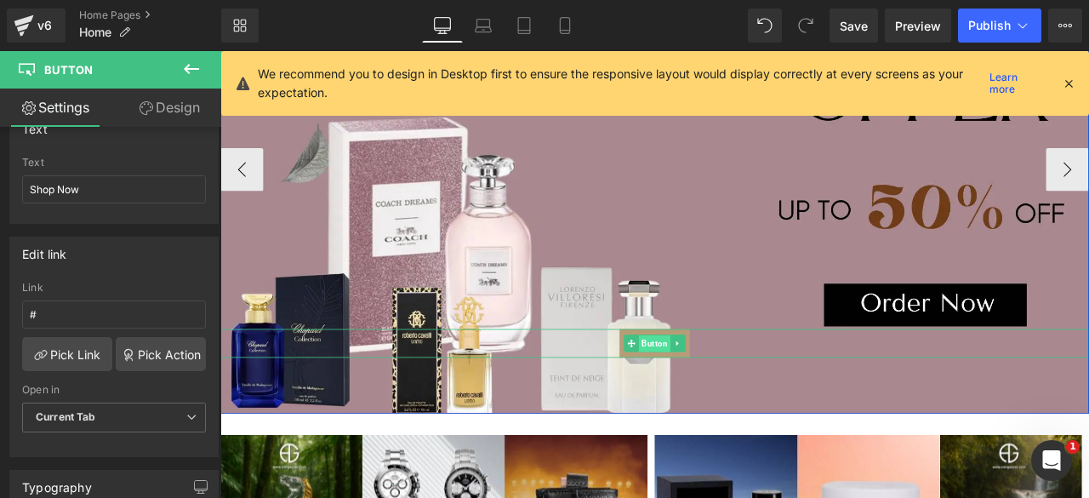
click at [734, 390] on span "Button" at bounding box center [734, 398] width 37 height 20
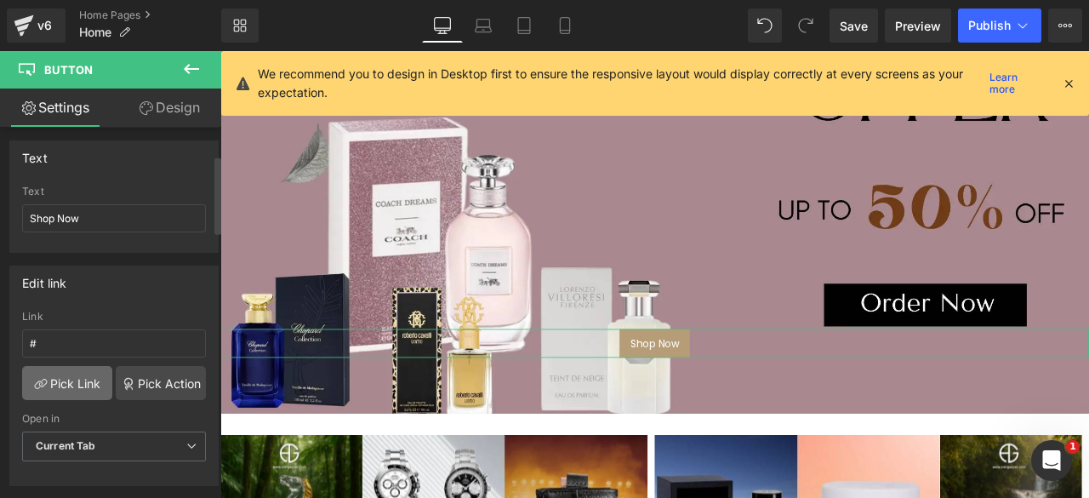
scroll to position [140, 0]
click at [77, 370] on link "Pick Link" at bounding box center [67, 379] width 90 height 34
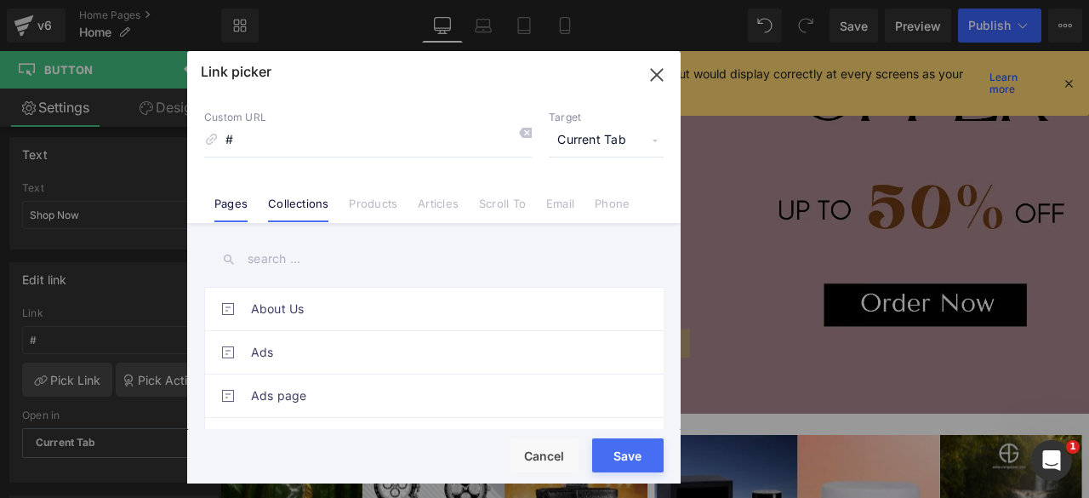
click at [313, 194] on li "Collections" at bounding box center [298, 197] width 81 height 30
click at [279, 258] on input "text" at bounding box center [433, 259] width 459 height 38
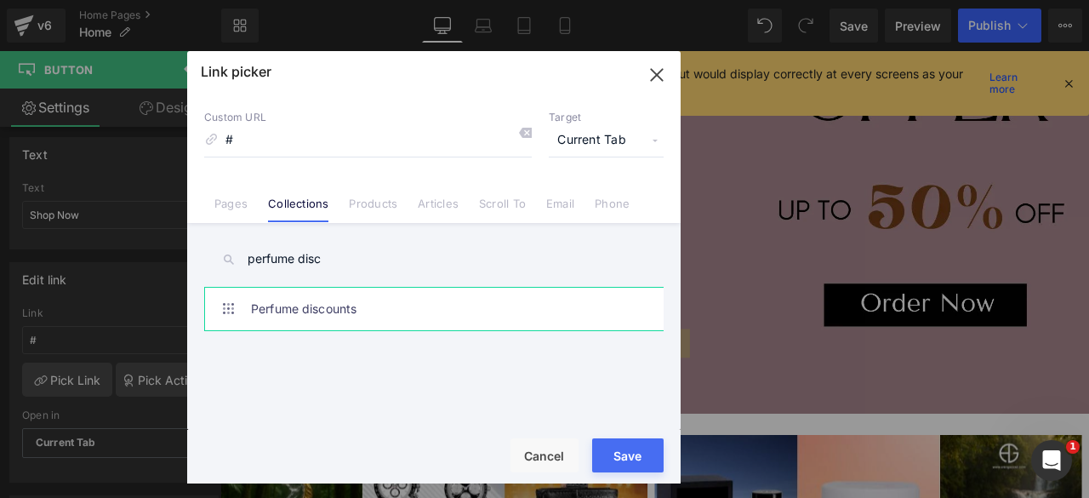
type input "perfume disc"
click at [317, 312] on link "Perfume discounts" at bounding box center [438, 309] width 374 height 43
click at [622, 462] on button "Save" at bounding box center [627, 455] width 71 height 34
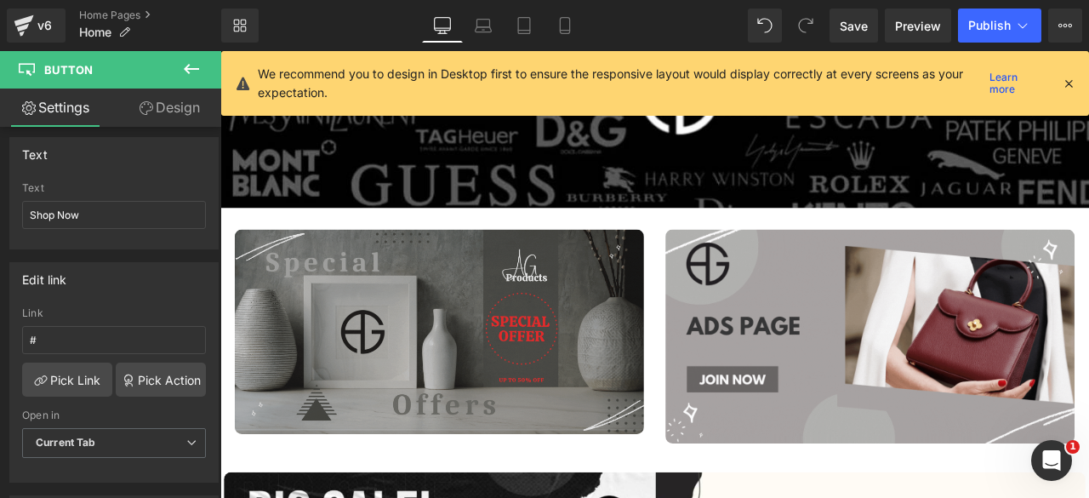
scroll to position [1219, 0]
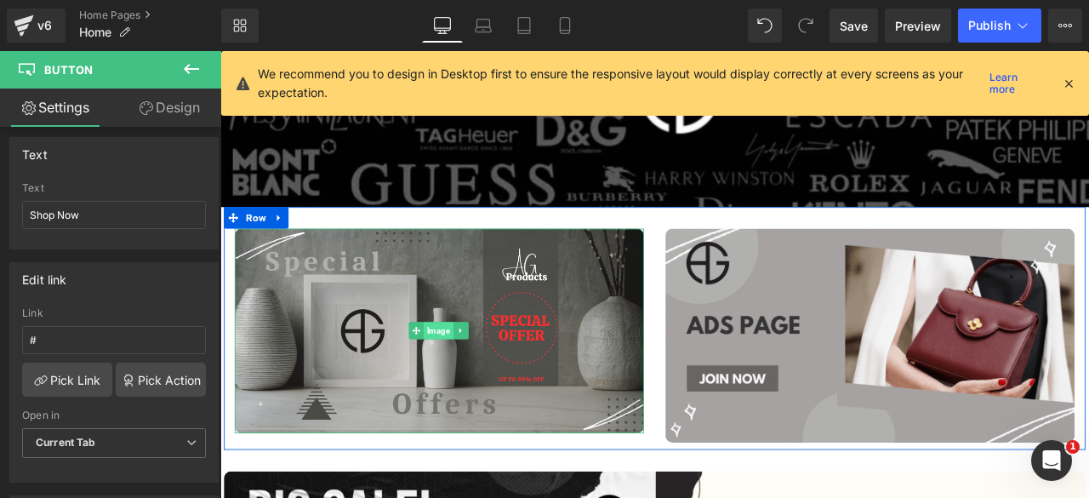
click at [466, 372] on span "Image" at bounding box center [478, 382] width 35 height 20
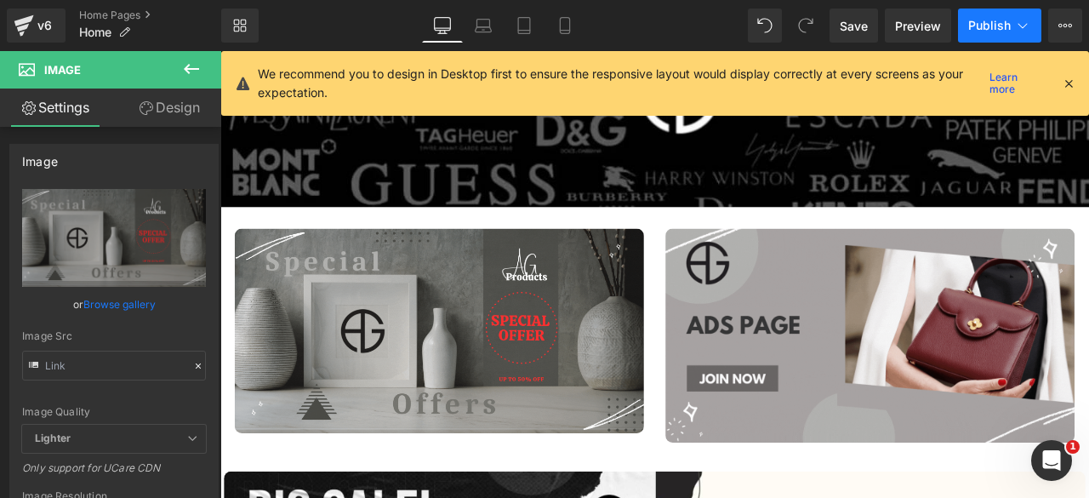
click at [968, 14] on button "Publish" at bounding box center [999, 26] width 83 height 34
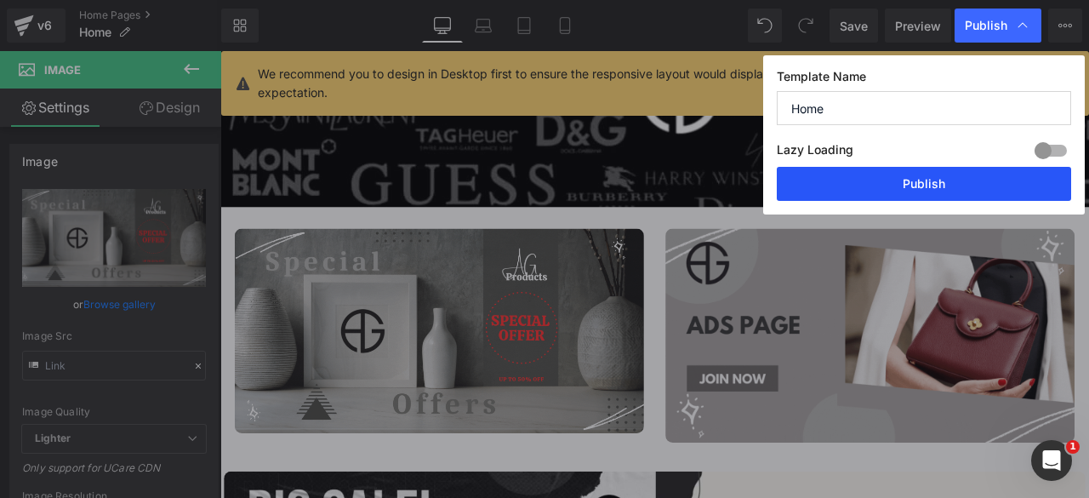
click at [891, 176] on button "Publish" at bounding box center [924, 184] width 294 height 34
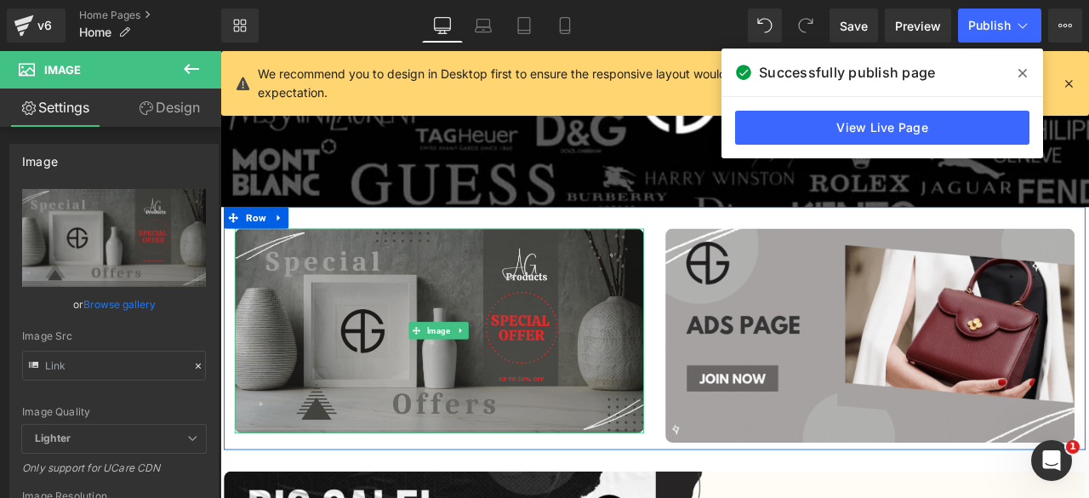
click at [559, 360] on img at bounding box center [479, 382] width 485 height 242
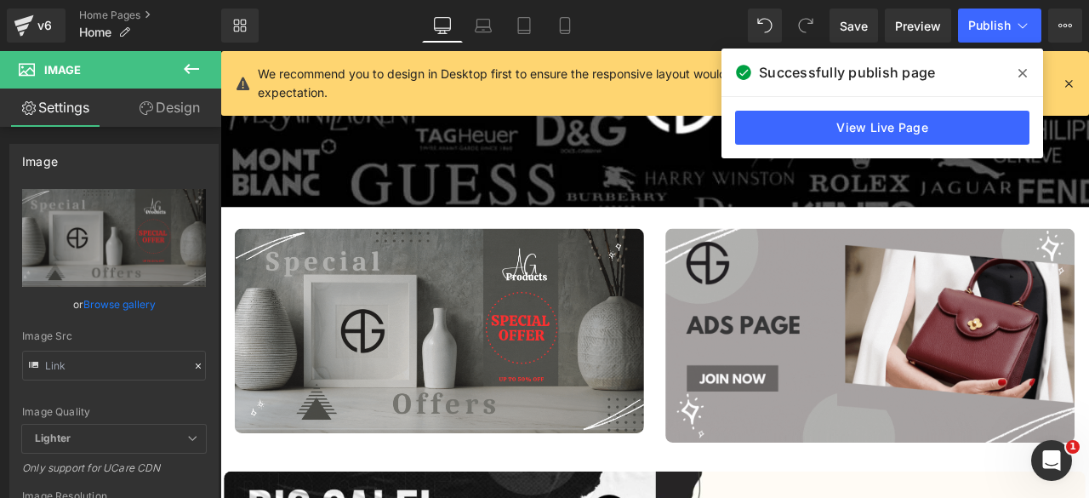
click at [181, 61] on icon at bounding box center [191, 69] width 20 height 20
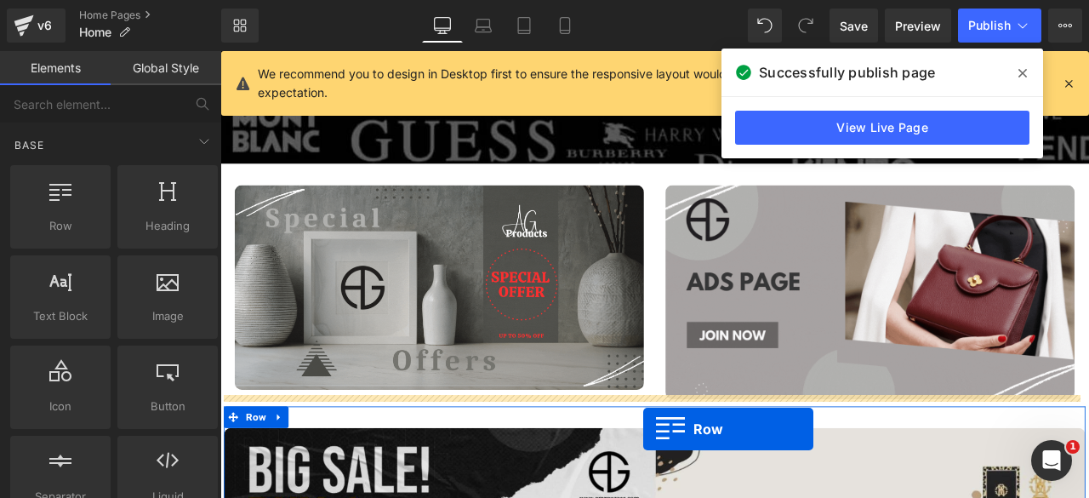
scroll to position [1304, 0]
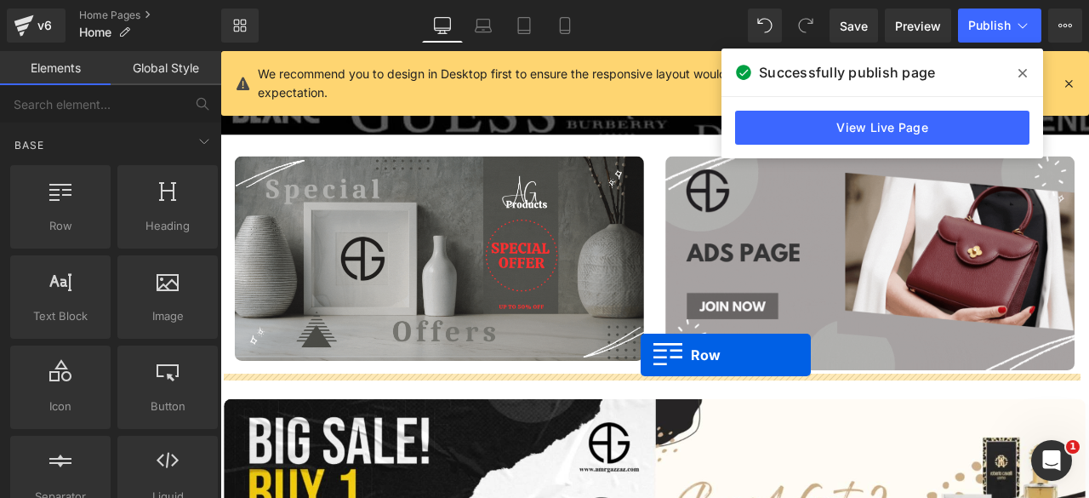
drag, startPoint x: 285, startPoint y: 265, endPoint x: 719, endPoint y: 411, distance: 457.5
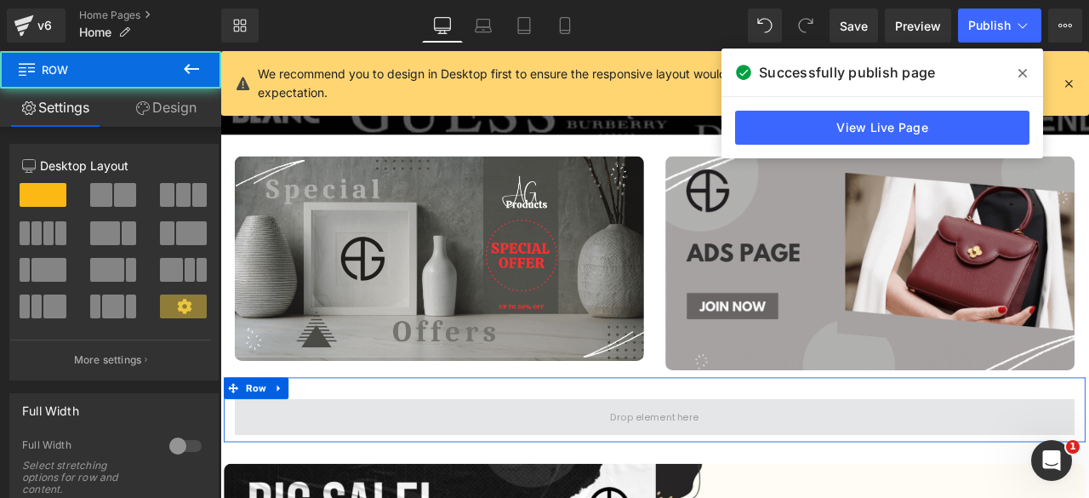
click at [337, 469] on span at bounding box center [734, 485] width 995 height 43
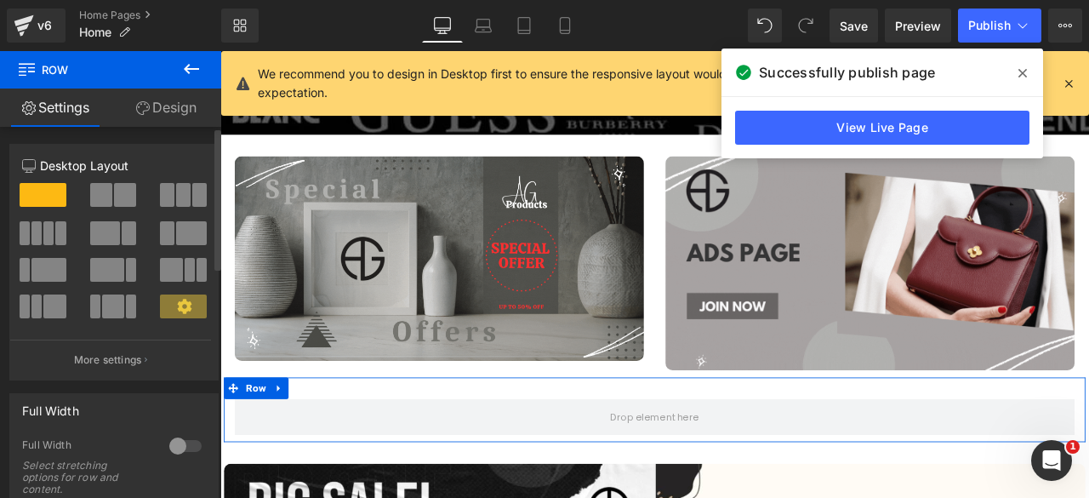
click at [114, 191] on span at bounding box center [125, 195] width 22 height 24
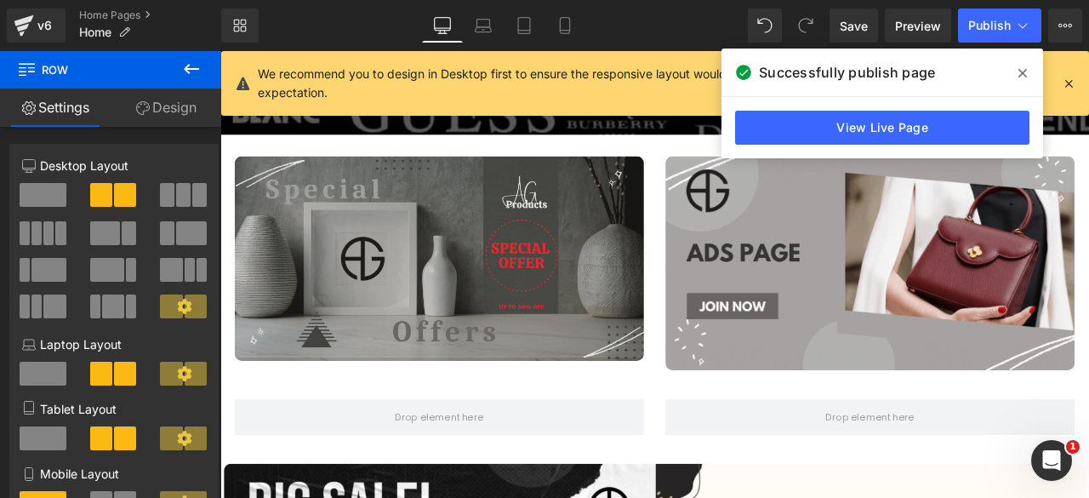
scroll to position [1374, 0]
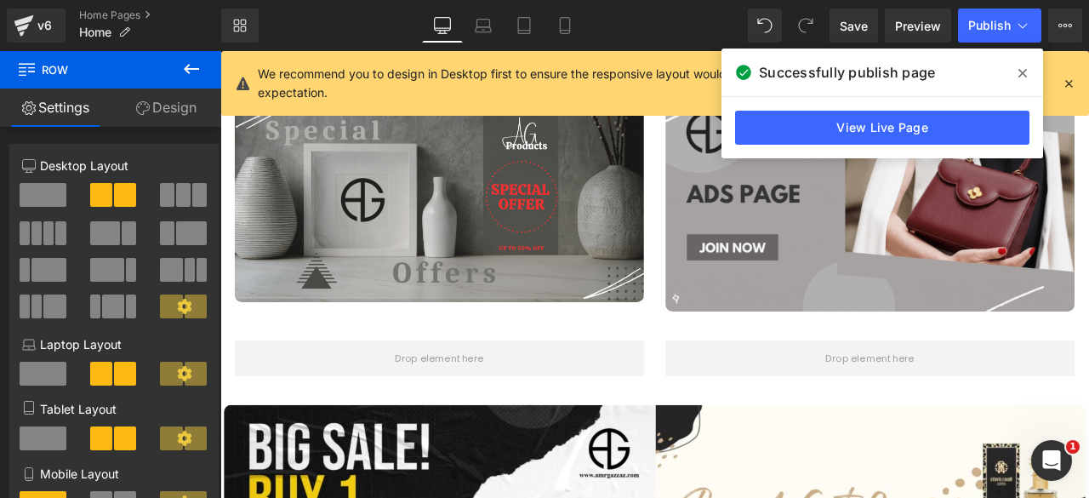
click at [190, 71] on icon at bounding box center [191, 69] width 20 height 20
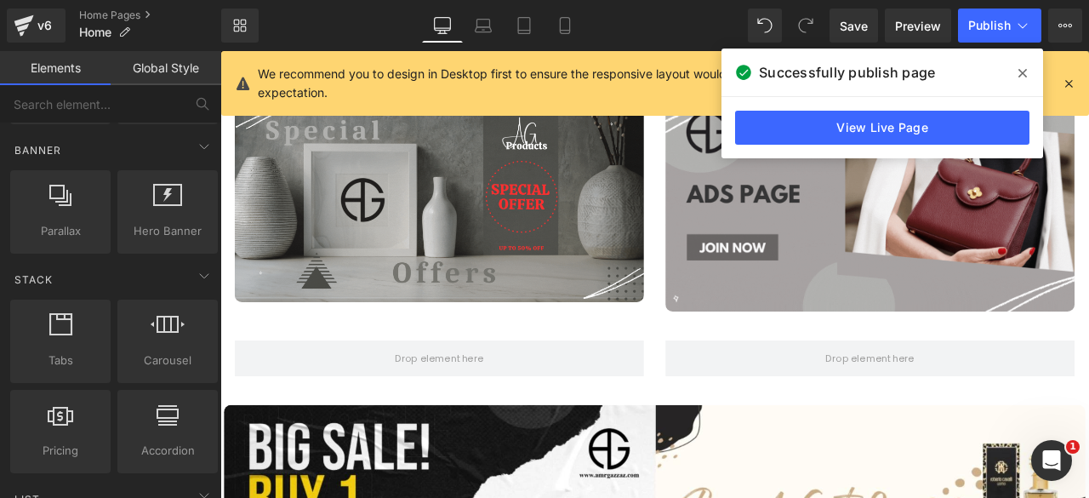
scroll to position [396, 0]
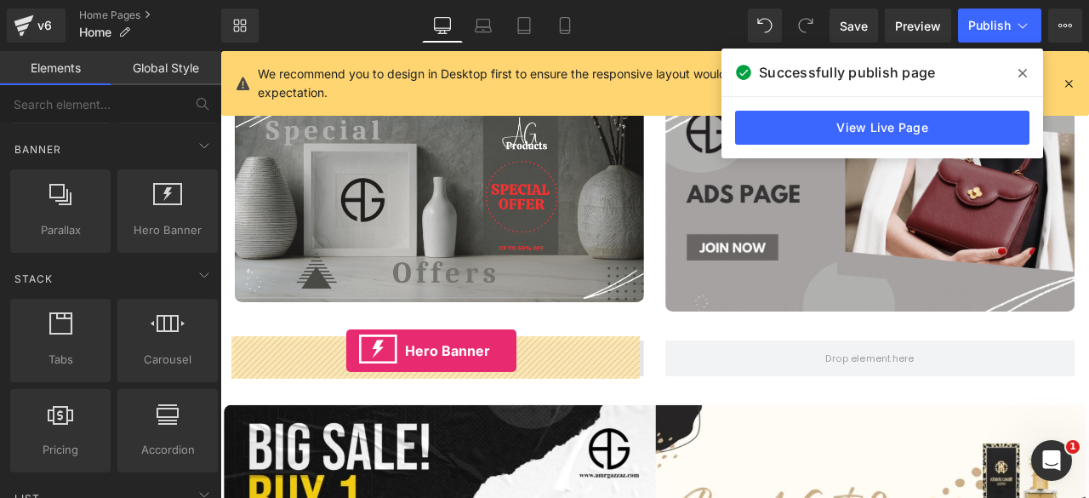
drag, startPoint x: 350, startPoint y: 396, endPoint x: 369, endPoint y: 407, distance: 21.3
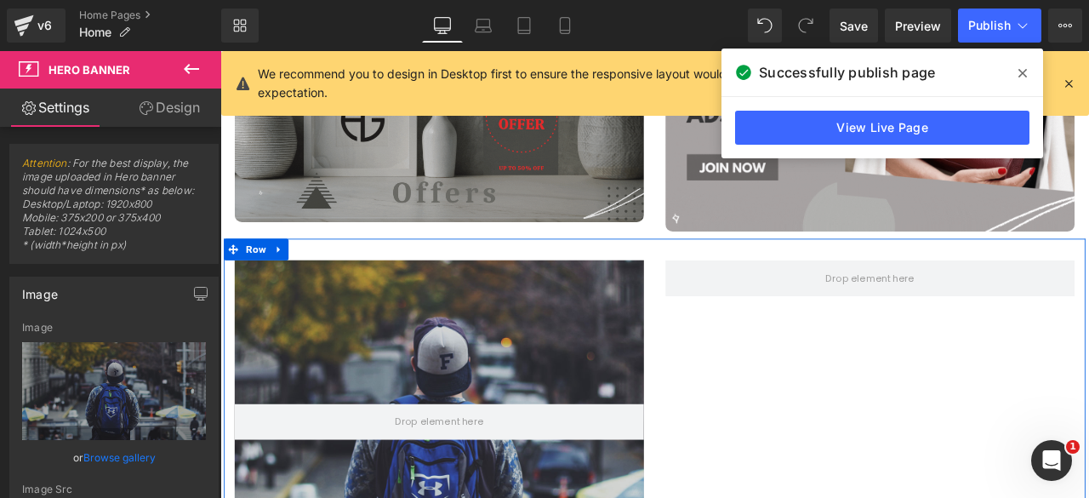
scroll to position [1377, 0]
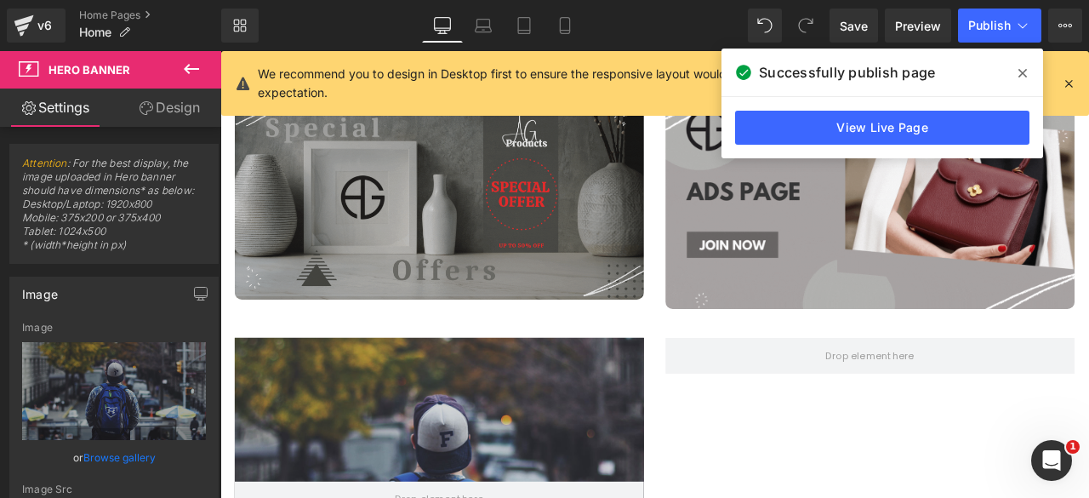
click at [455, 189] on img at bounding box center [479, 224] width 485 height 242
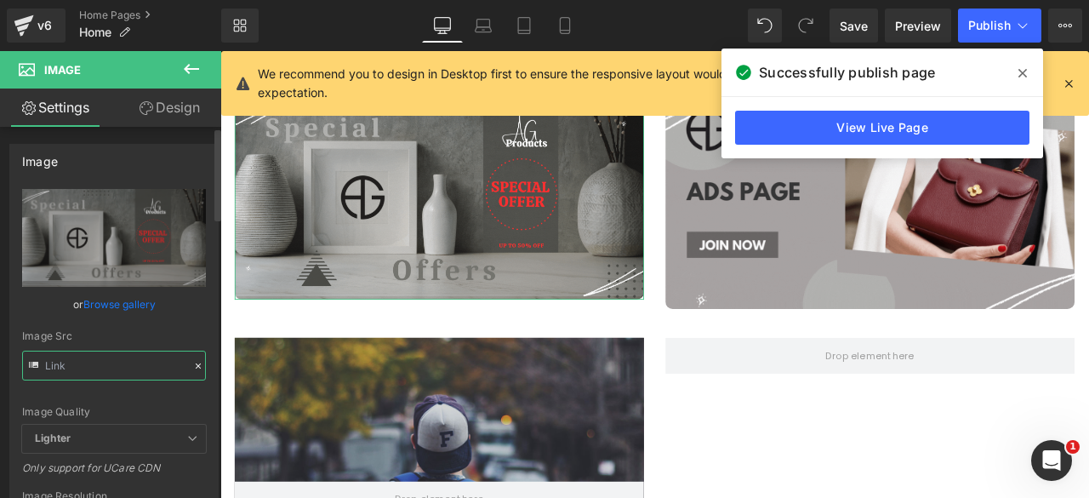
click at [102, 358] on input "text" at bounding box center [114, 365] width 184 height 30
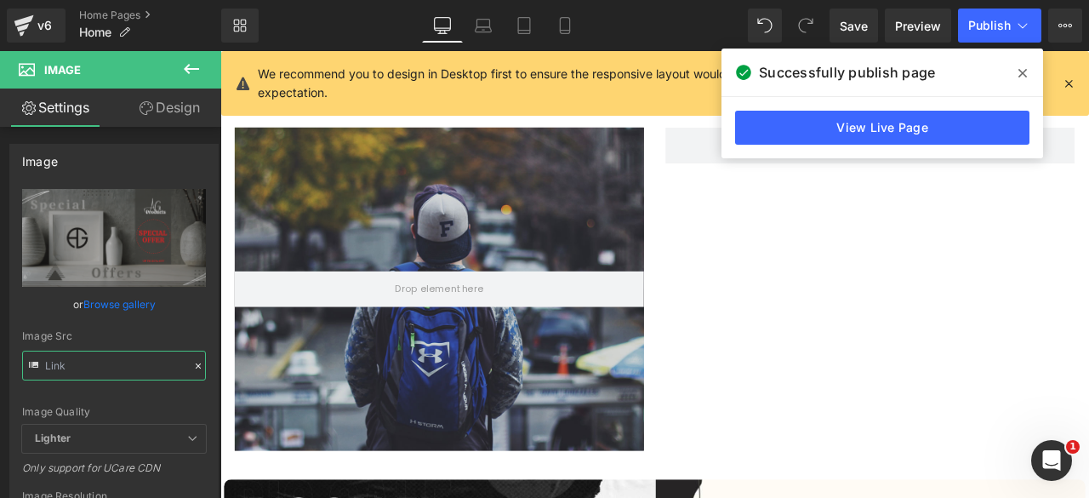
scroll to position [1629, 0]
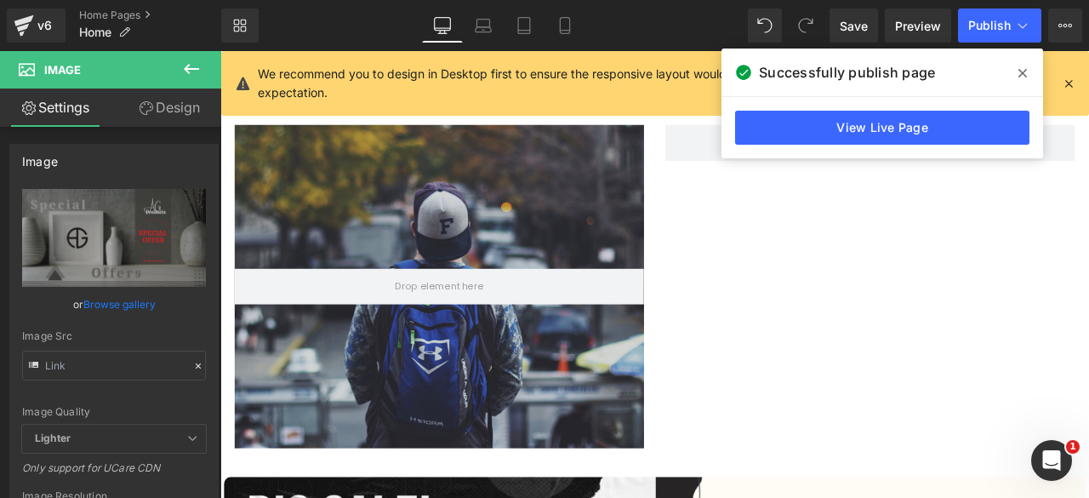
click at [468, 234] on div at bounding box center [479, 330] width 485 height 383
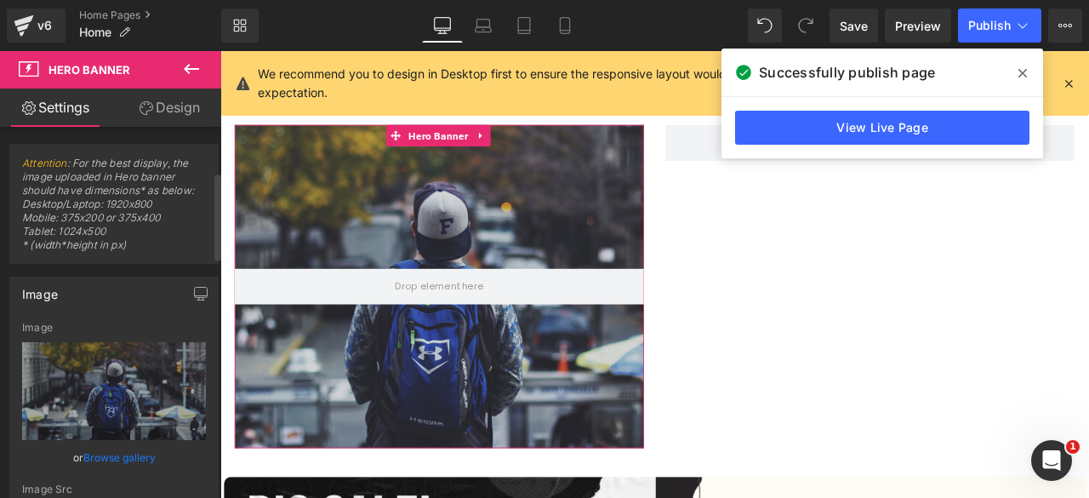
scroll to position [197, 0]
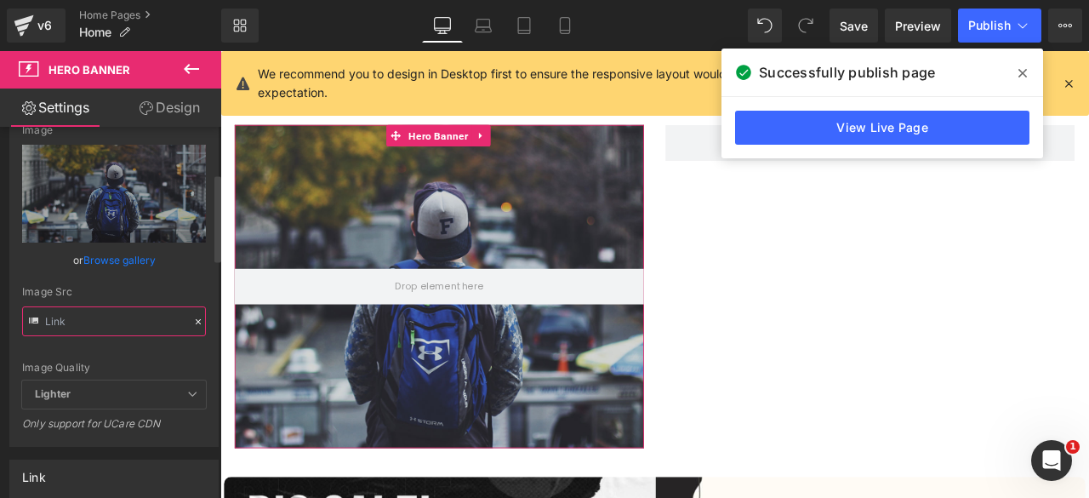
click at [80, 322] on input "text" at bounding box center [114, 321] width 184 height 30
paste input "[URL][DOMAIN_NAME]"
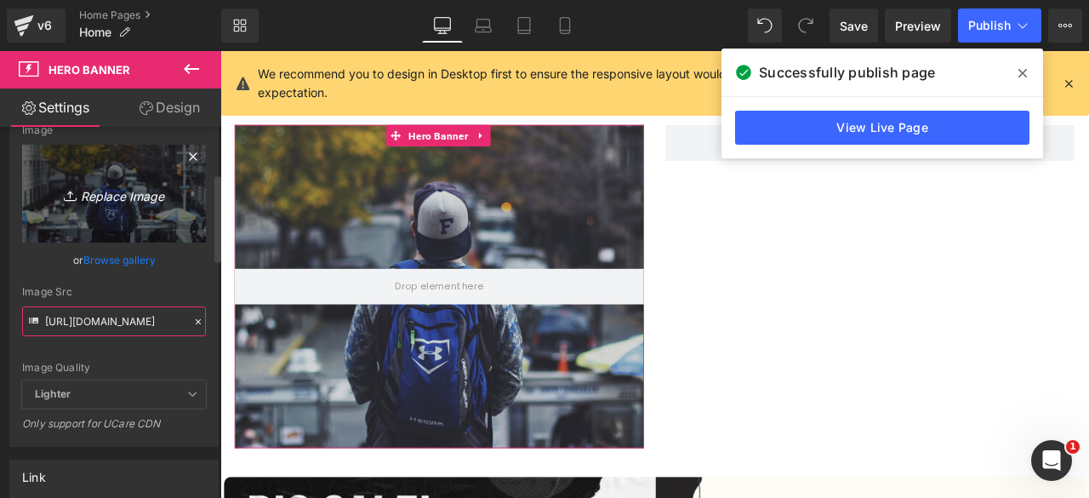
scroll to position [0, 618]
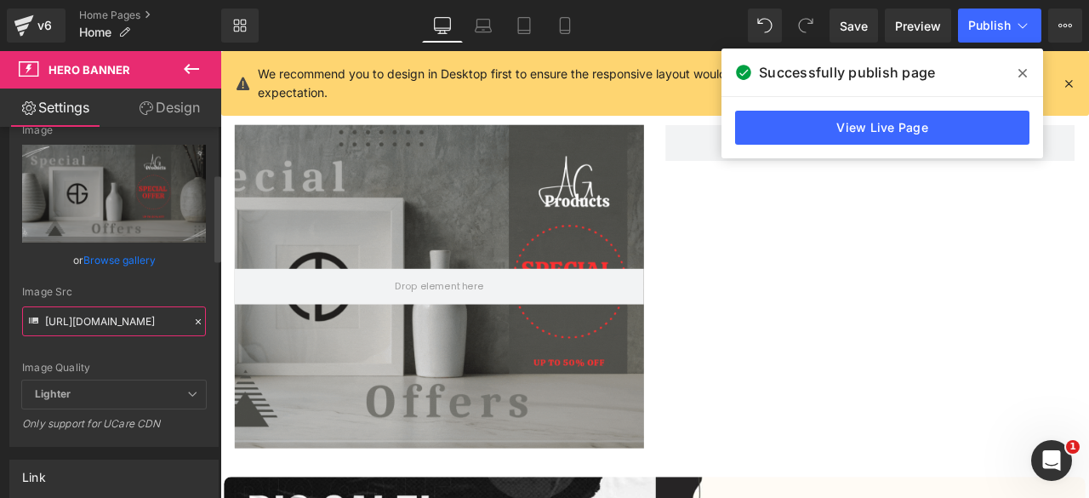
type input "[URL][DOMAIN_NAME]"
click at [143, 345] on div "Image Quality Lighter Lightest Lighter Lighter Lightest Only support for UCare …" at bounding box center [114, 252] width 184 height 256
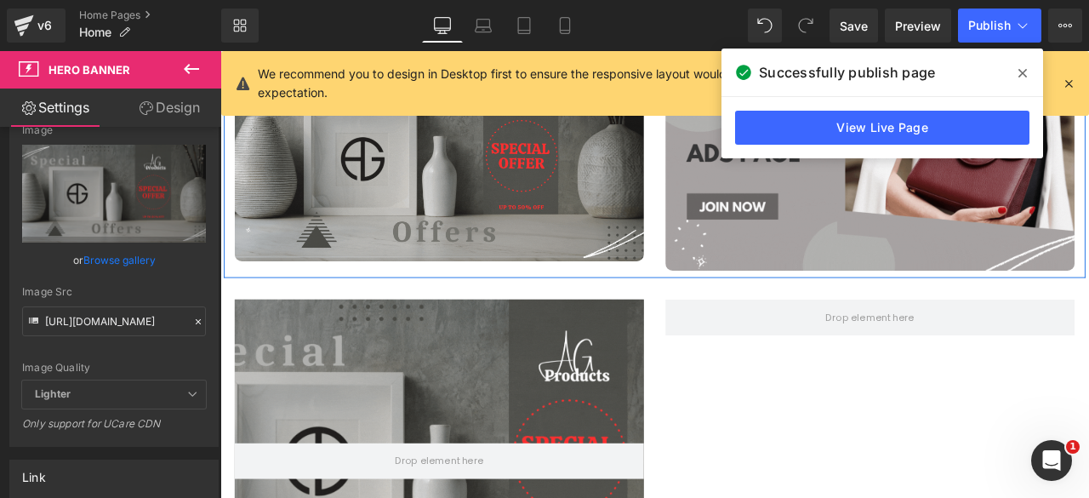
scroll to position [1423, 0]
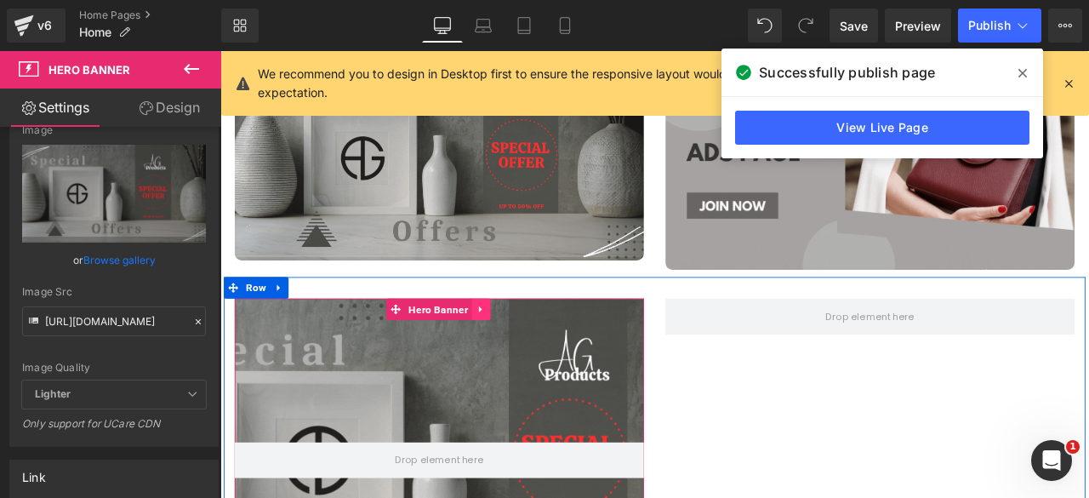
click at [525, 357] on icon at bounding box center [529, 357] width 12 height 13
click at [537, 357] on icon at bounding box center [540, 357] width 12 height 12
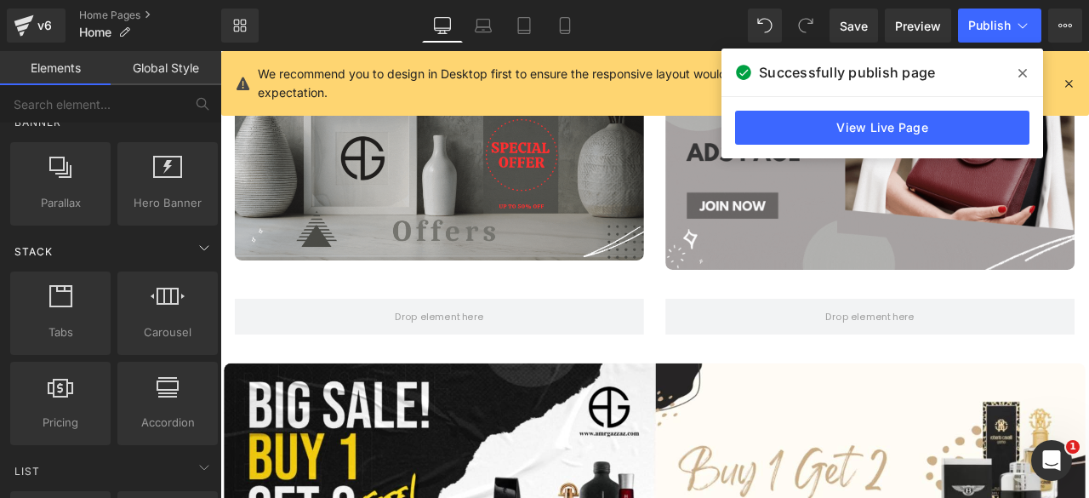
scroll to position [424, 0]
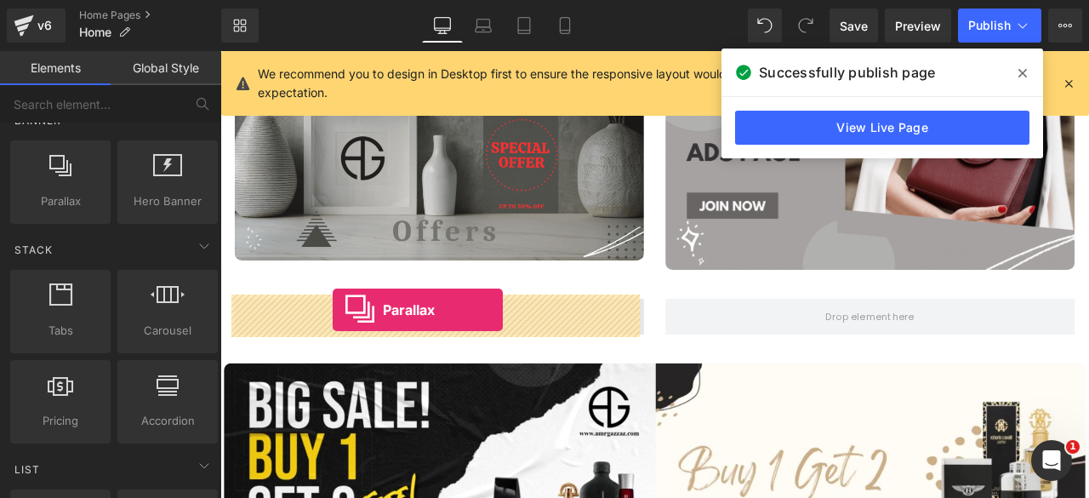
drag, startPoint x: 253, startPoint y: 329, endPoint x: 354, endPoint y: 357, distance: 104.2
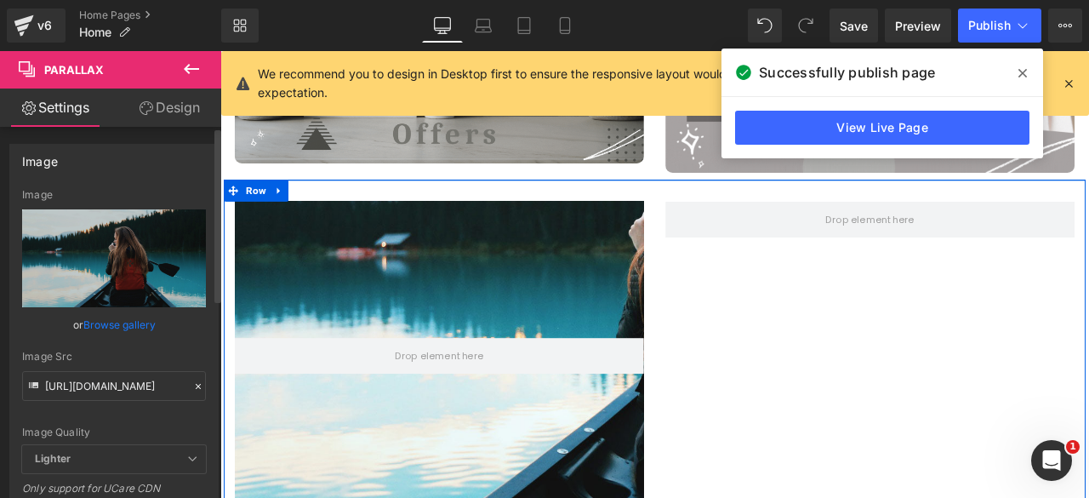
scroll to position [1539, 0]
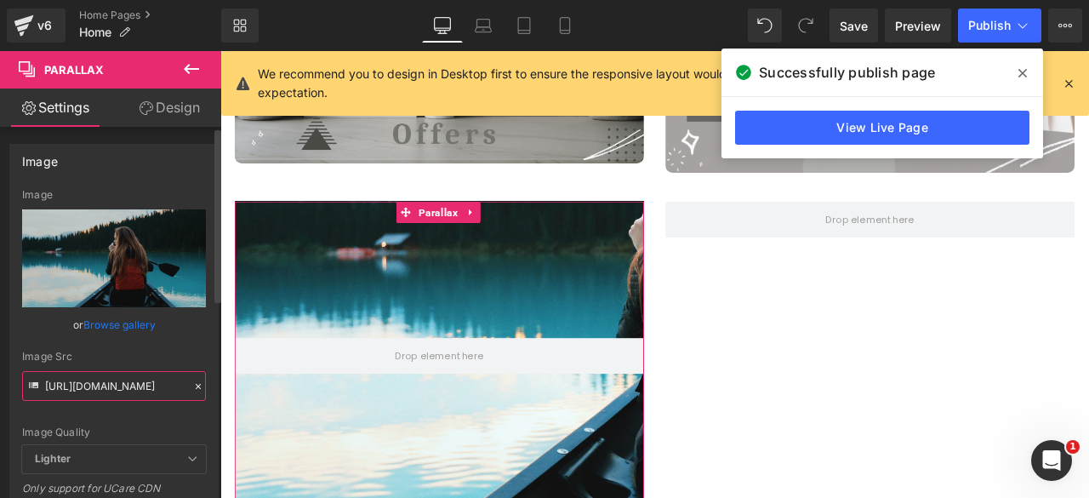
click at [81, 394] on input "[URL][DOMAIN_NAME]" at bounding box center [114, 386] width 184 height 30
paste input "[DOMAIN_NAME][URL]"
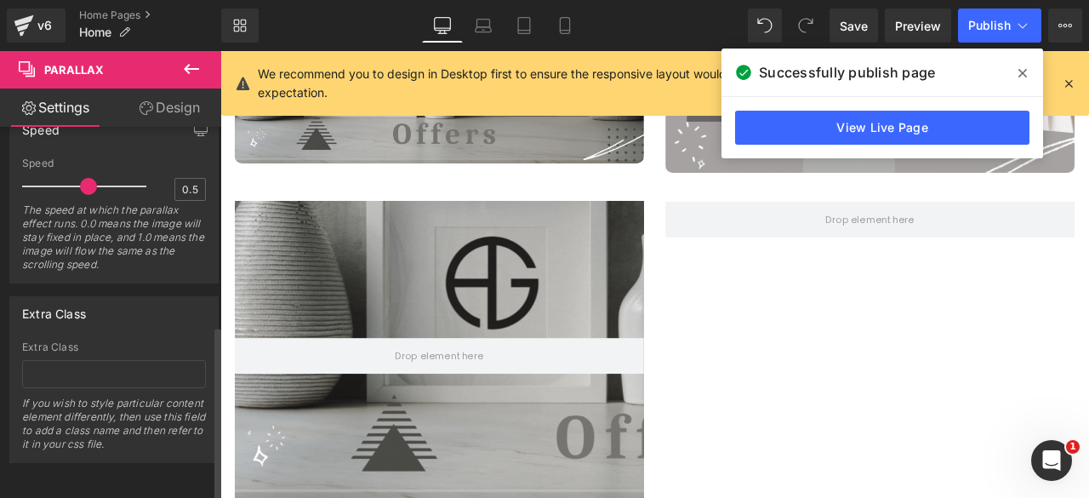
scroll to position [0, 0]
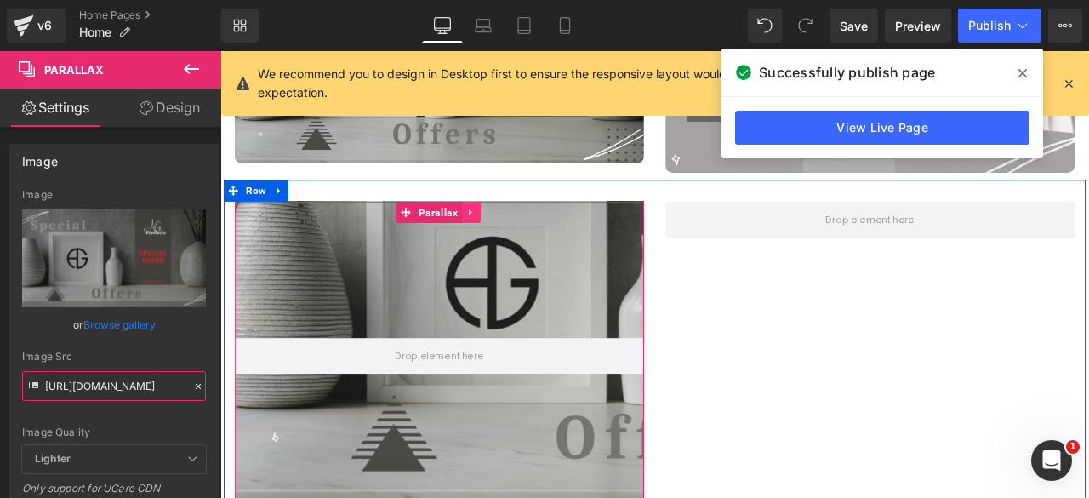
type input "[URL][DOMAIN_NAME]"
click at [513, 239] on icon at bounding box center [517, 242] width 12 height 13
click at [517, 236] on icon at bounding box center [517, 242] width 12 height 13
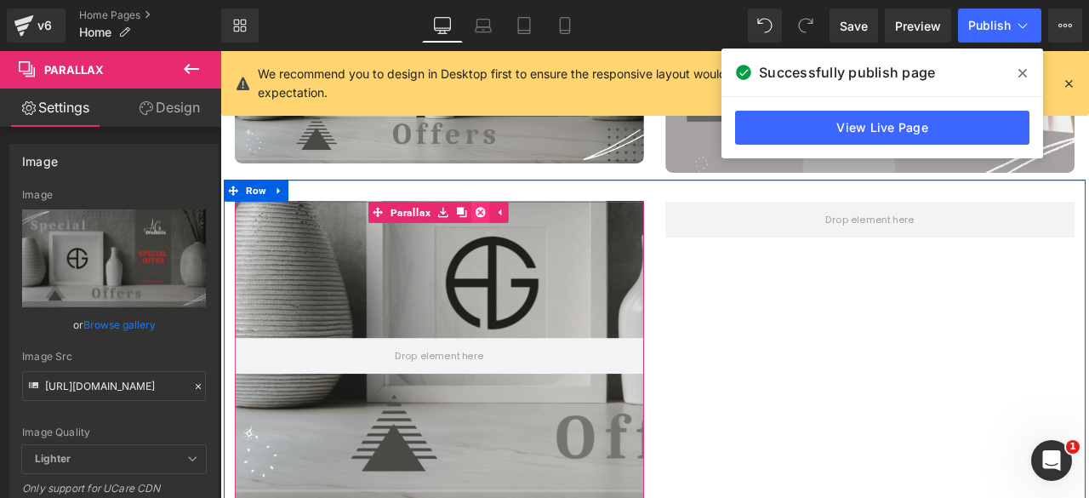
click at [522, 236] on icon at bounding box center [528, 242] width 12 height 12
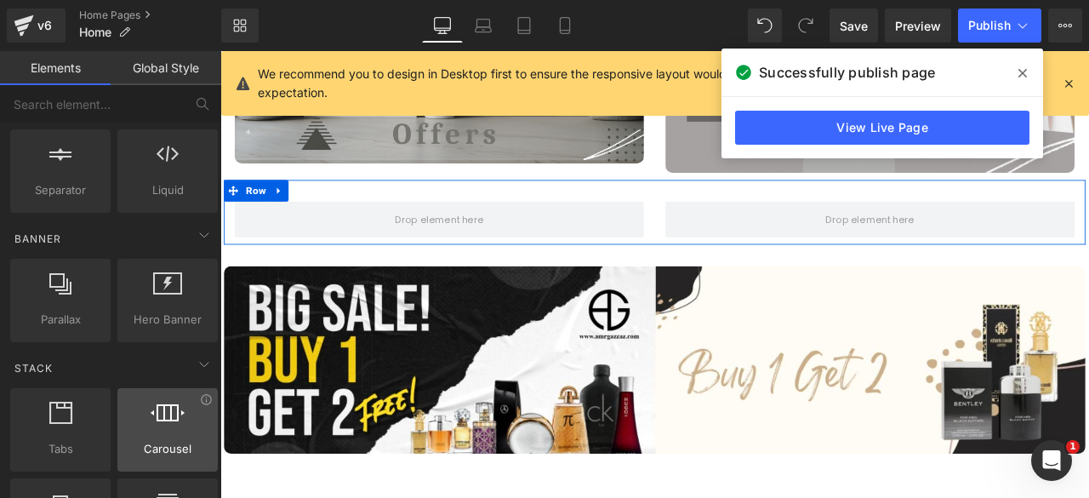
scroll to position [305, 0]
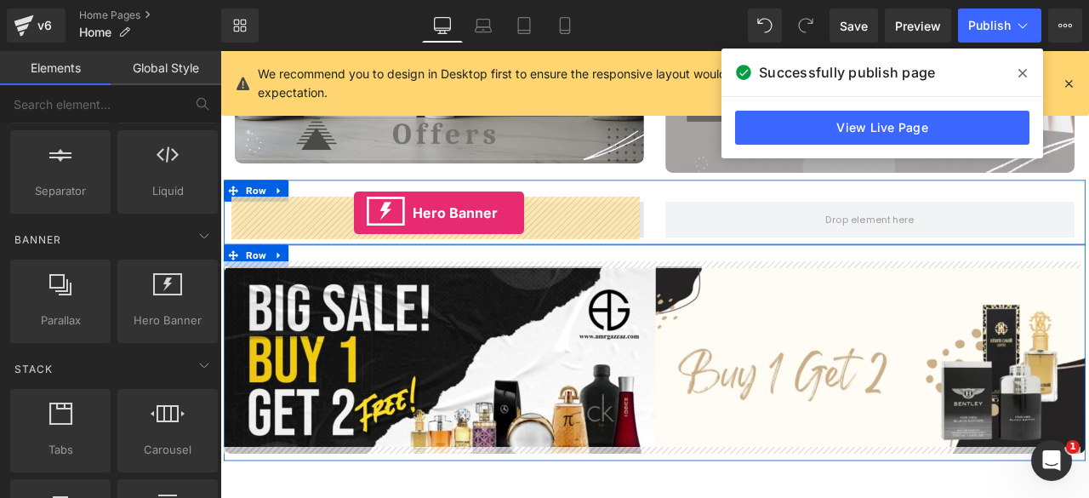
drag, startPoint x: 384, startPoint y: 365, endPoint x: 379, endPoint y: 243, distance: 121.7
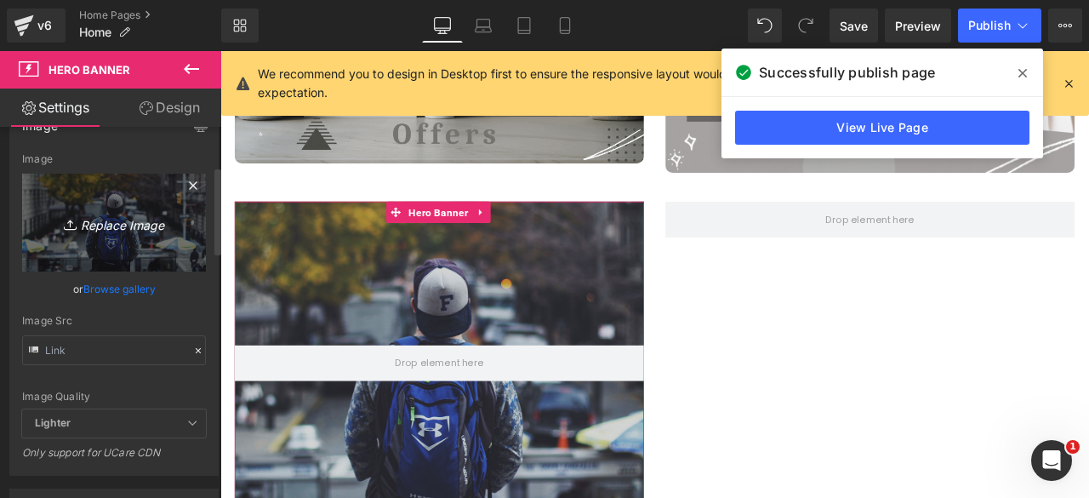
scroll to position [171, 0]
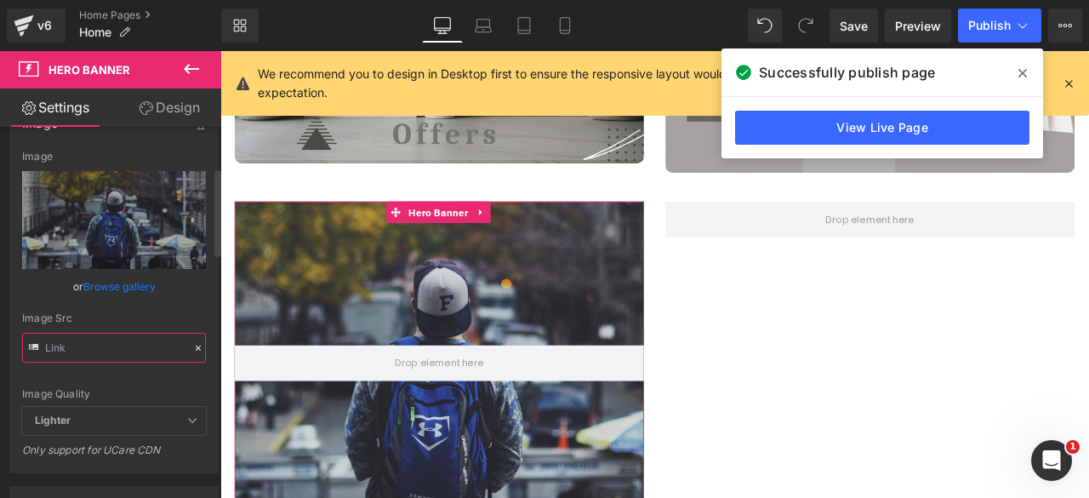
click at [101, 343] on input "text" at bounding box center [114, 348] width 184 height 30
paste input "[URL][DOMAIN_NAME]"
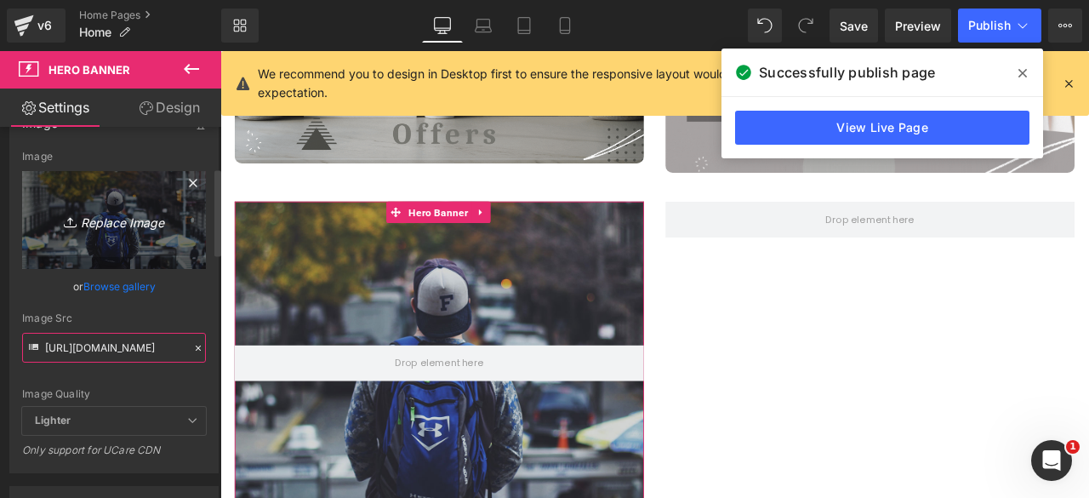
scroll to position [0, 618]
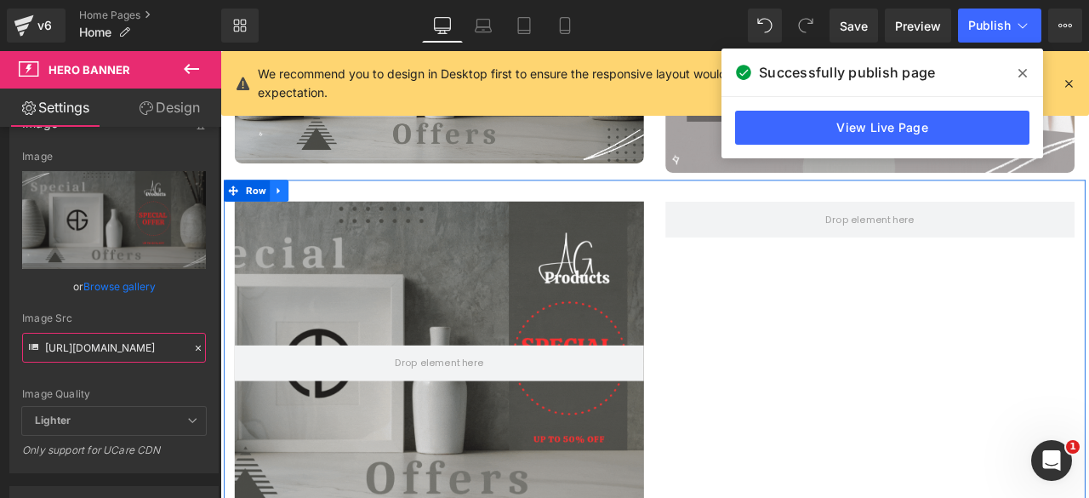
type input "[URL][DOMAIN_NAME]"
click at [288, 213] on icon at bounding box center [290, 216] width 12 height 13
click at [332, 213] on icon at bounding box center [334, 216] width 12 height 13
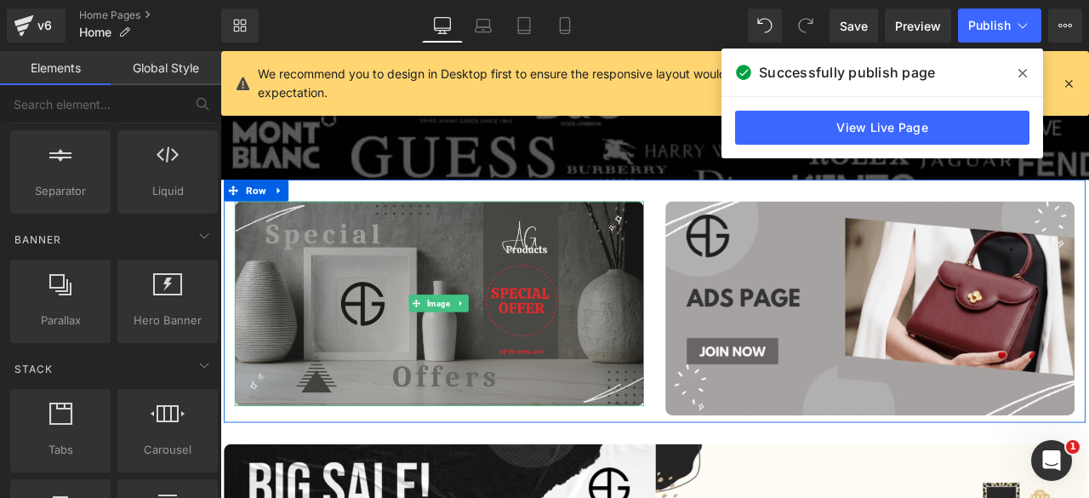
scroll to position [1250, 0]
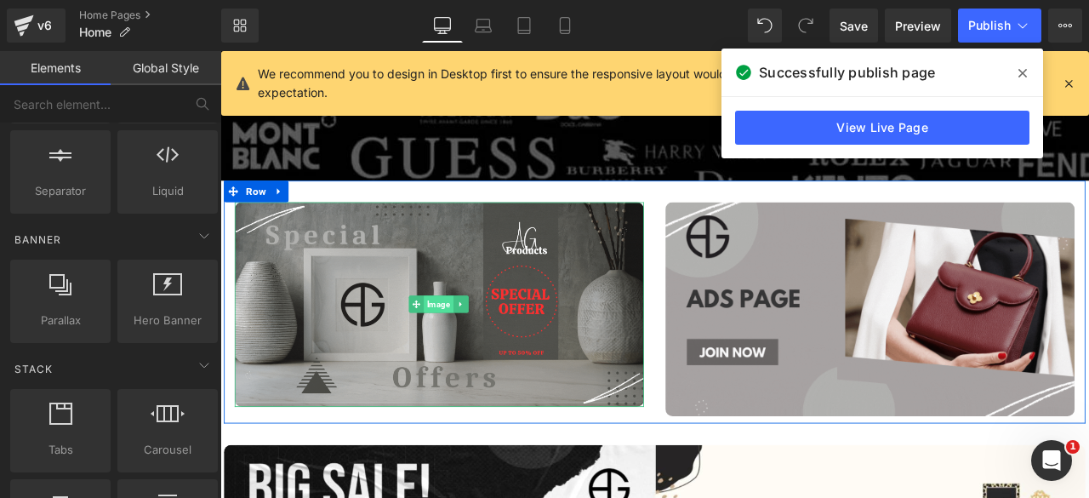
click at [475, 341] on span "Image" at bounding box center [478, 351] width 35 height 20
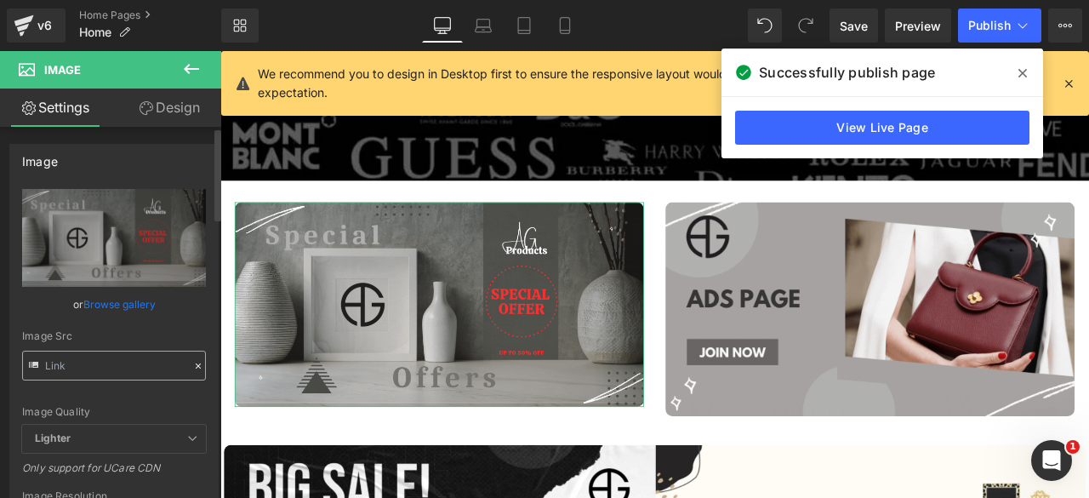
scroll to position [0, 618]
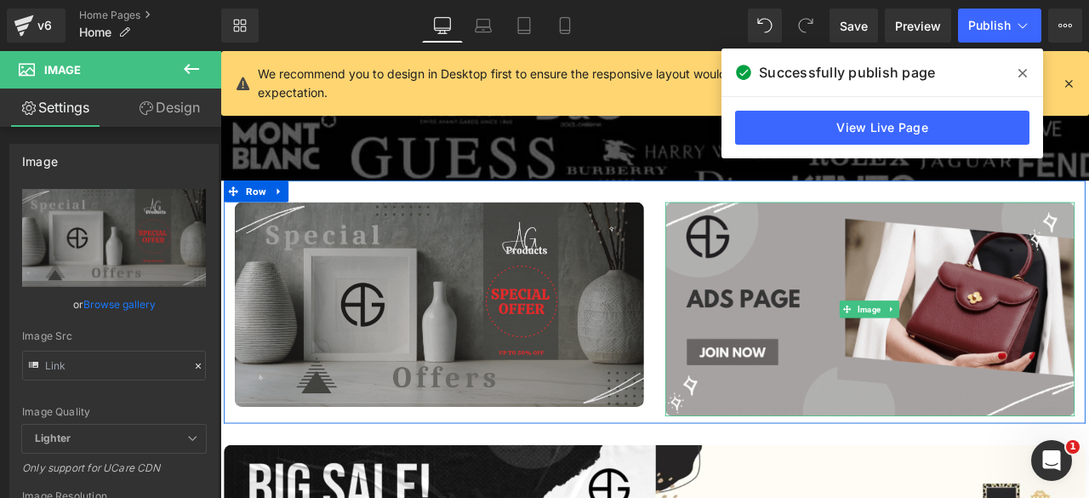
drag, startPoint x: 970, startPoint y: 350, endPoint x: 312, endPoint y: 327, distance: 657.9
click at [971, 350] on span "Image" at bounding box center [988, 357] width 35 height 20
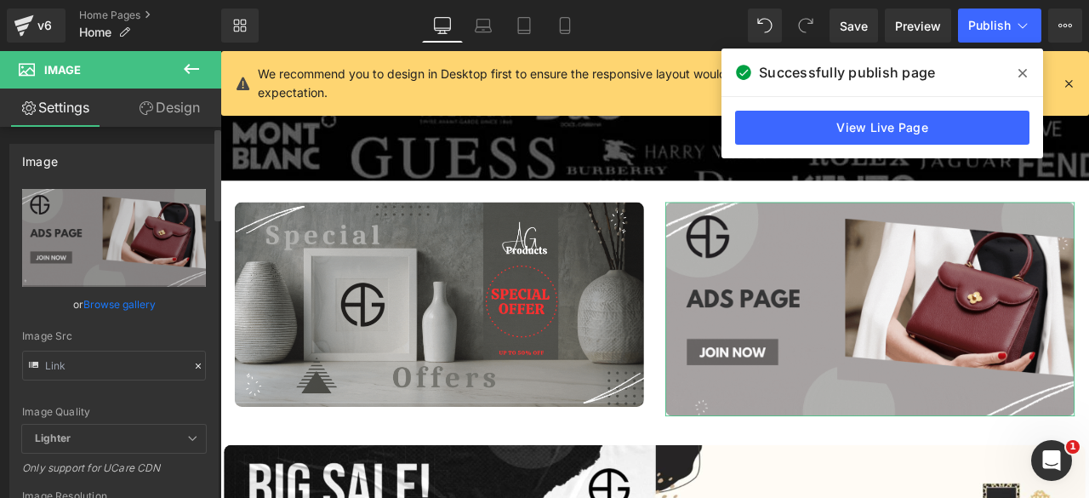
click at [100, 304] on link "Browse gallery" at bounding box center [119, 304] width 72 height 30
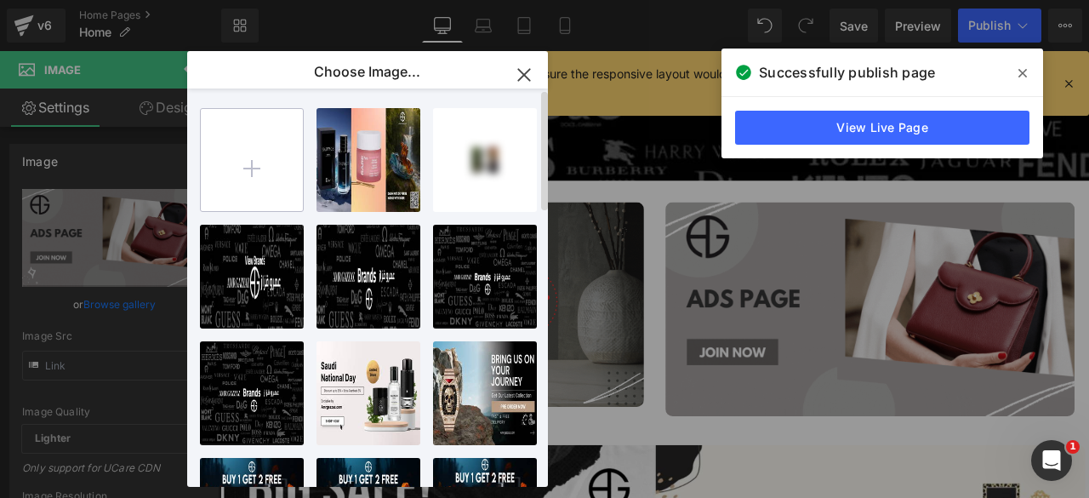
click at [260, 174] on input "file" at bounding box center [252, 160] width 102 height 102
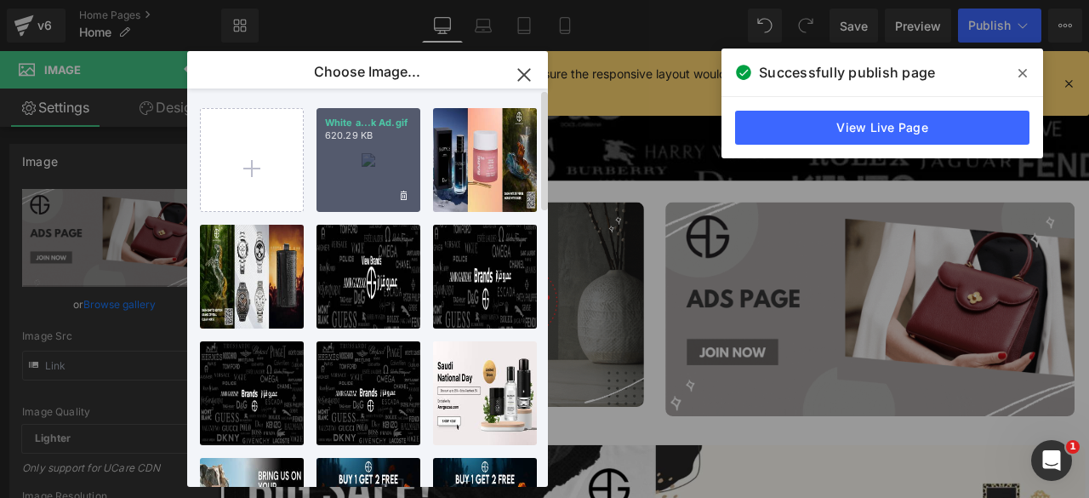
click at [350, 183] on div "White a...k Ad.gif 620.29 KB" at bounding box center [368, 160] width 104 height 104
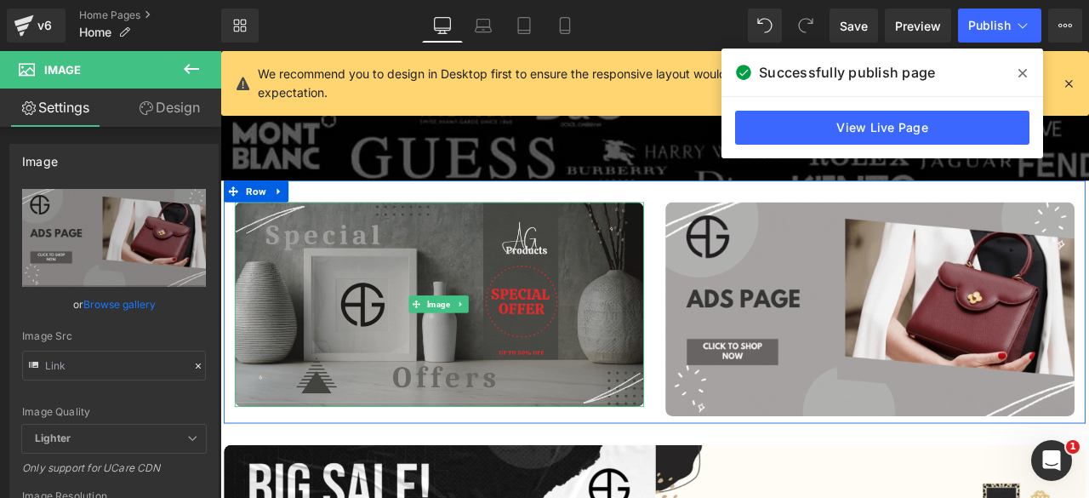
drag, startPoint x: 471, startPoint y: 352, endPoint x: 331, endPoint y: 344, distance: 140.6
click at [471, 352] on span "Image" at bounding box center [478, 351] width 35 height 20
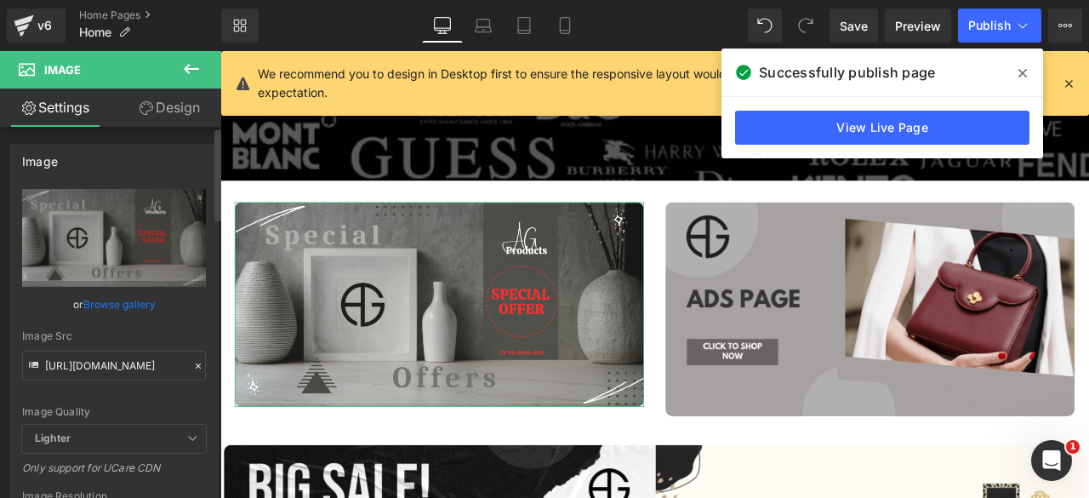
click at [117, 306] on link "Browse gallery" at bounding box center [119, 304] width 72 height 30
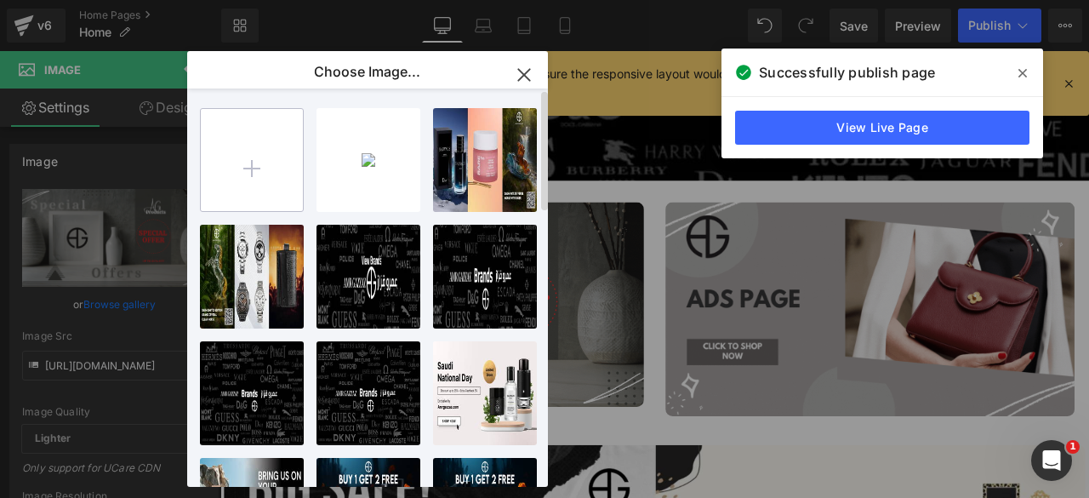
click at [264, 173] on input "file" at bounding box center [252, 160] width 102 height 102
type input "C:\fakepath\Black and White Modern Handicraft Special Offer Banner.gif"
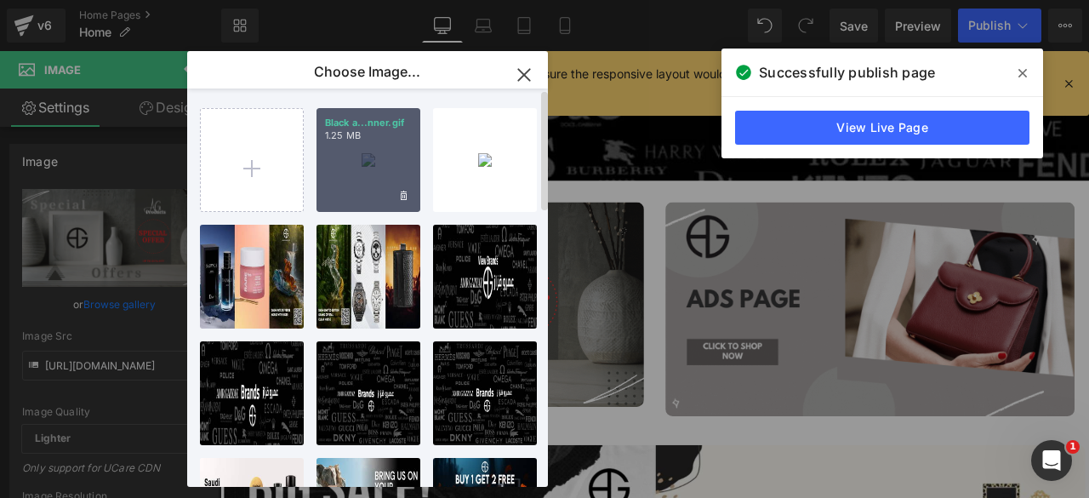
click at [356, 180] on div "Black a...nner.gif 1.25 MB" at bounding box center [368, 160] width 104 height 104
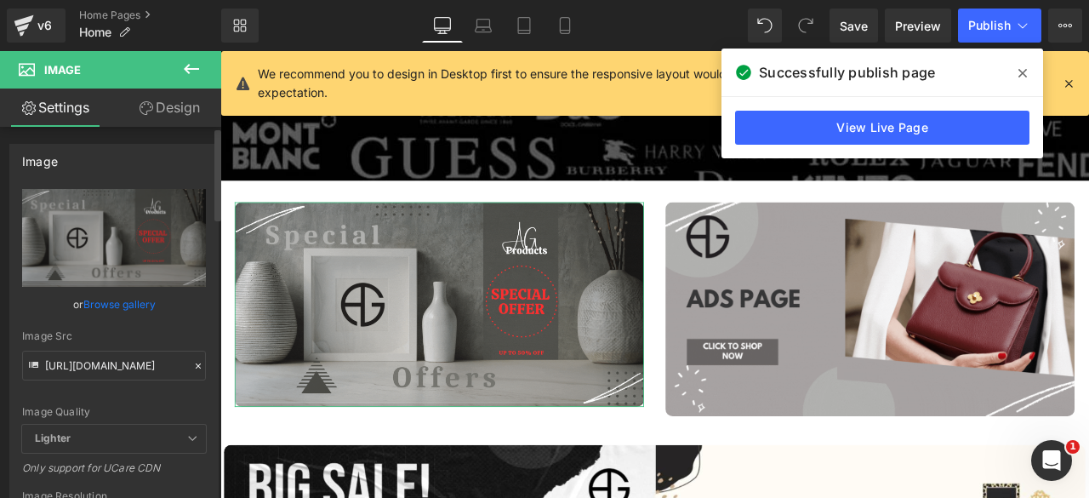
click at [107, 294] on link "Browse gallery" at bounding box center [119, 304] width 72 height 30
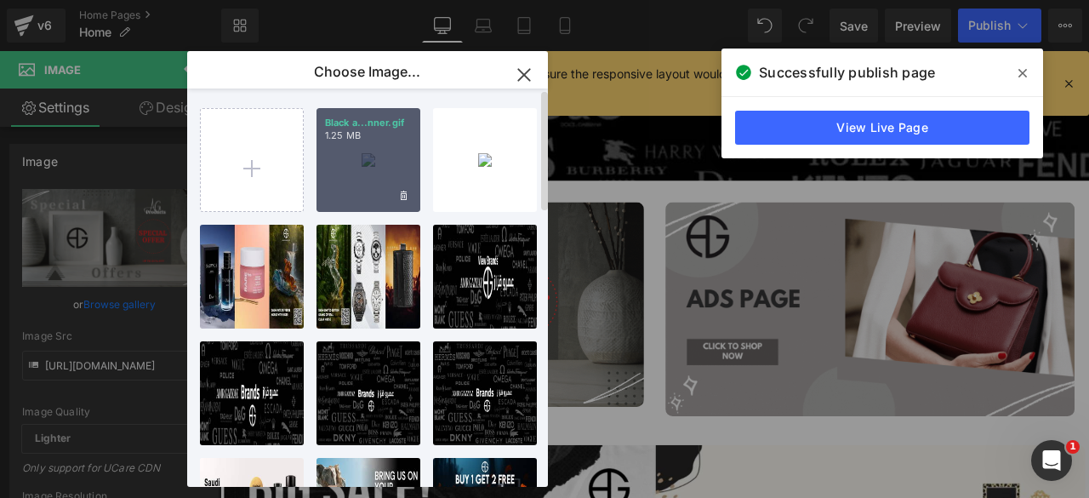
click at [350, 169] on div "Black a...nner.gif 1.25 MB" at bounding box center [368, 160] width 104 height 104
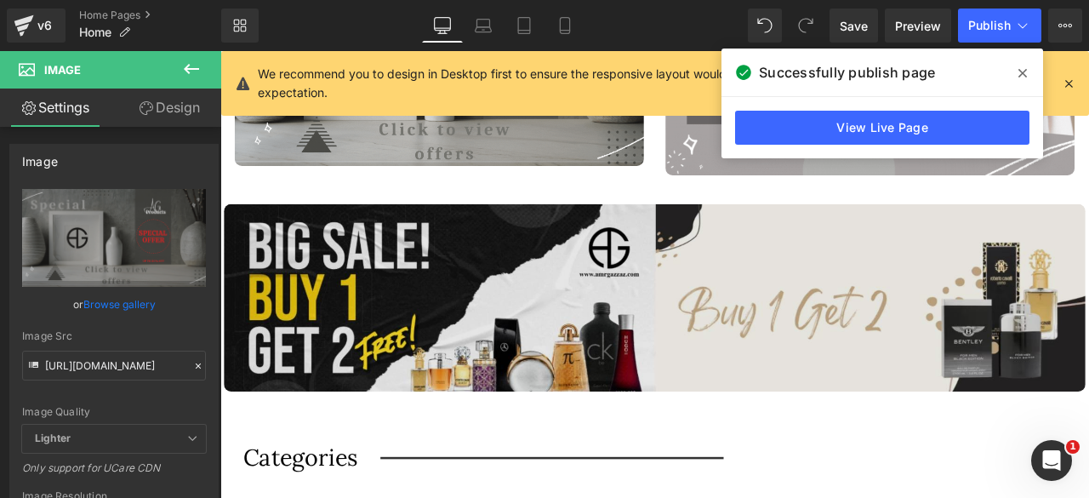
scroll to position [1536, 0]
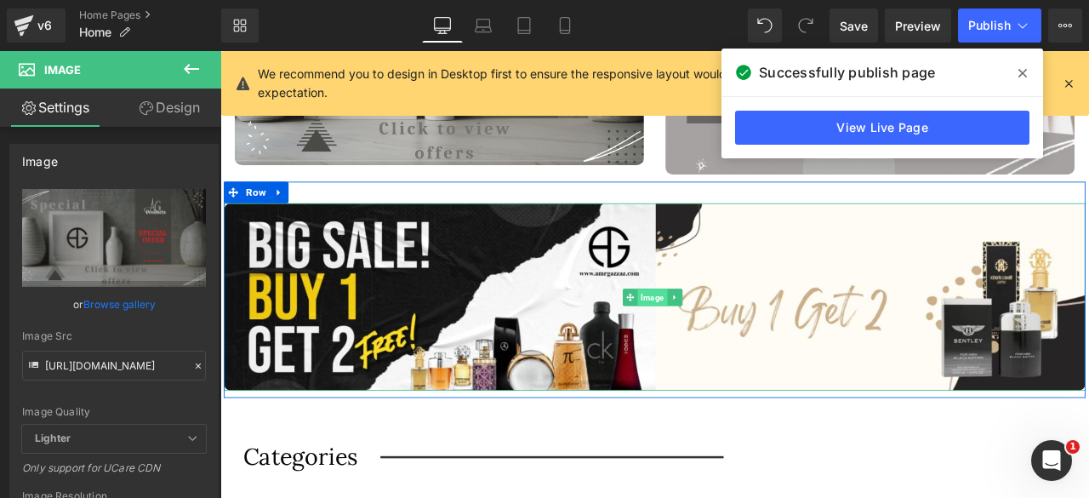
click at [727, 338] on span "Image" at bounding box center [732, 343] width 35 height 20
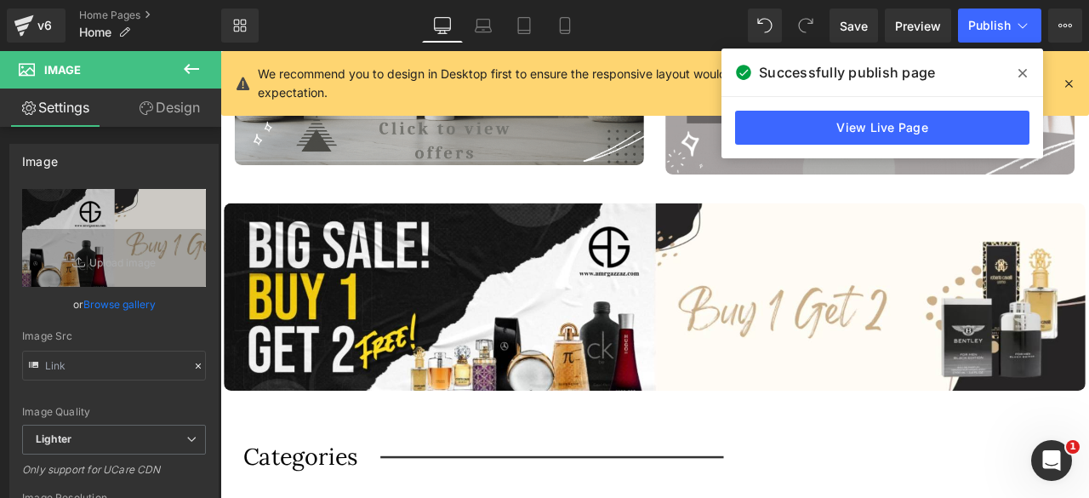
click at [187, 71] on icon at bounding box center [191, 69] width 15 height 10
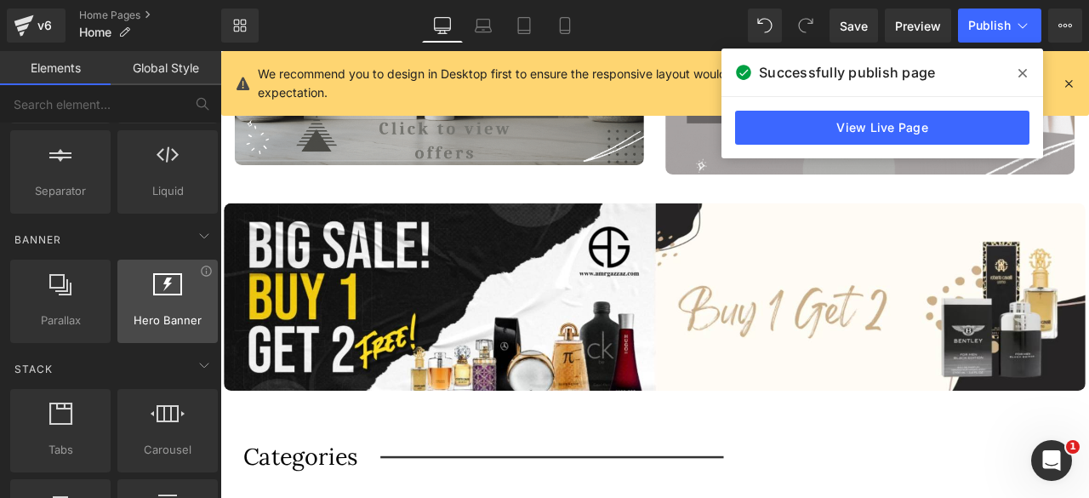
scroll to position [0, 0]
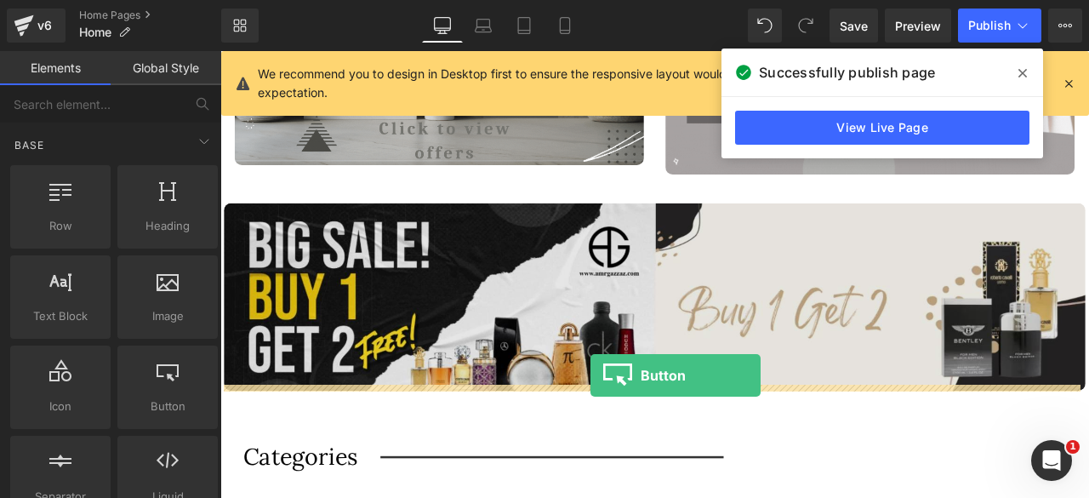
drag, startPoint x: 600, startPoint y: 468, endPoint x: 658, endPoint y: 435, distance: 67.4
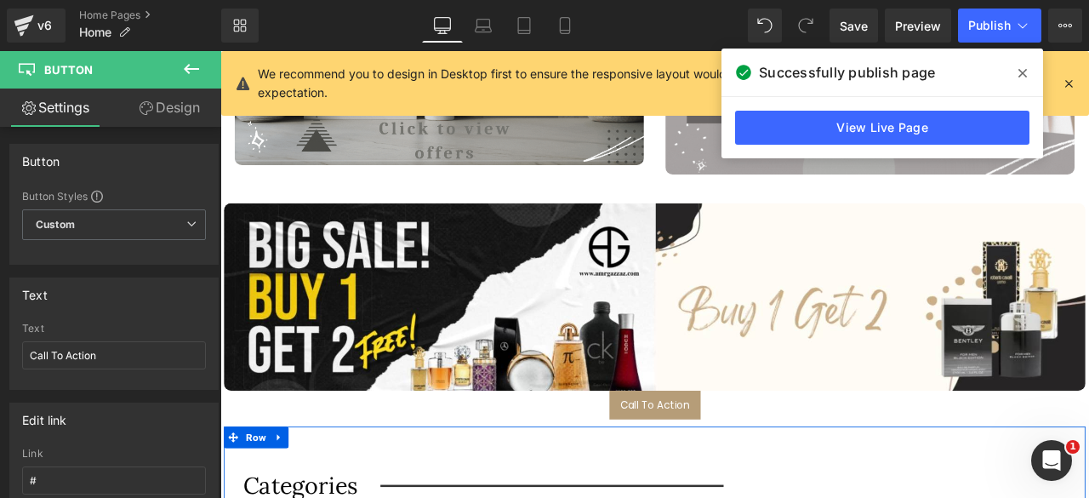
scroll to position [8, 9]
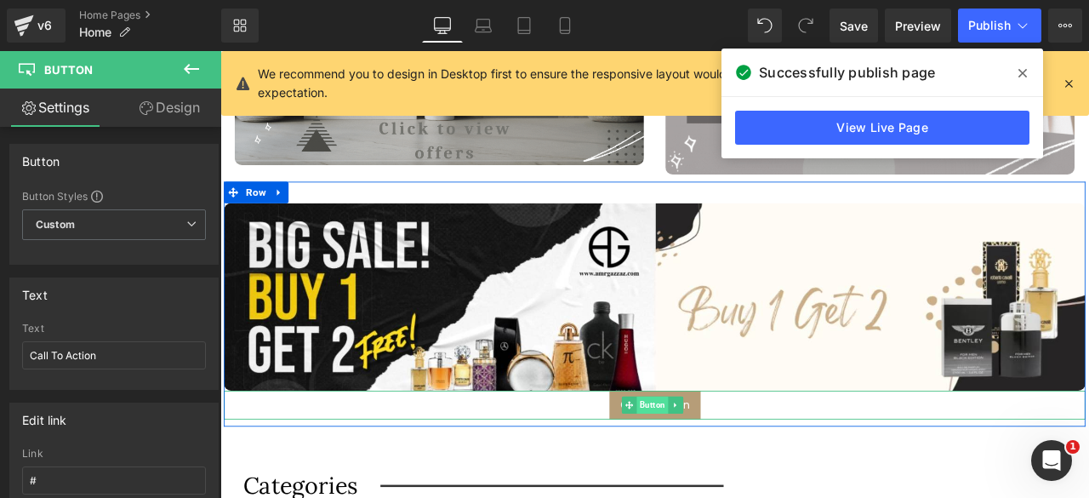
click at [727, 462] on span "Button" at bounding box center [732, 470] width 37 height 20
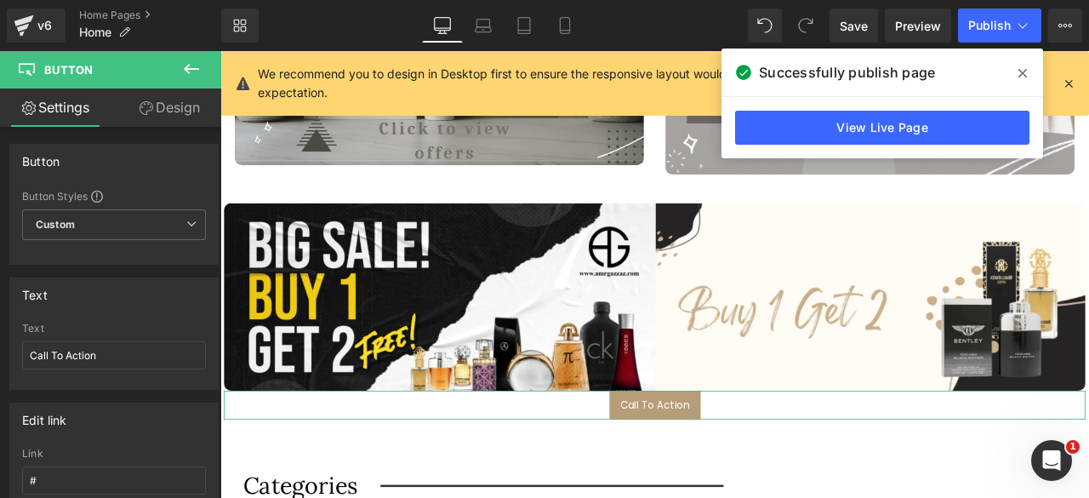
click at [165, 110] on link "Design" at bounding box center [169, 107] width 111 height 38
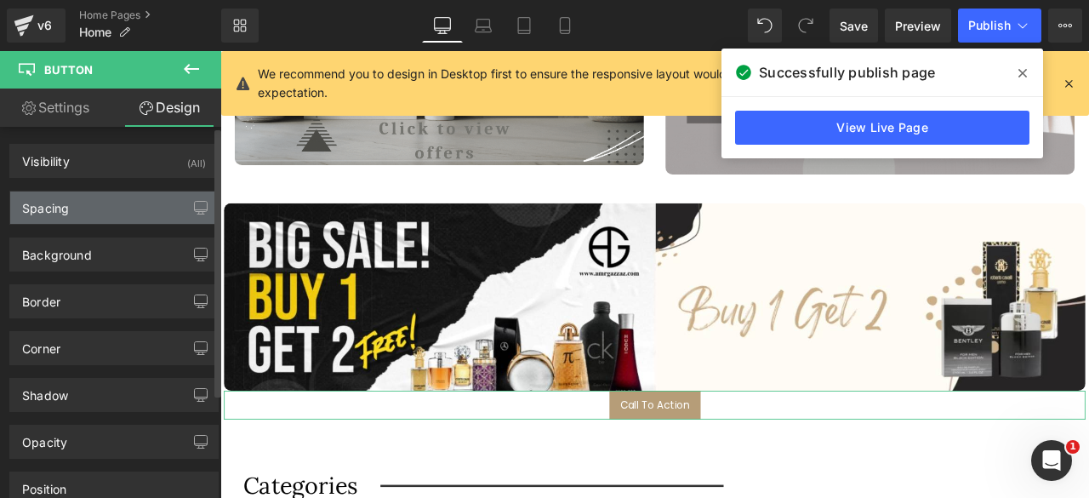
click at [114, 202] on div "Spacing" at bounding box center [114, 207] width 208 height 32
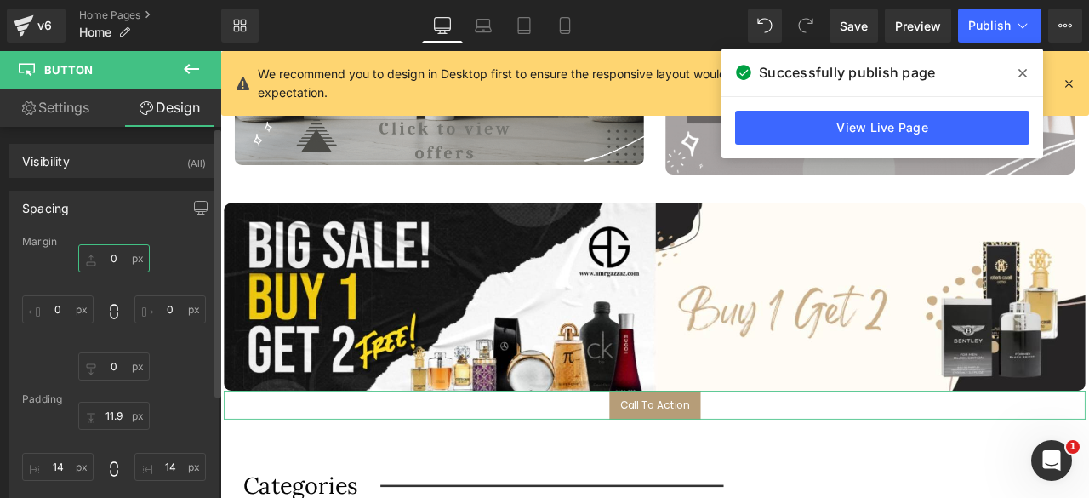
click at [105, 261] on input "text" at bounding box center [113, 258] width 71 height 28
type input "20"
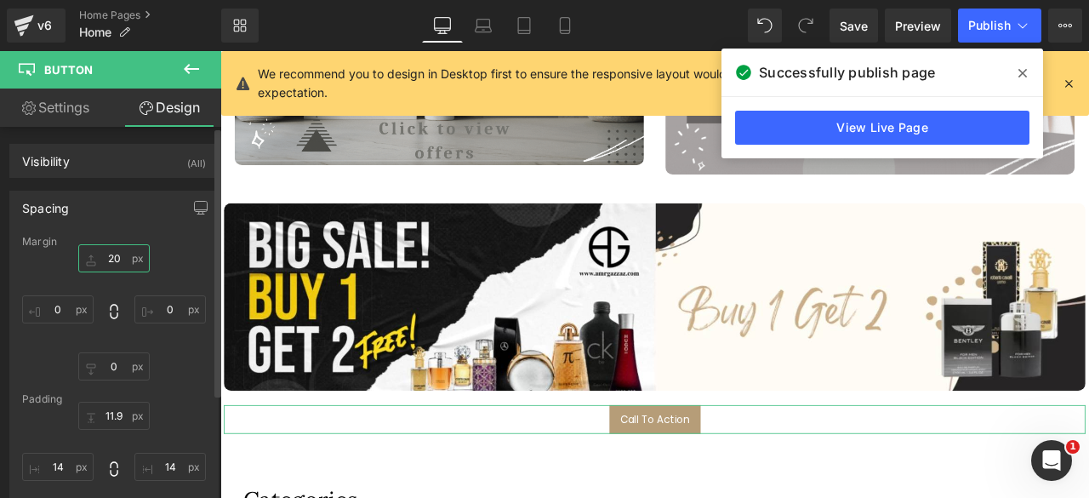
scroll to position [12324, 1016]
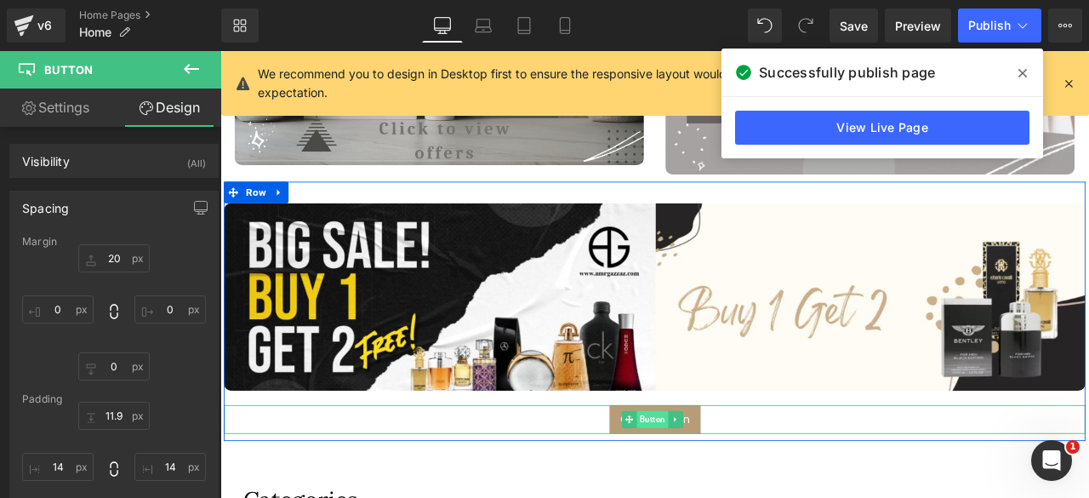
click at [726, 484] on span "Button" at bounding box center [732, 487] width 37 height 20
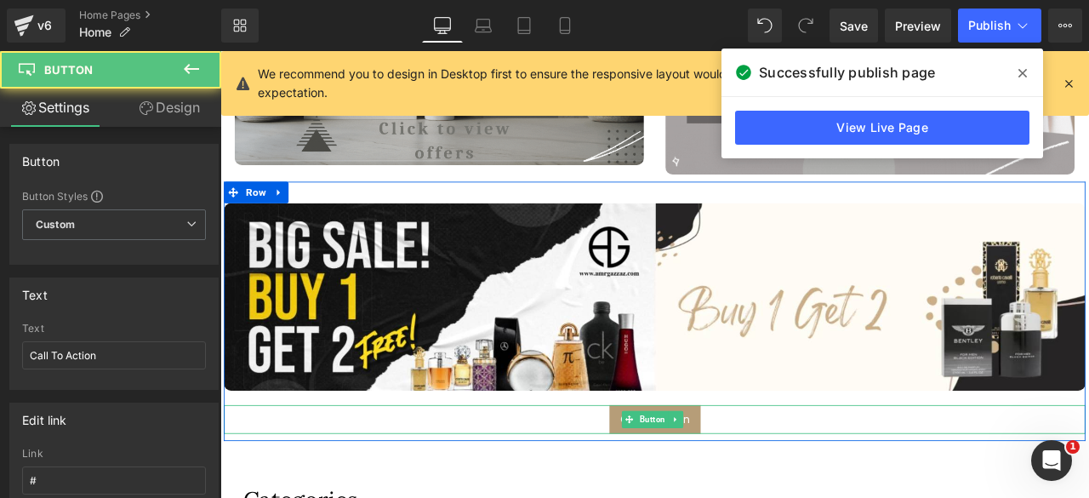
click at [48, 113] on link "Settings" at bounding box center [55, 107] width 111 height 38
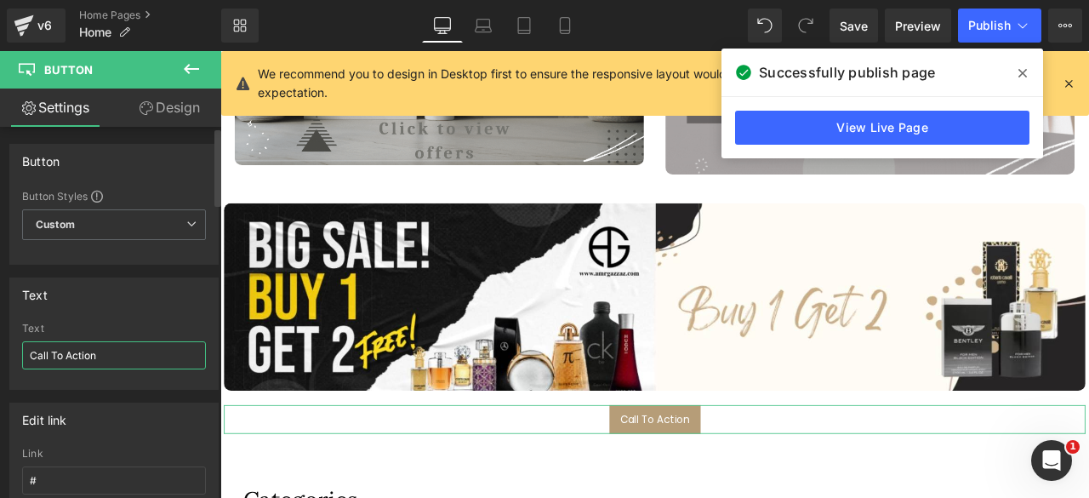
click at [87, 351] on input "Call To Action" at bounding box center [114, 355] width 184 height 28
type input "س"
type input "Shop Now"
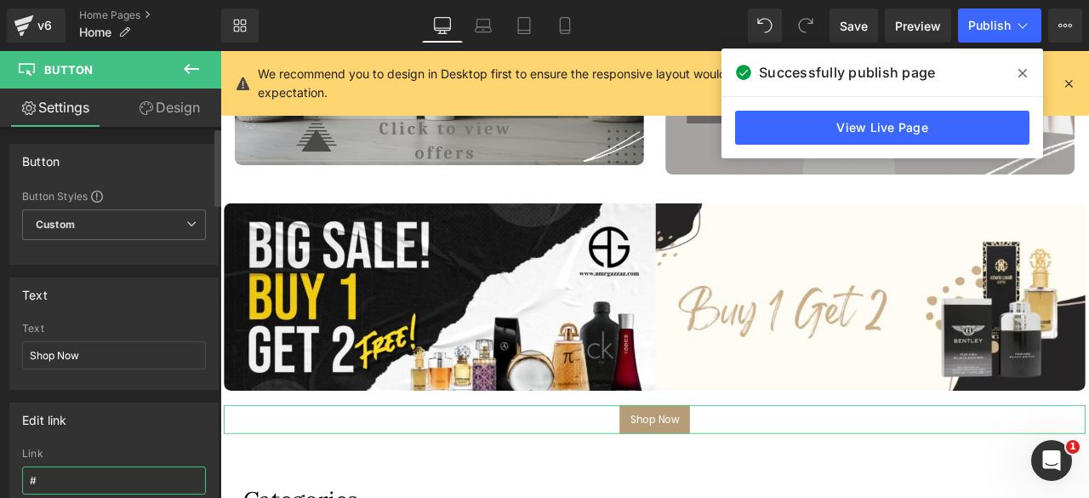
click at [50, 469] on input "#" at bounding box center [114, 480] width 184 height 28
paste input "[URL][DOMAIN_NAME]"
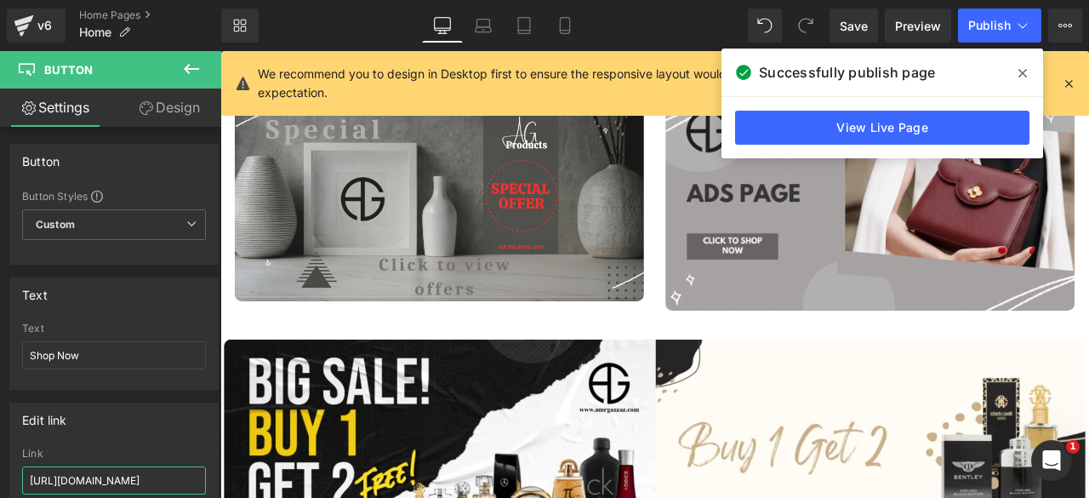
scroll to position [1320, 0]
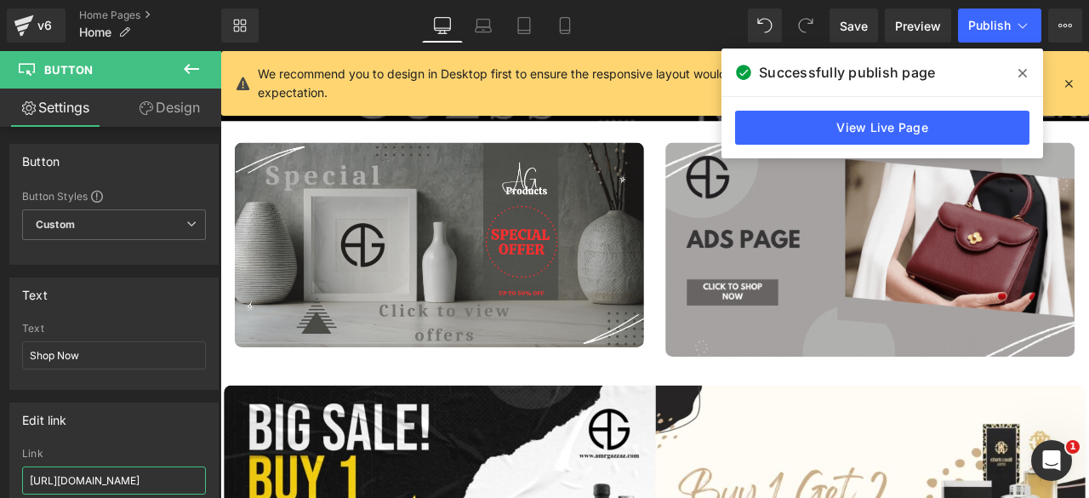
type input "[URL][DOMAIN_NAME]"
click at [1022, 71] on icon at bounding box center [1022, 73] width 9 height 14
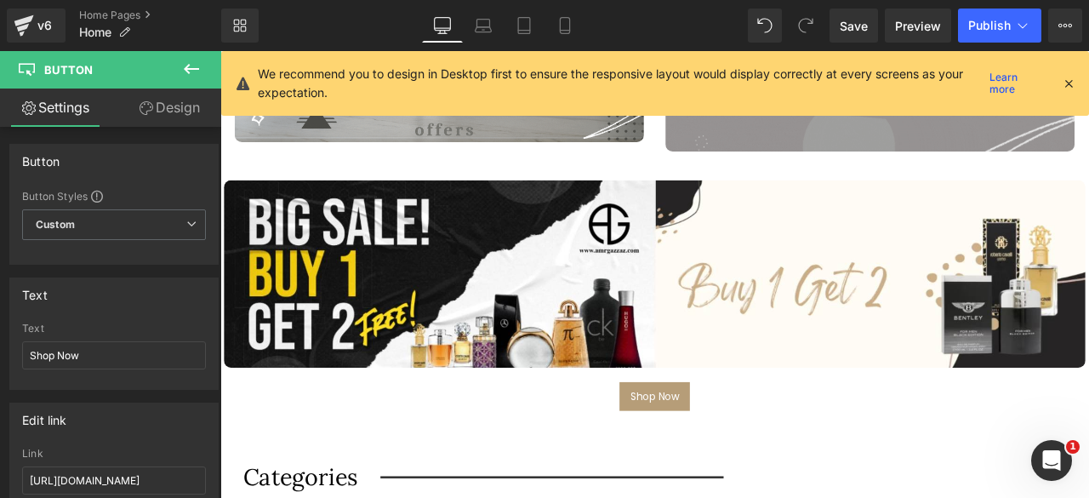
scroll to position [1568, 0]
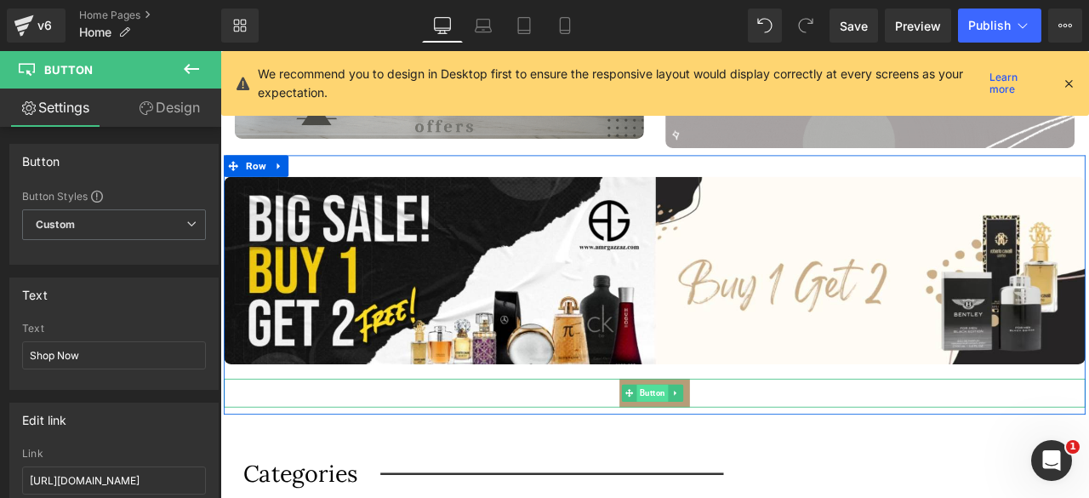
click at [734, 449] on span "Button" at bounding box center [732, 456] width 37 height 20
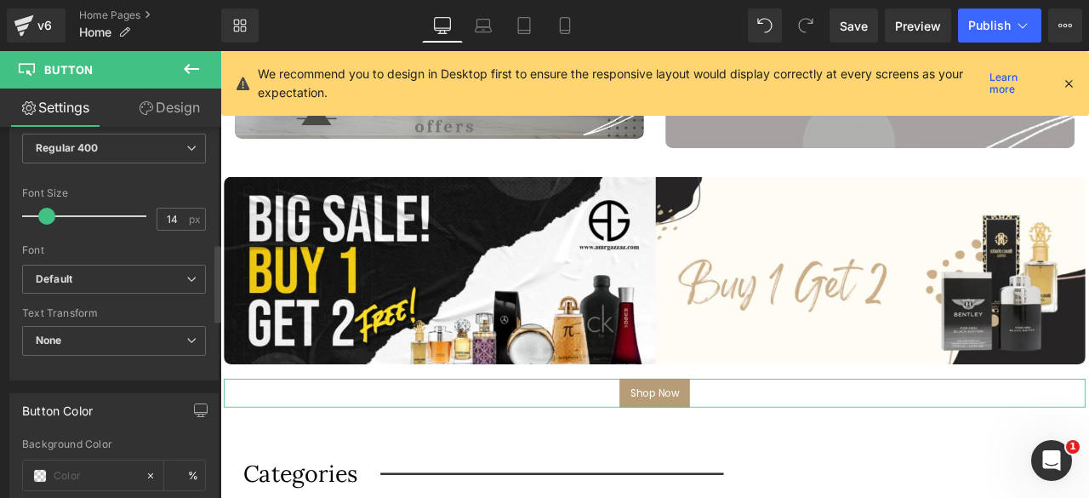
scroll to position [567, 0]
click at [148, 264] on span "Default" at bounding box center [114, 279] width 184 height 30
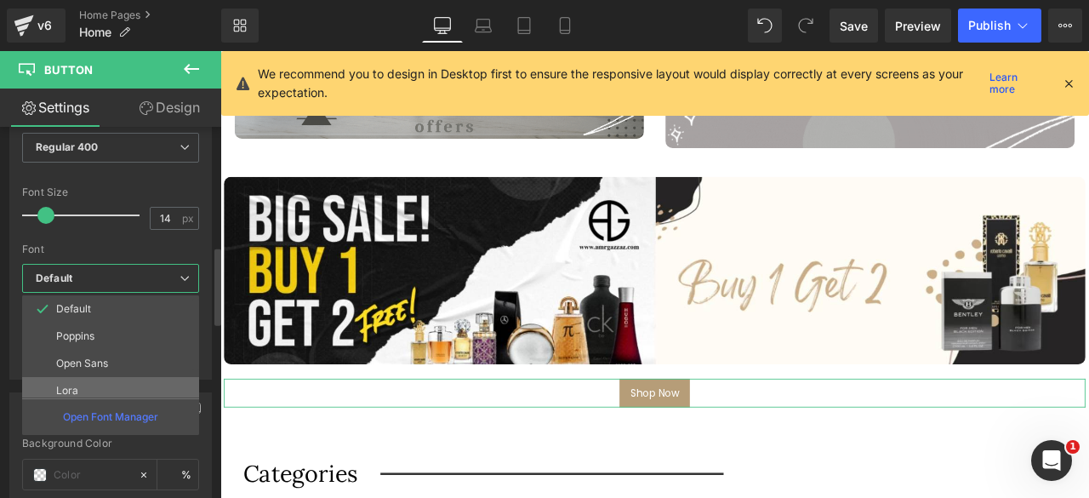
click at [89, 379] on li "Lora" at bounding box center [114, 390] width 185 height 27
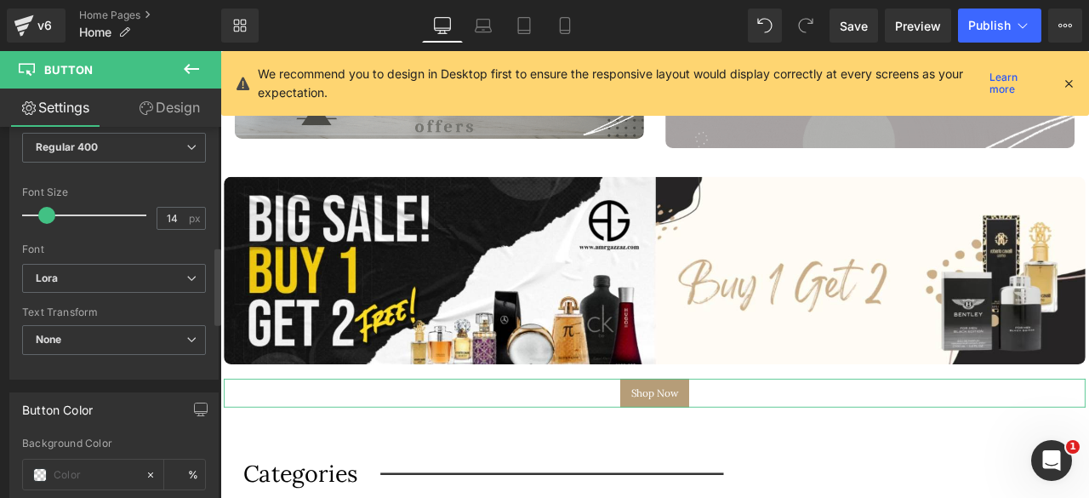
click at [139, 393] on div "Button Color" at bounding box center [114, 409] width 208 height 32
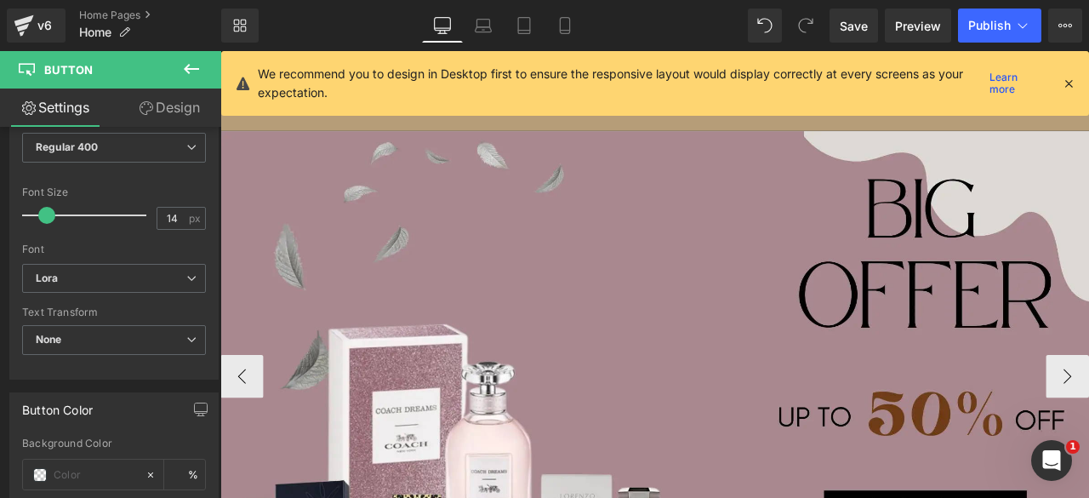
scroll to position [55, 0]
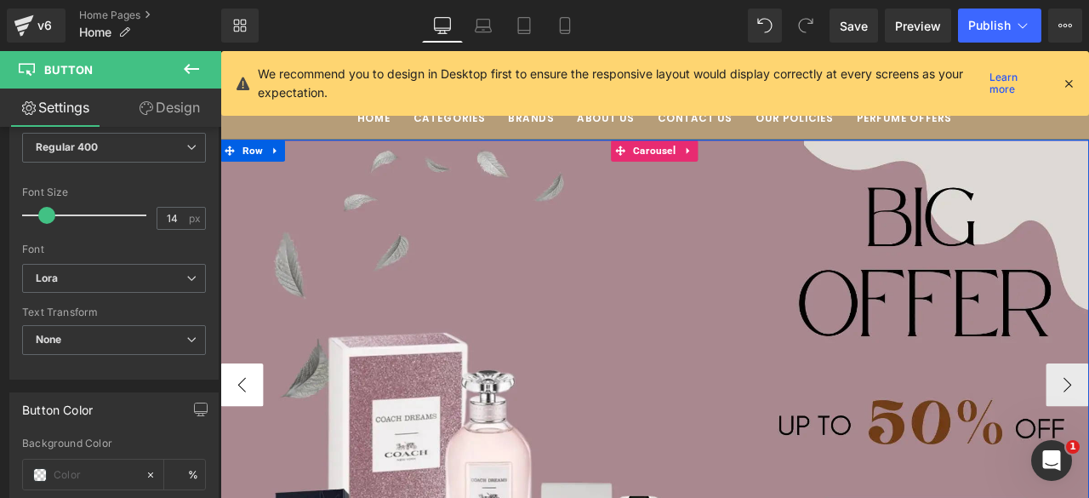
click at [236, 450] on button "‹" at bounding box center [245, 446] width 51 height 51
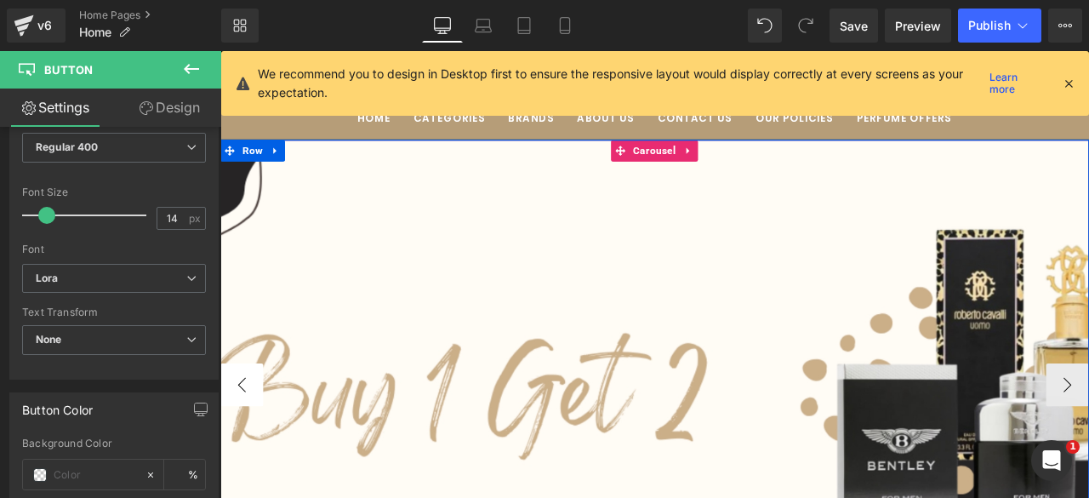
click at [236, 450] on button "‹" at bounding box center [245, 446] width 51 height 51
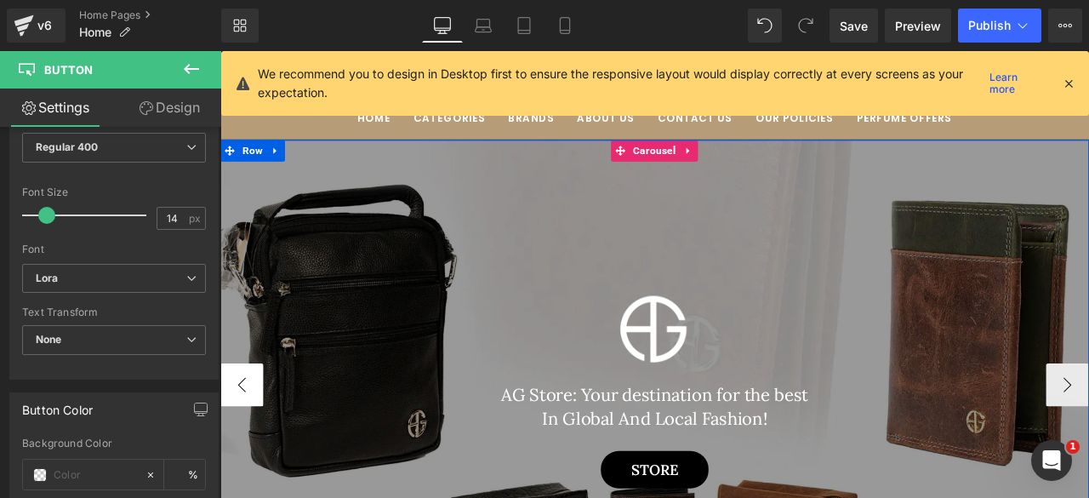
click at [236, 450] on button "‹" at bounding box center [245, 446] width 51 height 51
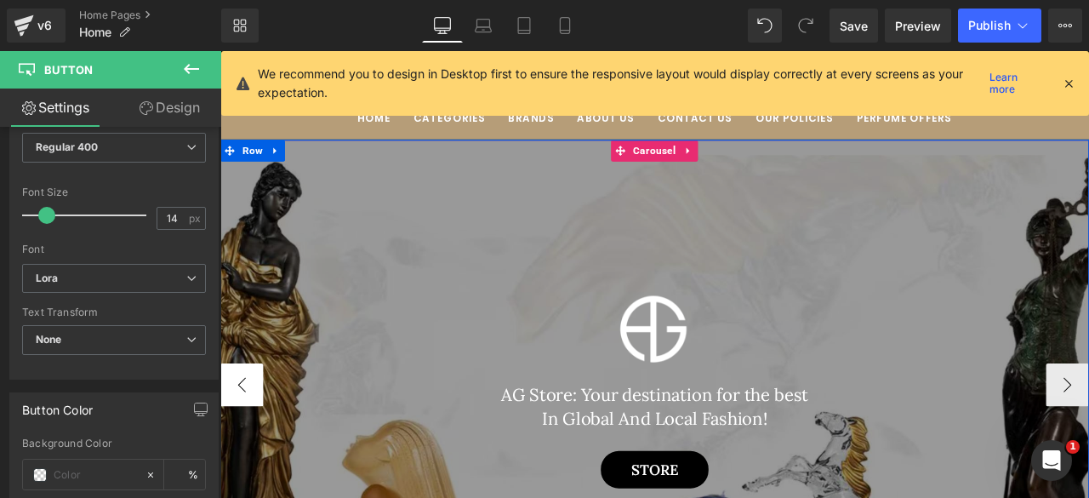
click at [236, 450] on button "‹" at bounding box center [245, 446] width 51 height 51
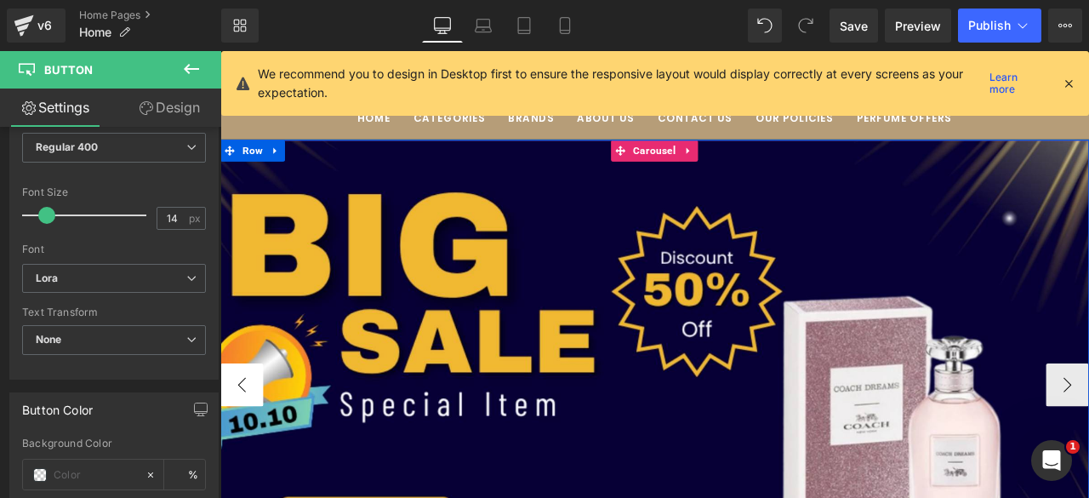
click at [236, 450] on button "‹" at bounding box center [245, 446] width 51 height 51
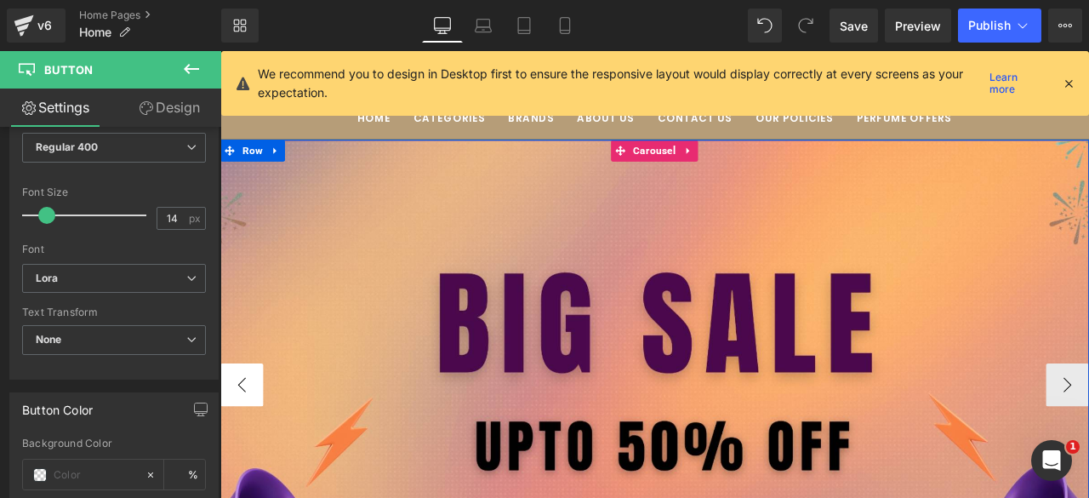
click at [236, 450] on button "‹" at bounding box center [245, 446] width 51 height 51
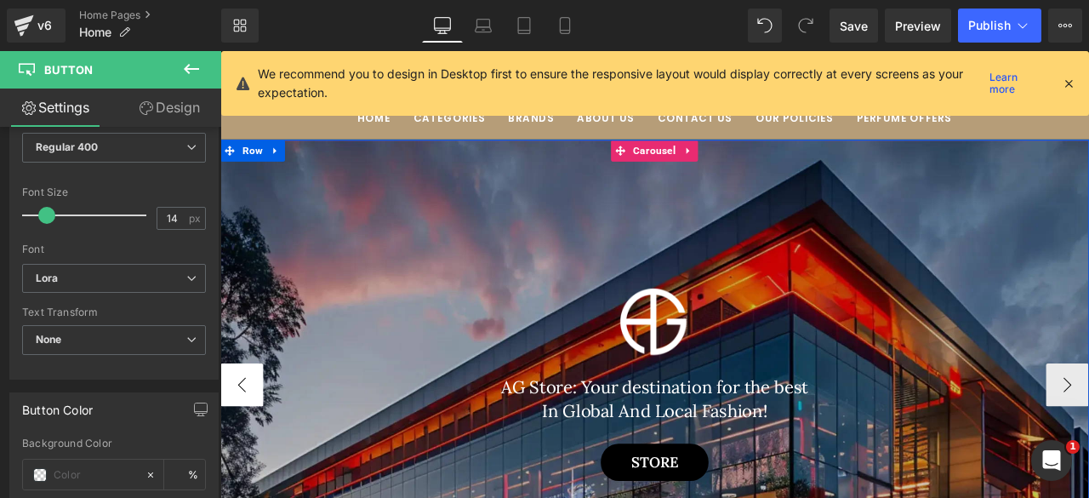
click at [236, 450] on button "‹" at bounding box center [245, 446] width 51 height 51
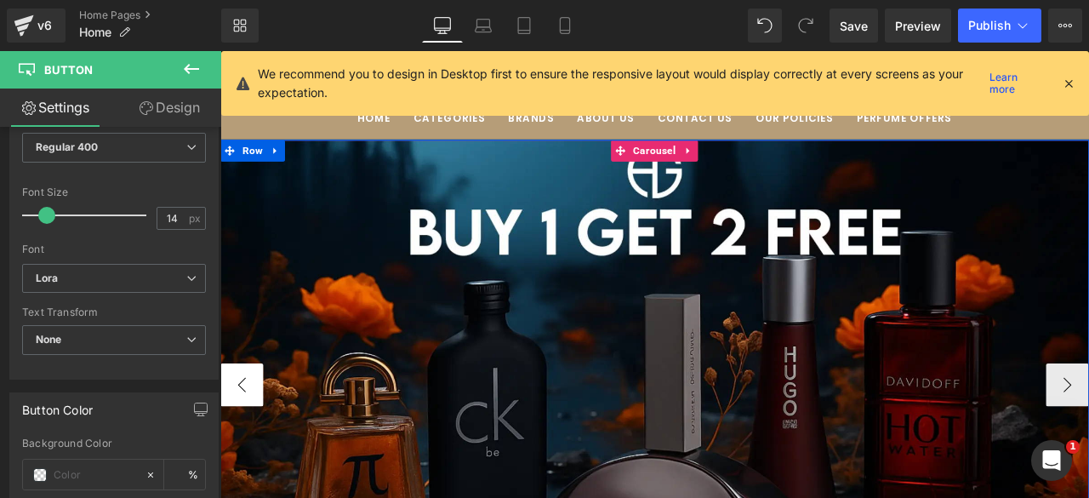
click at [236, 450] on button "‹" at bounding box center [245, 446] width 51 height 51
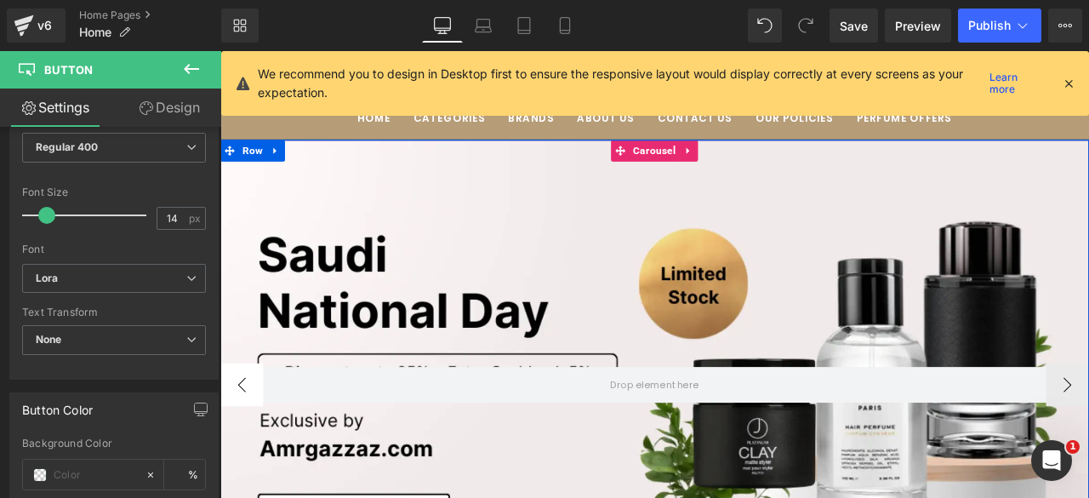
click at [236, 450] on button "‹" at bounding box center [245, 446] width 51 height 51
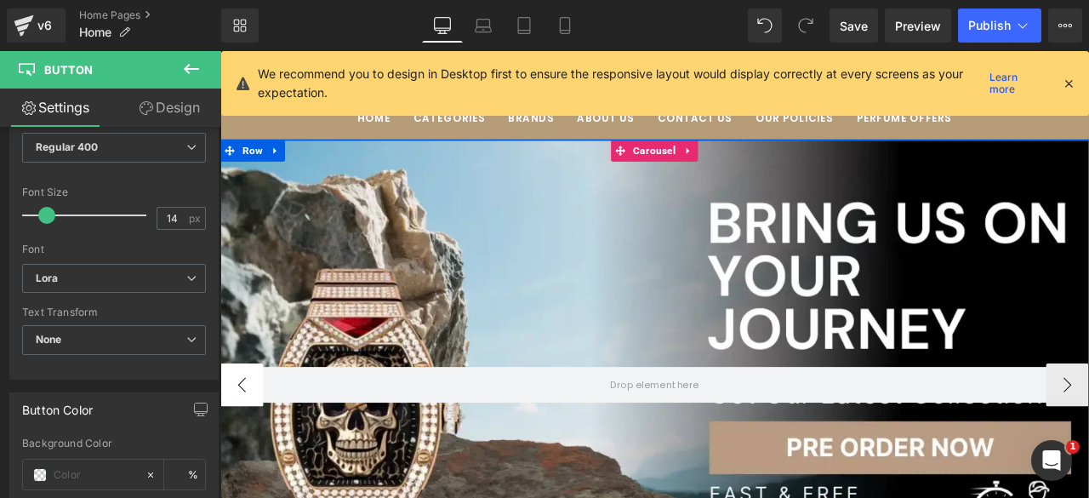
click at [236, 450] on button "‹" at bounding box center [245, 446] width 51 height 51
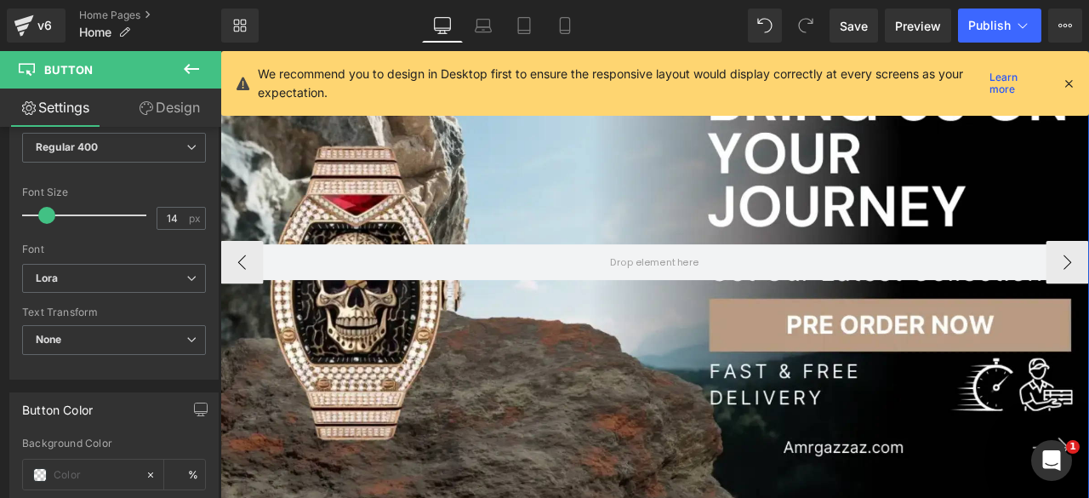
scroll to position [208, 0]
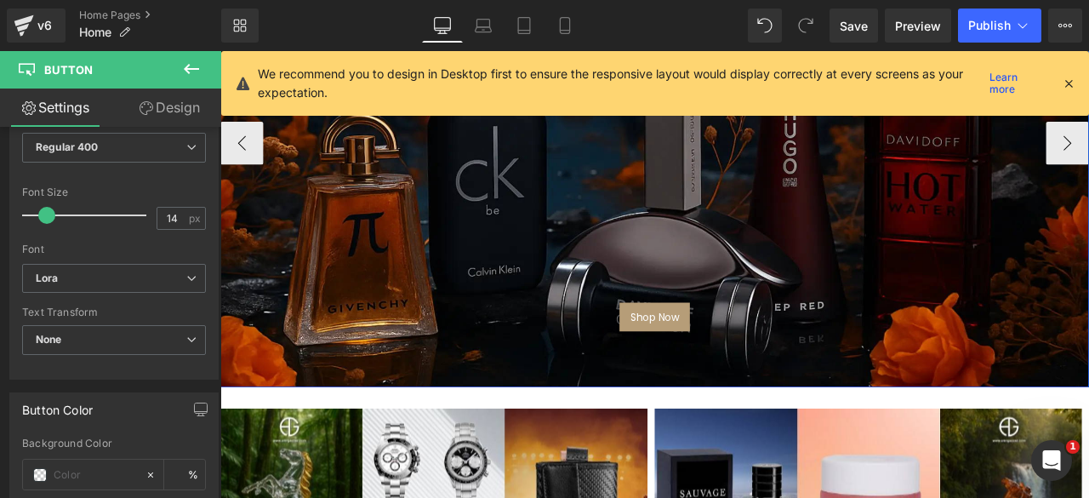
scroll to position [345, 0]
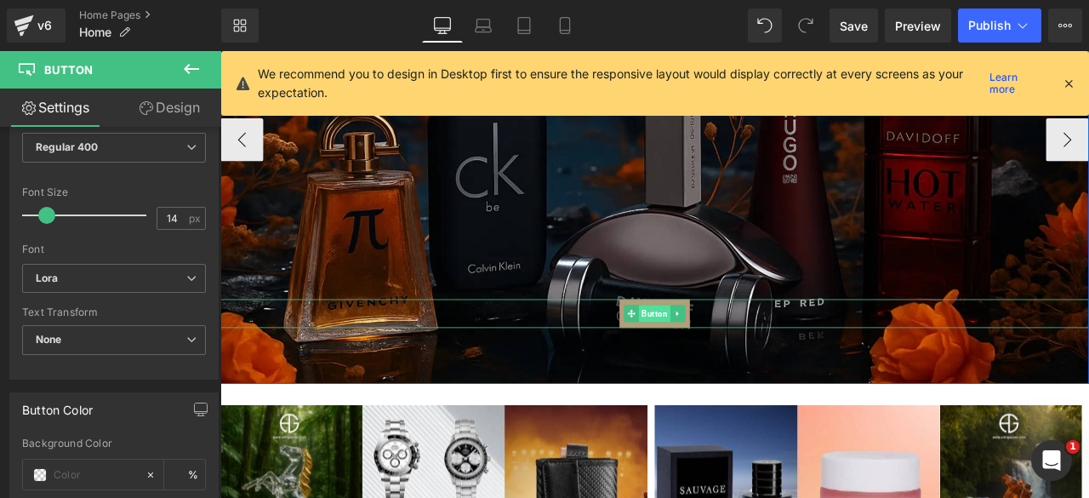
click at [729, 357] on span "Button" at bounding box center [734, 362] width 37 height 20
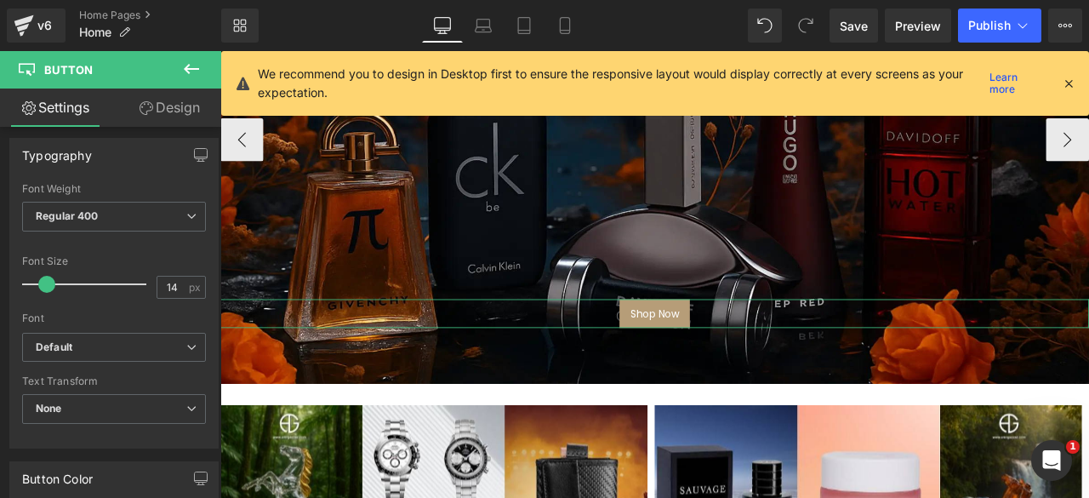
scroll to position [513, 0]
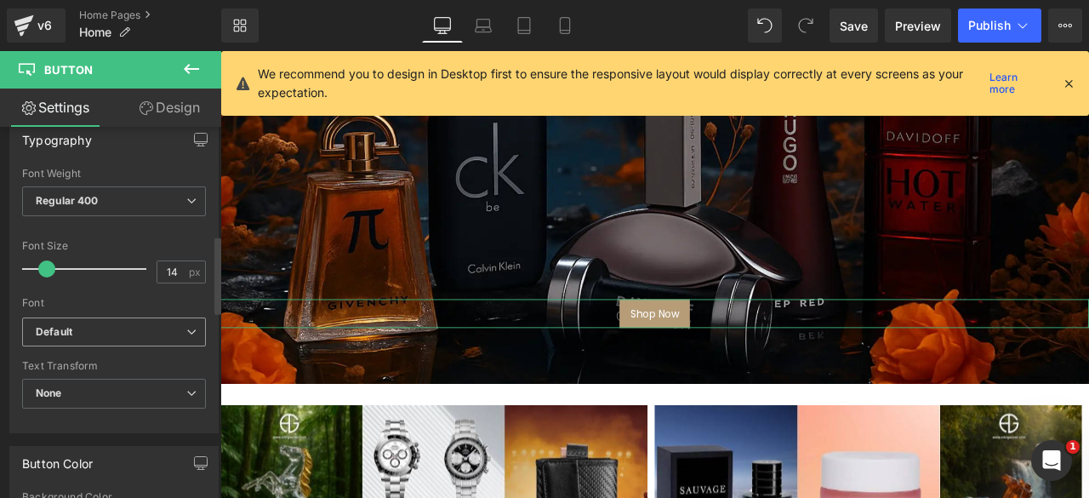
click at [136, 332] on b "Default" at bounding box center [111, 332] width 151 height 14
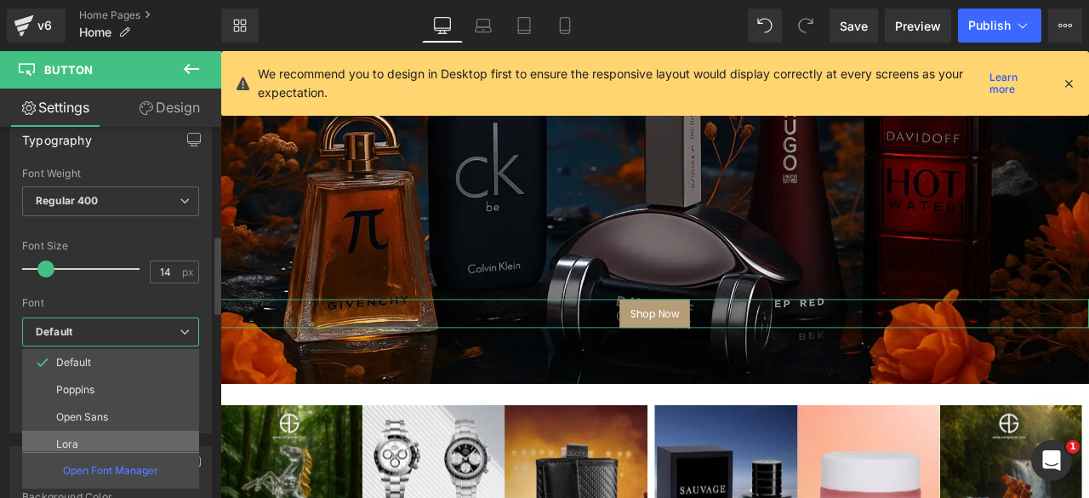
click at [86, 435] on li "Lora" at bounding box center [114, 443] width 185 height 27
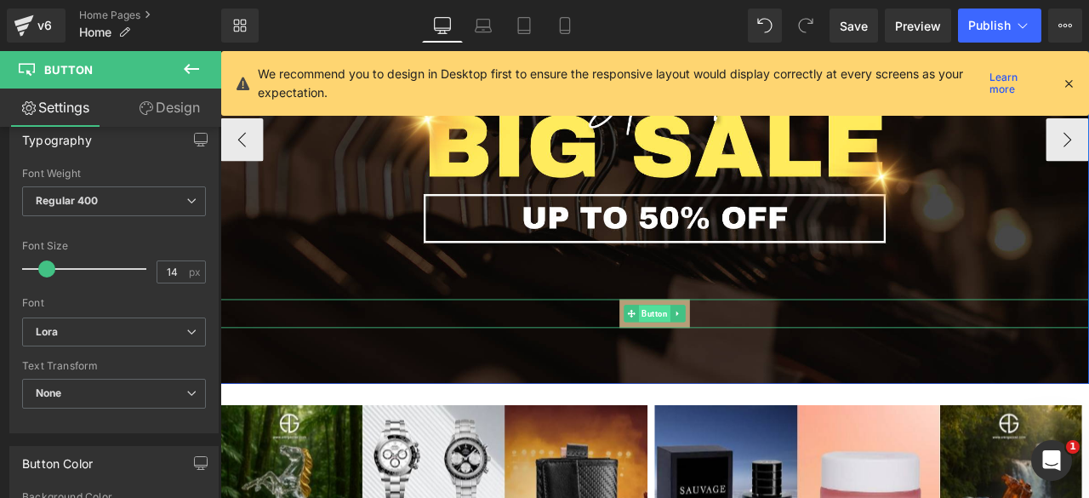
click at [735, 365] on span "Button" at bounding box center [734, 362] width 37 height 20
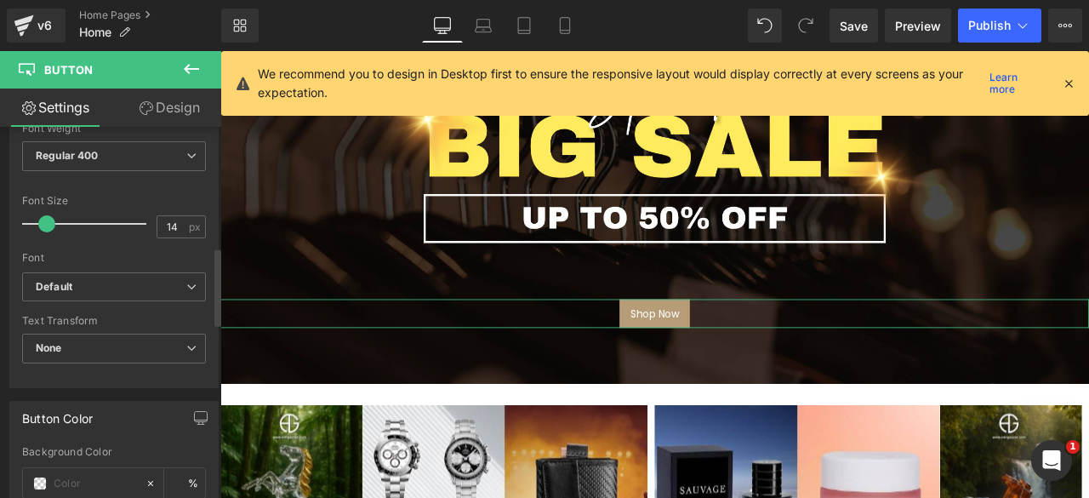
scroll to position [574, 0]
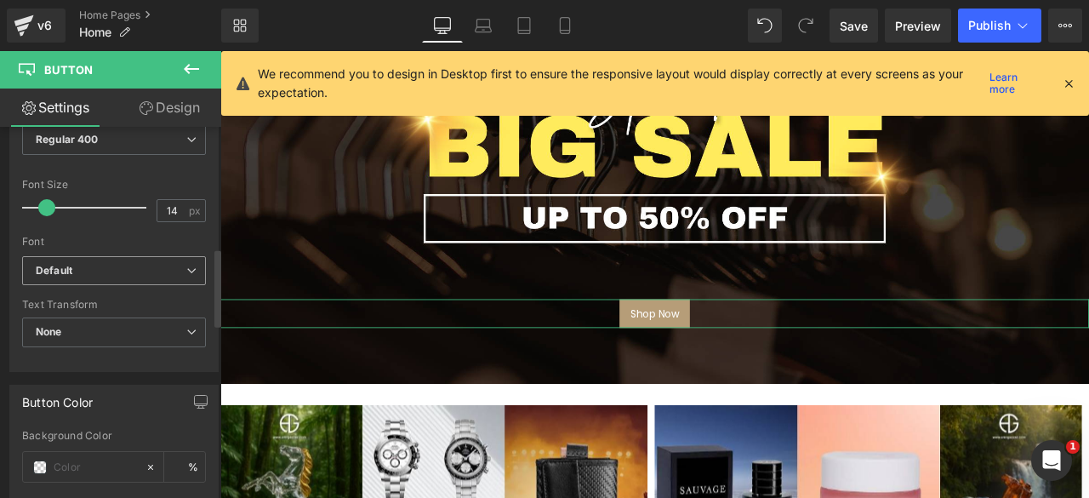
click at [131, 264] on b "Default" at bounding box center [111, 271] width 151 height 14
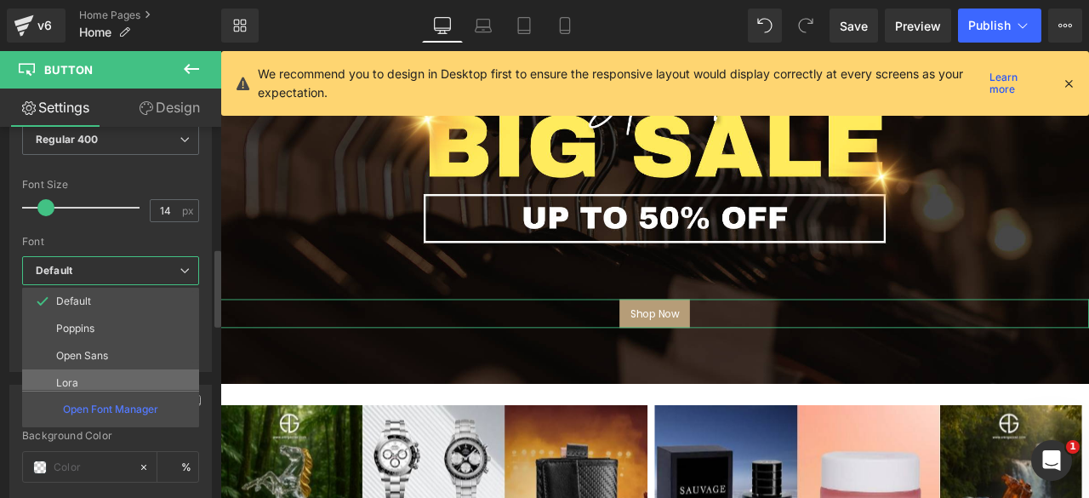
click at [88, 372] on li "Lora" at bounding box center [114, 382] width 185 height 27
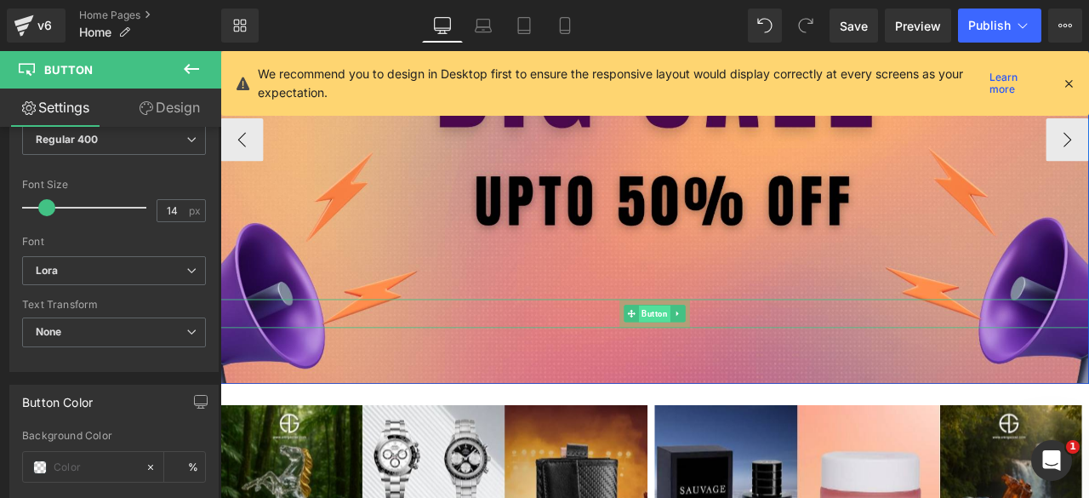
click at [728, 367] on span "Button" at bounding box center [734, 363] width 37 height 20
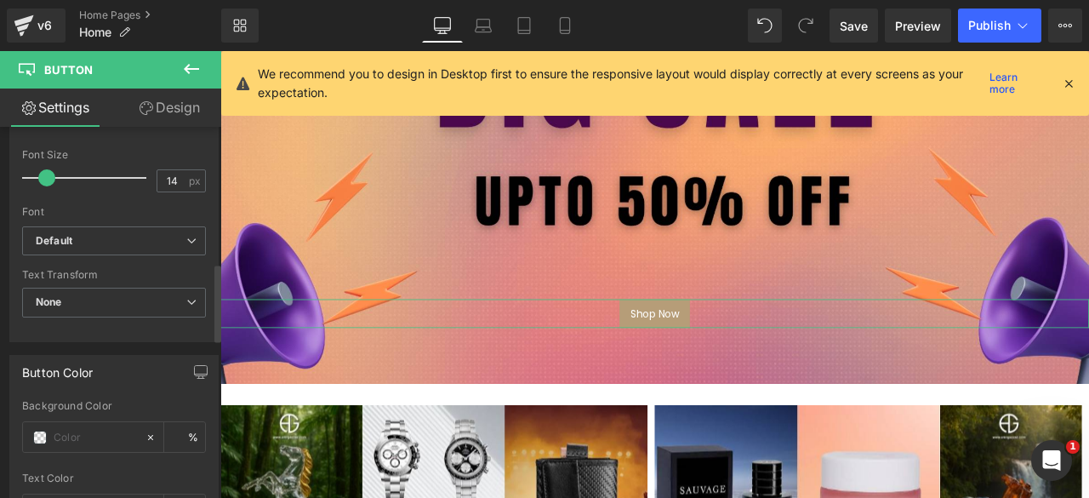
scroll to position [664, 0]
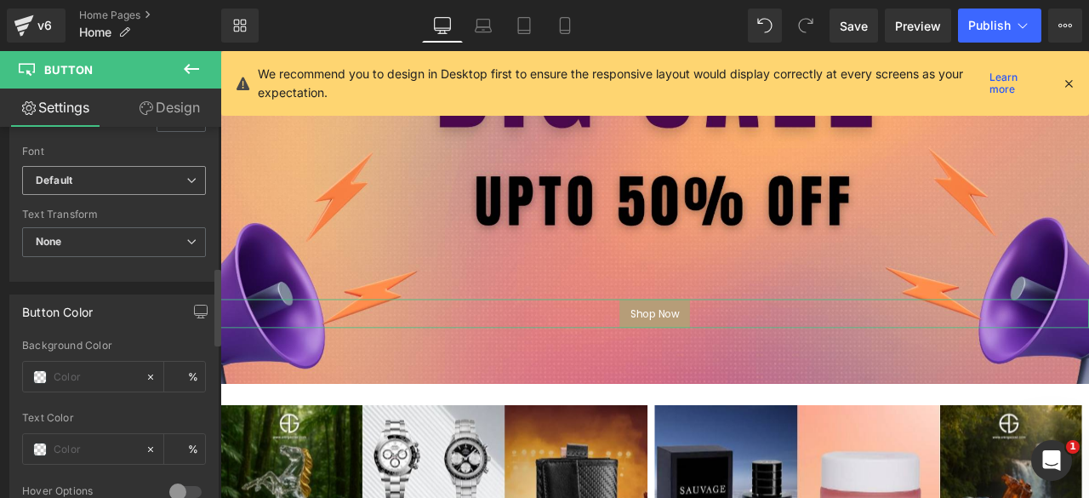
click at [145, 174] on b "Default" at bounding box center [111, 181] width 151 height 14
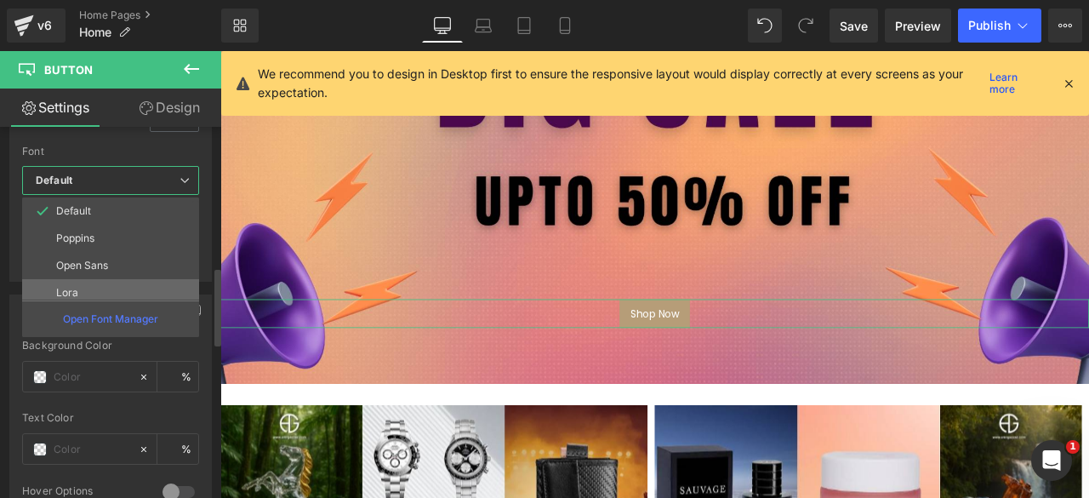
drag, startPoint x: 94, startPoint y: 288, endPoint x: 470, endPoint y: 174, distance: 393.9
click at [94, 288] on li "Lora" at bounding box center [114, 292] width 185 height 27
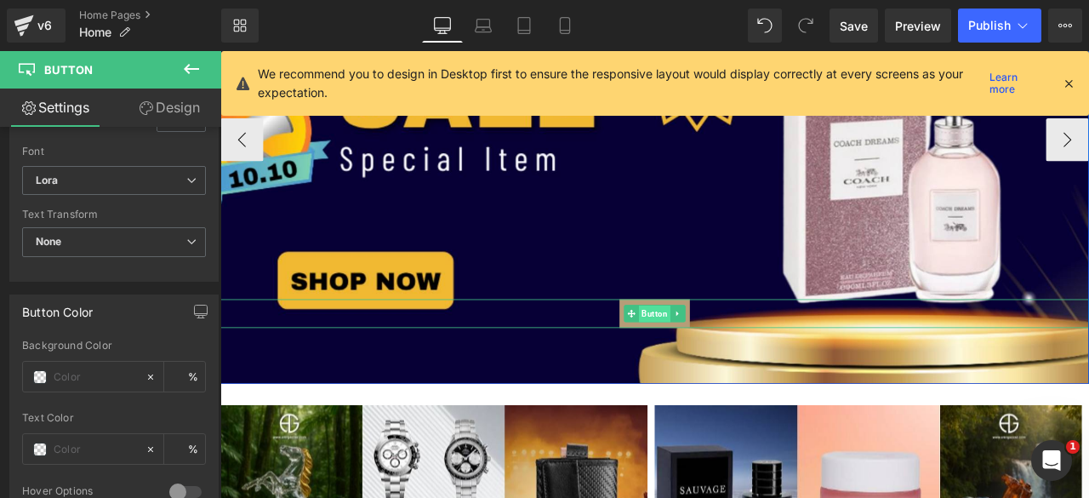
click at [729, 363] on span "Button" at bounding box center [734, 363] width 37 height 20
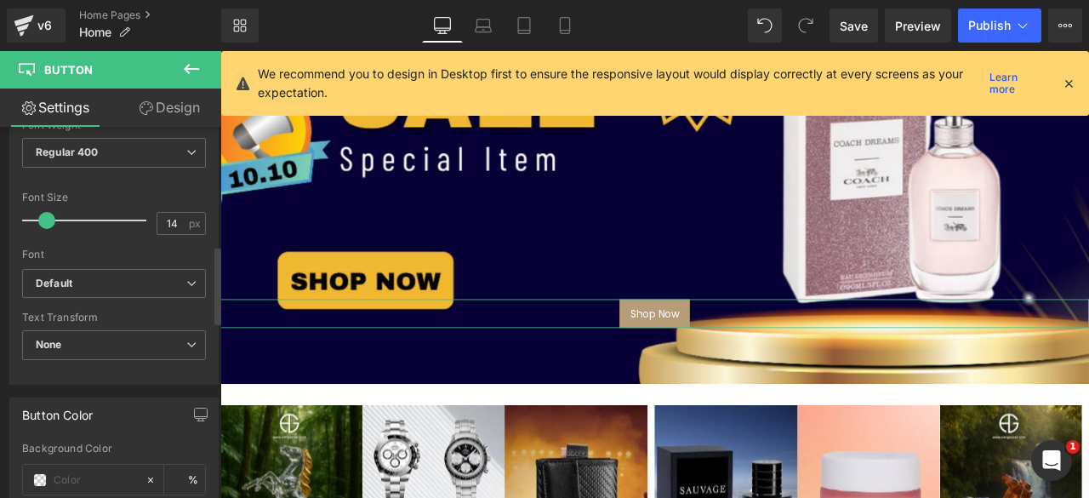
scroll to position [563, 0]
click at [148, 276] on b "Default" at bounding box center [111, 282] width 151 height 14
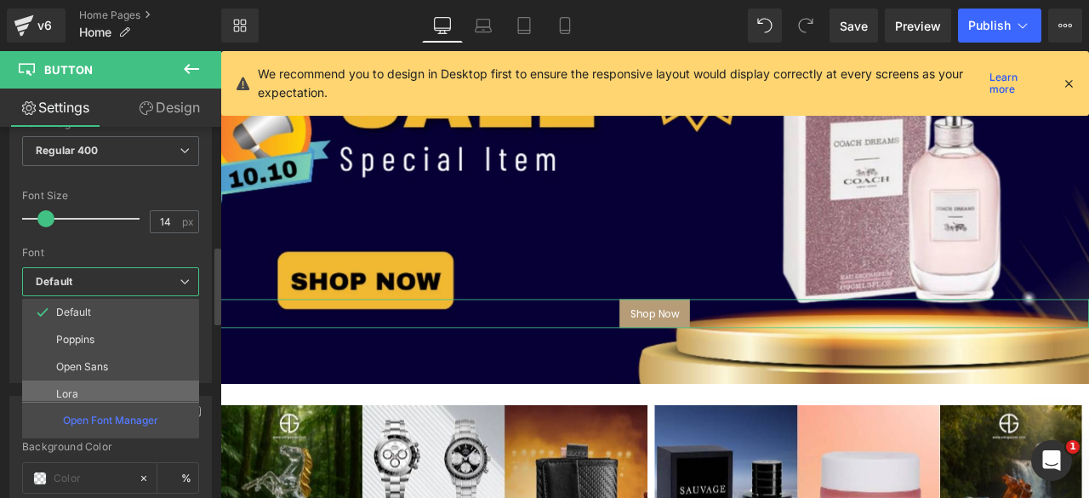
drag, startPoint x: 75, startPoint y: 387, endPoint x: 682, endPoint y: 211, distance: 632.3
click at [75, 388] on p "Lora" at bounding box center [67, 394] width 22 height 12
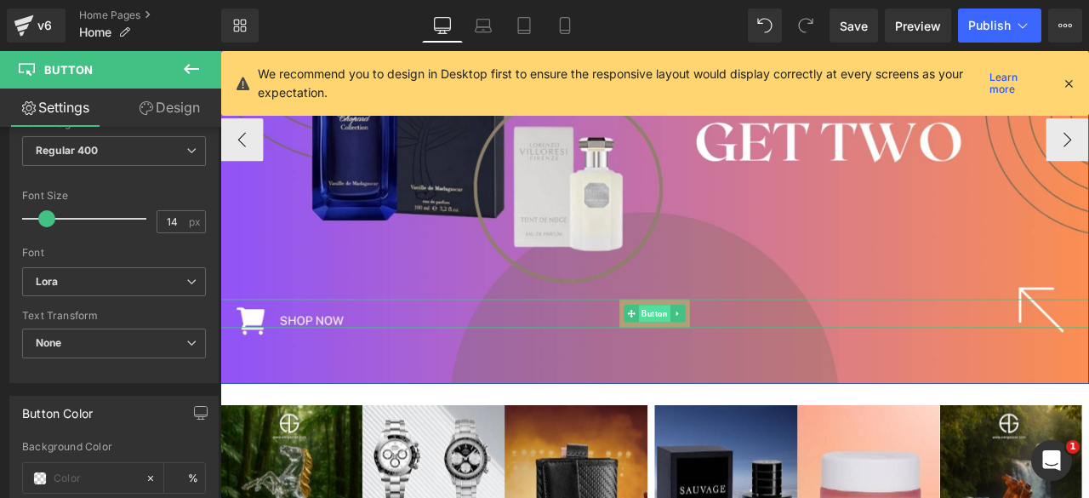
click at [724, 362] on span "Button" at bounding box center [734, 362] width 37 height 20
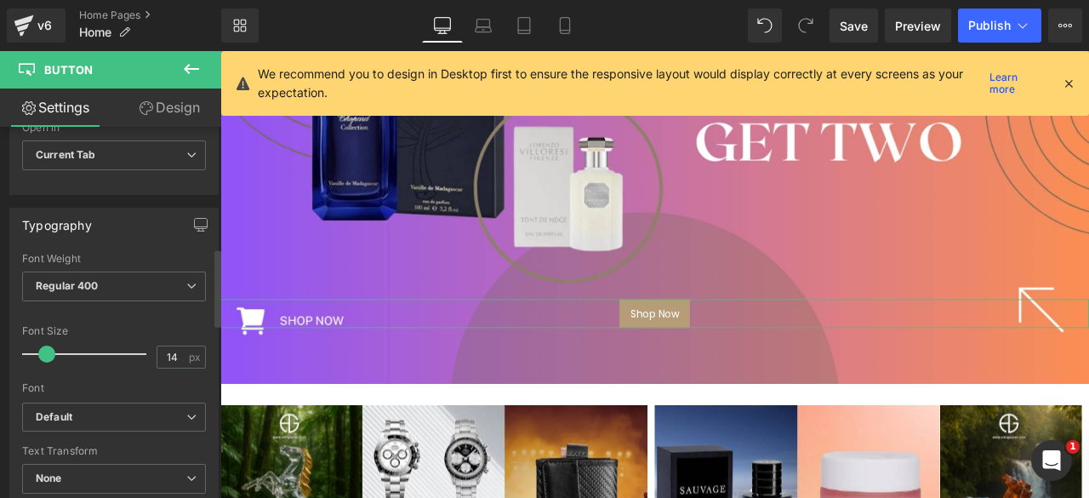
scroll to position [583, 0]
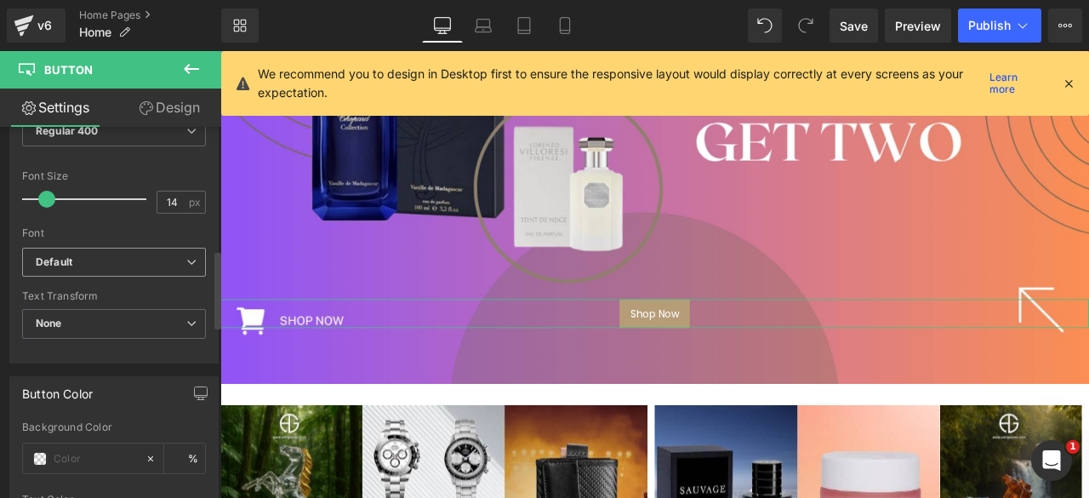
click at [157, 259] on b "Default" at bounding box center [111, 262] width 151 height 14
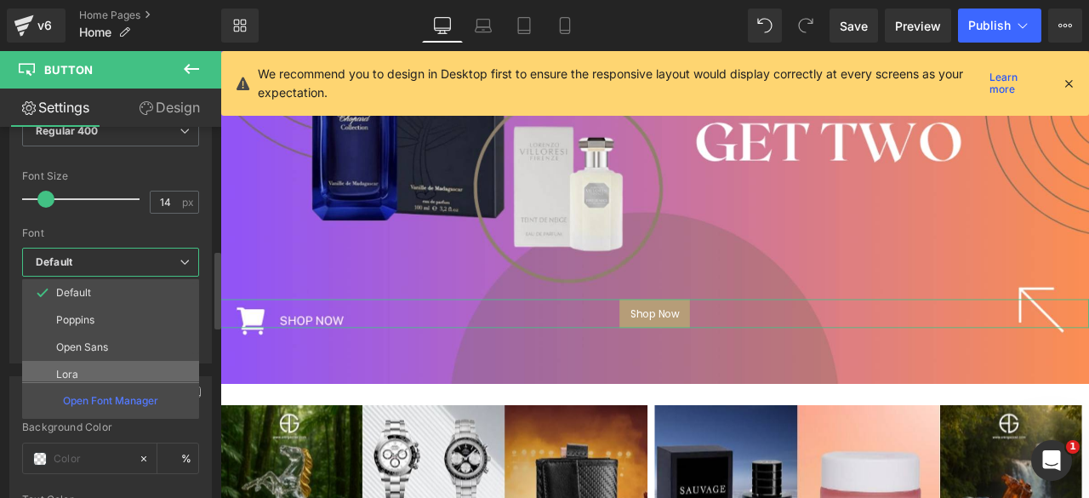
drag, startPoint x: 104, startPoint y: 357, endPoint x: 646, endPoint y: 184, distance: 568.9
click at [104, 361] on li "Lora" at bounding box center [114, 374] width 185 height 27
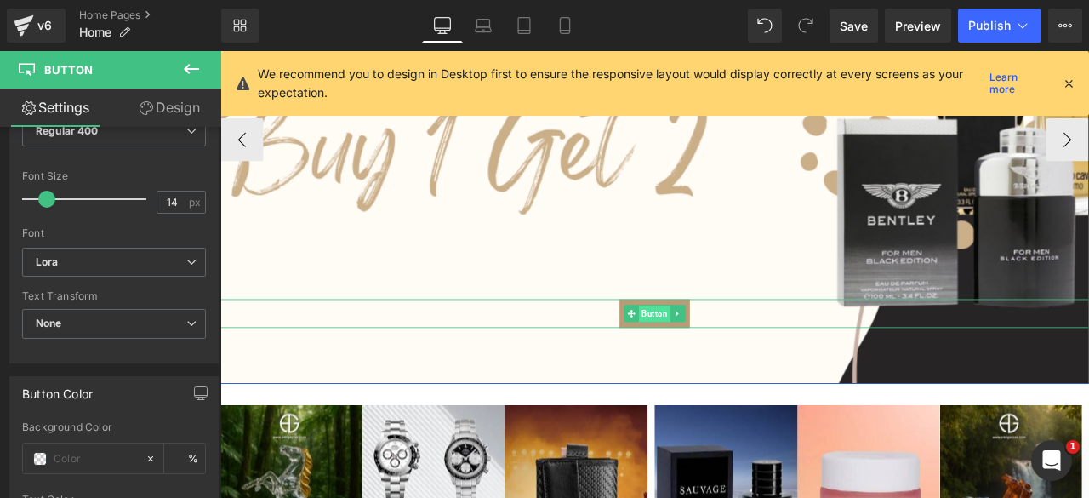
click at [725, 367] on span "Button" at bounding box center [734, 363] width 37 height 20
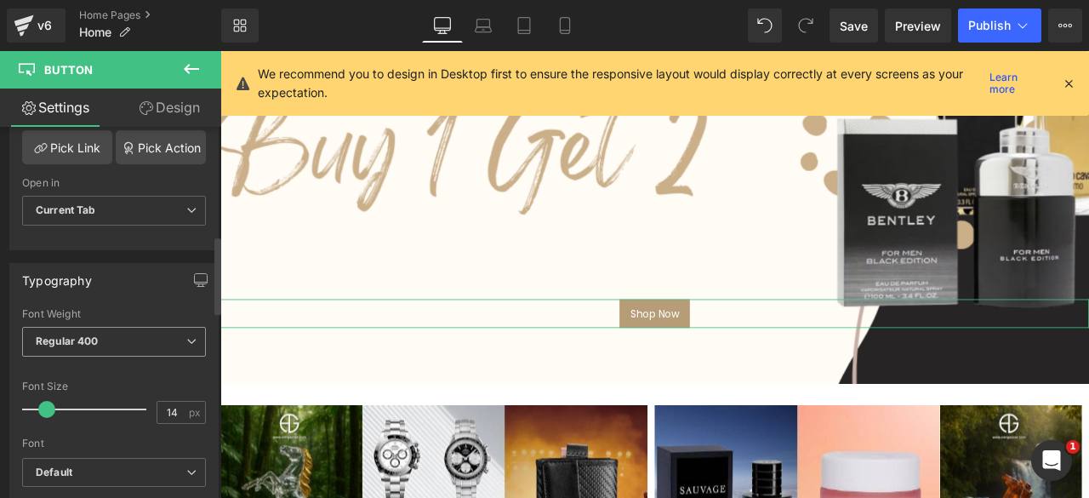
scroll to position [533, 0]
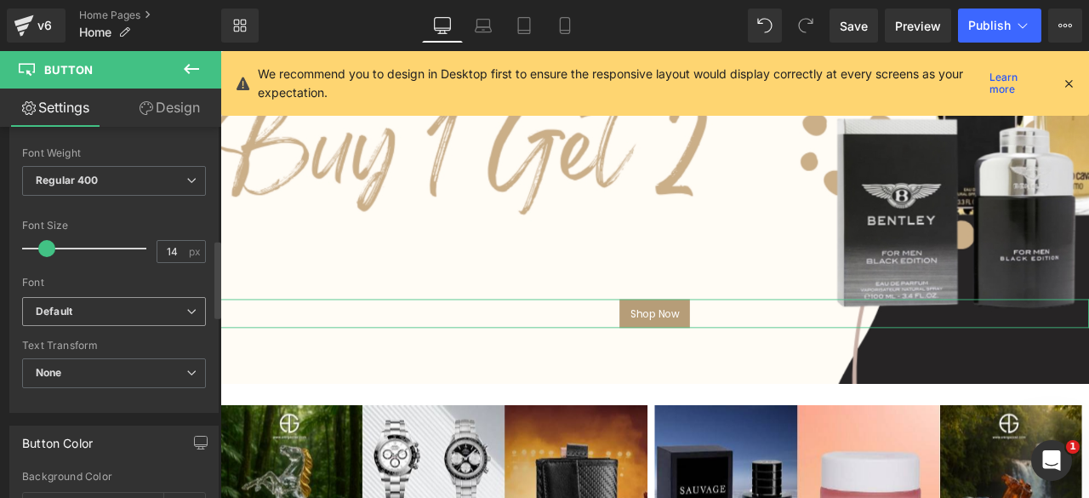
click at [151, 310] on b "Default" at bounding box center [111, 312] width 151 height 14
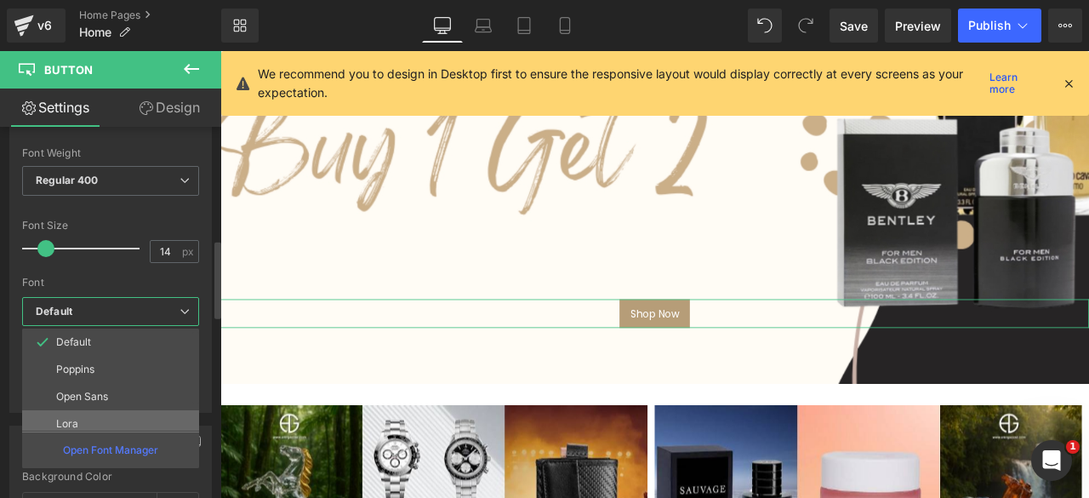
click at [64, 423] on p "Lora" at bounding box center [67, 424] width 22 height 12
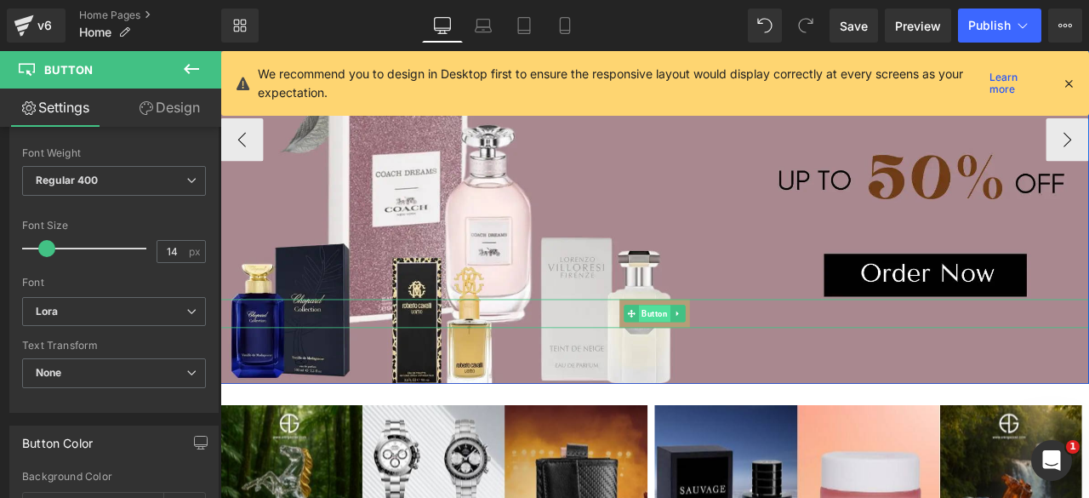
click at [727, 359] on span "Button" at bounding box center [734, 362] width 37 height 20
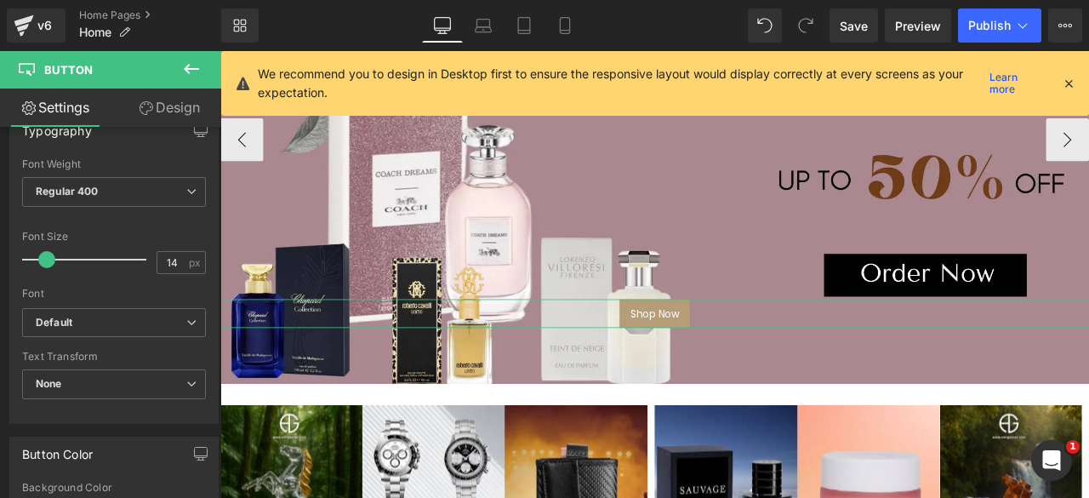
scroll to position [523, 0]
click at [132, 315] on b "Default" at bounding box center [111, 322] width 151 height 14
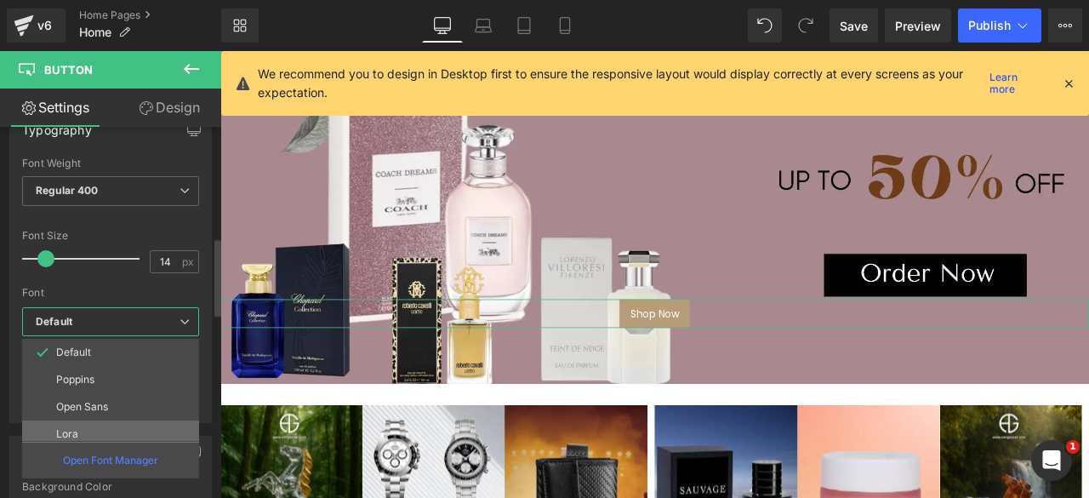
drag, startPoint x: 69, startPoint y: 424, endPoint x: 598, endPoint y: 174, distance: 585.2
click at [69, 428] on p "Lora" at bounding box center [67, 434] width 22 height 12
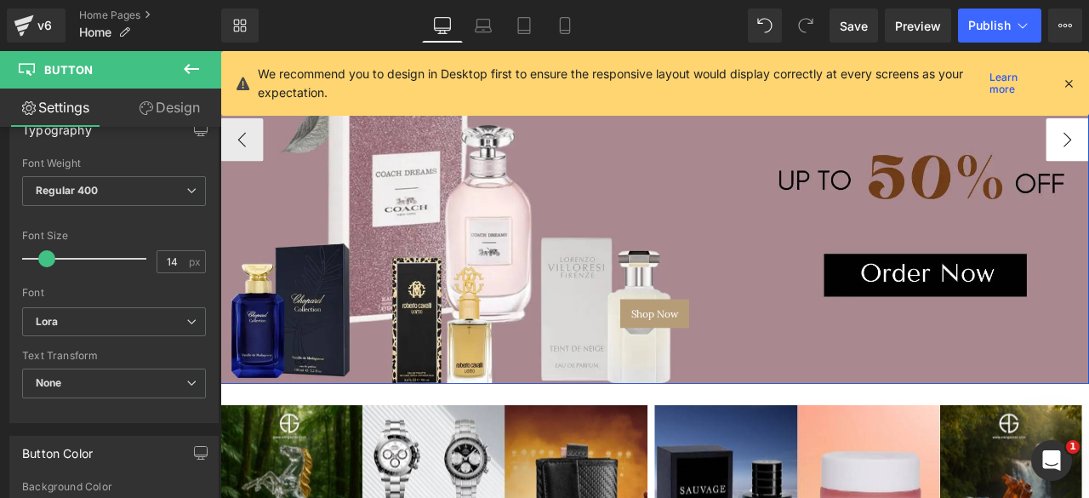
click at [1070, 80] on icon at bounding box center [1068, 83] width 15 height 15
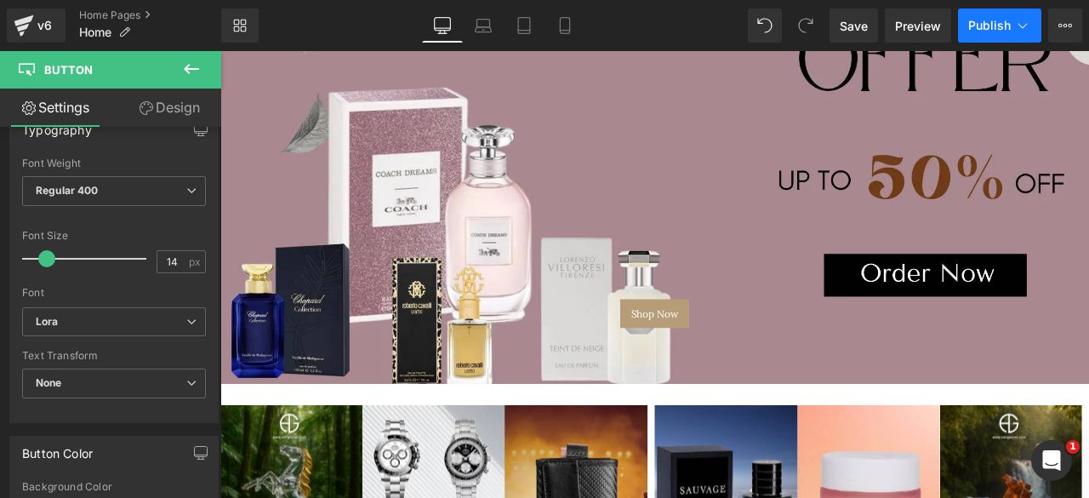
click at [991, 21] on span "Publish" at bounding box center [989, 26] width 43 height 14
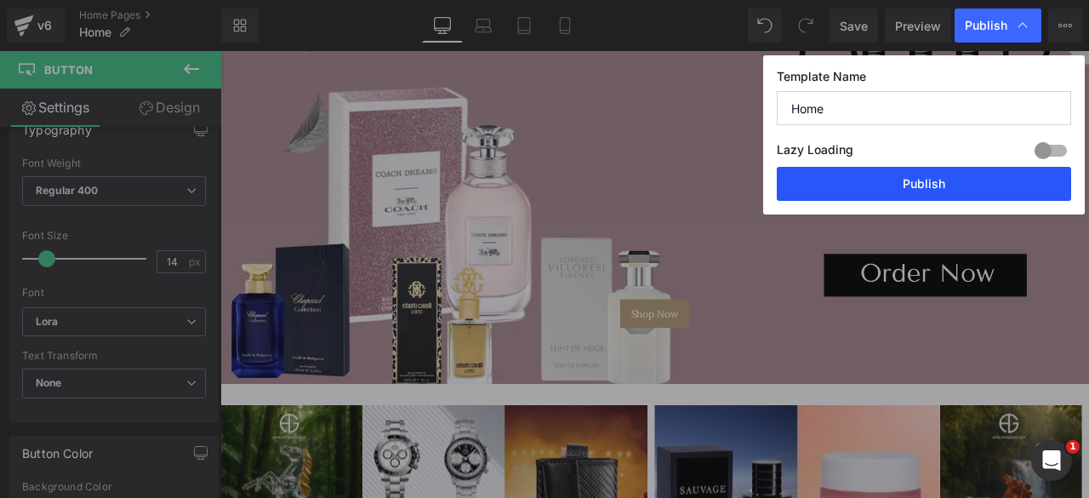
click at [876, 181] on button "Publish" at bounding box center [924, 184] width 294 height 34
